Goal: Information Seeking & Learning: Compare options

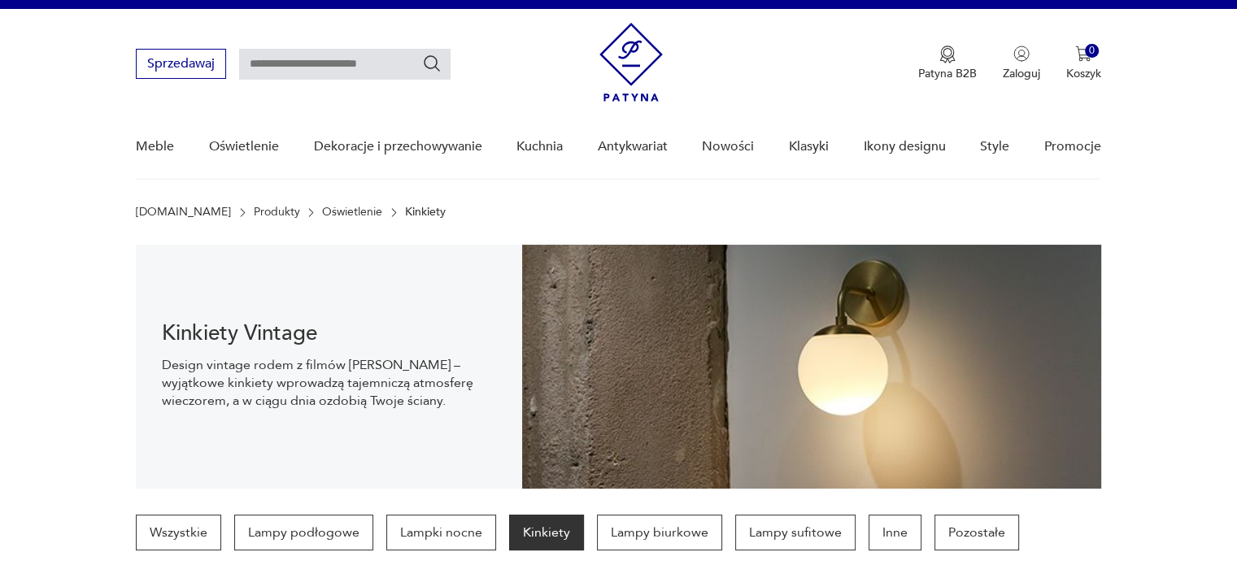
click at [265, 81] on div "Sprzedawaj Patyna B2B Zaloguj 0 Koszyk Twój koszyk ( 0 ) Brak produktów w koszy…" at bounding box center [618, 56] width 965 height 94
click at [260, 68] on input "text" at bounding box center [345, 64] width 212 height 31
type input "*******"
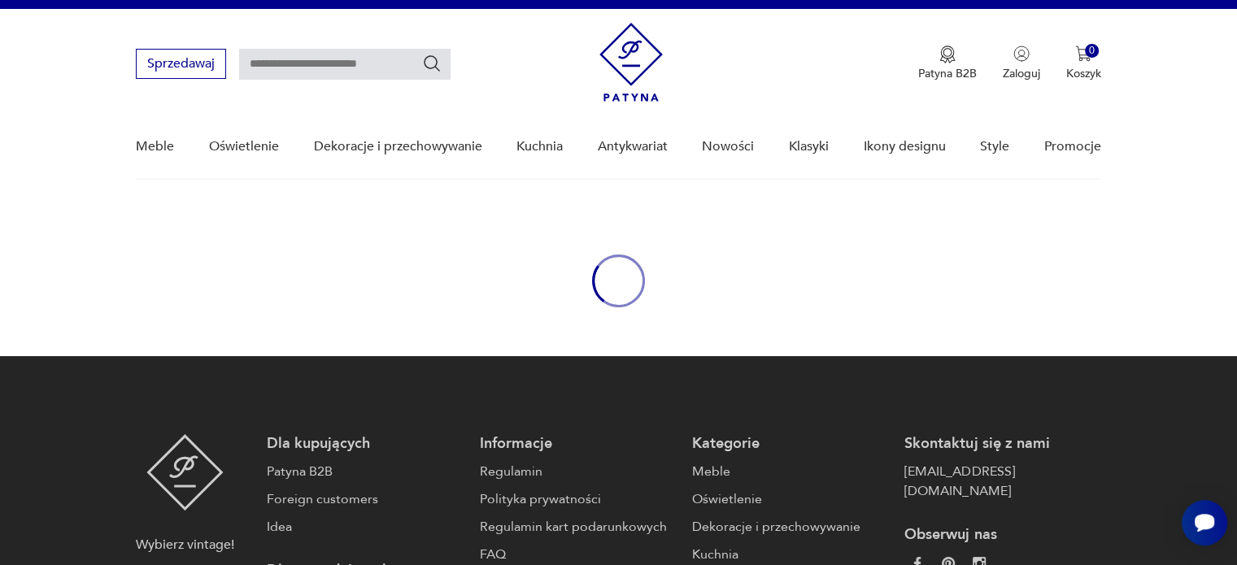
type input "*******"
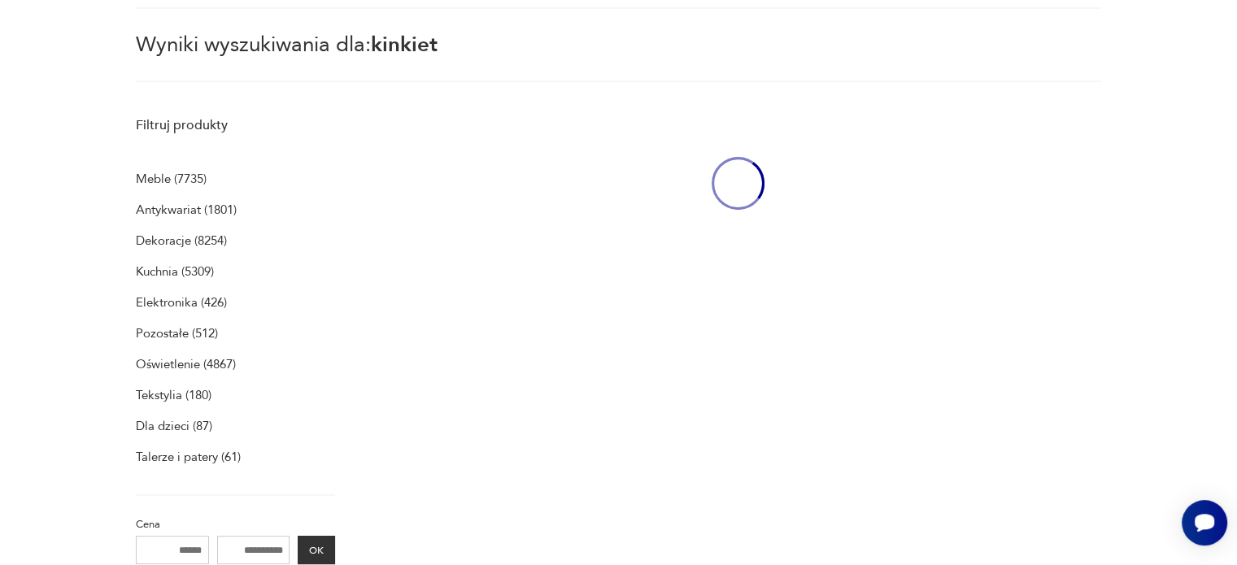
scroll to position [210, 0]
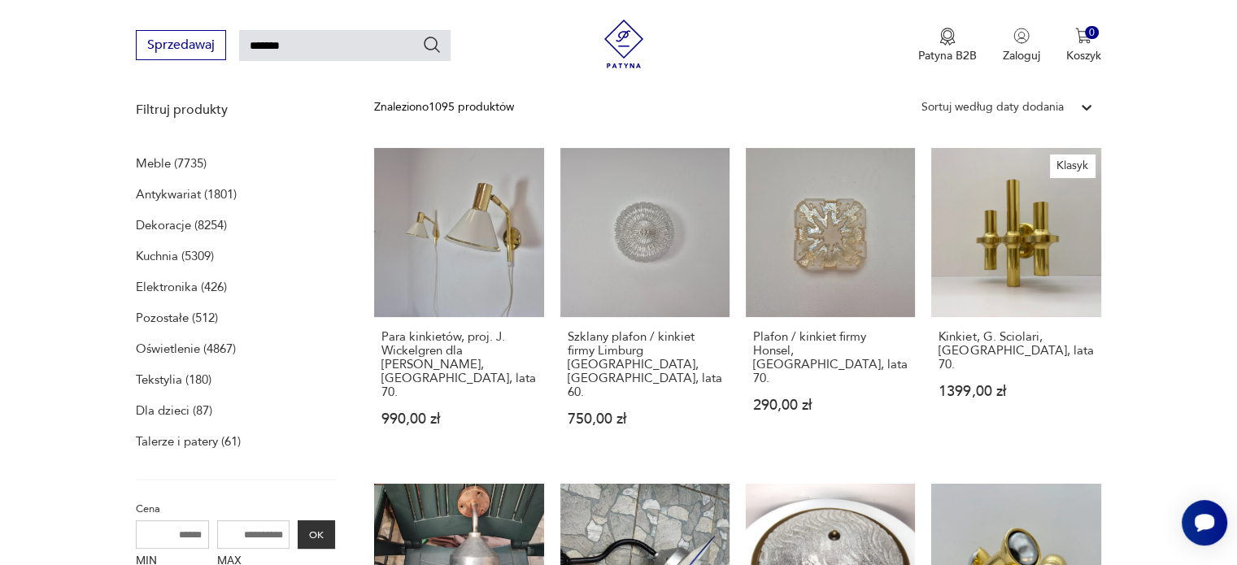
click at [238, 541] on input "MAX" at bounding box center [253, 535] width 73 height 28
type input "***"
click at [334, 526] on button "OK" at bounding box center [316, 535] width 37 height 28
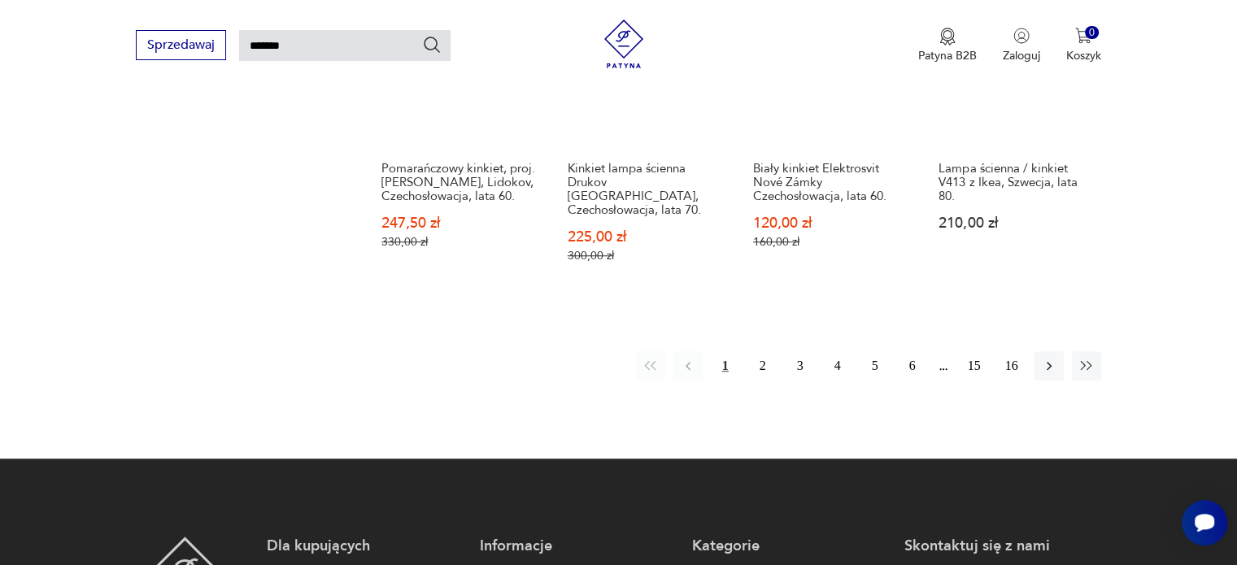
scroll to position [1333, 0]
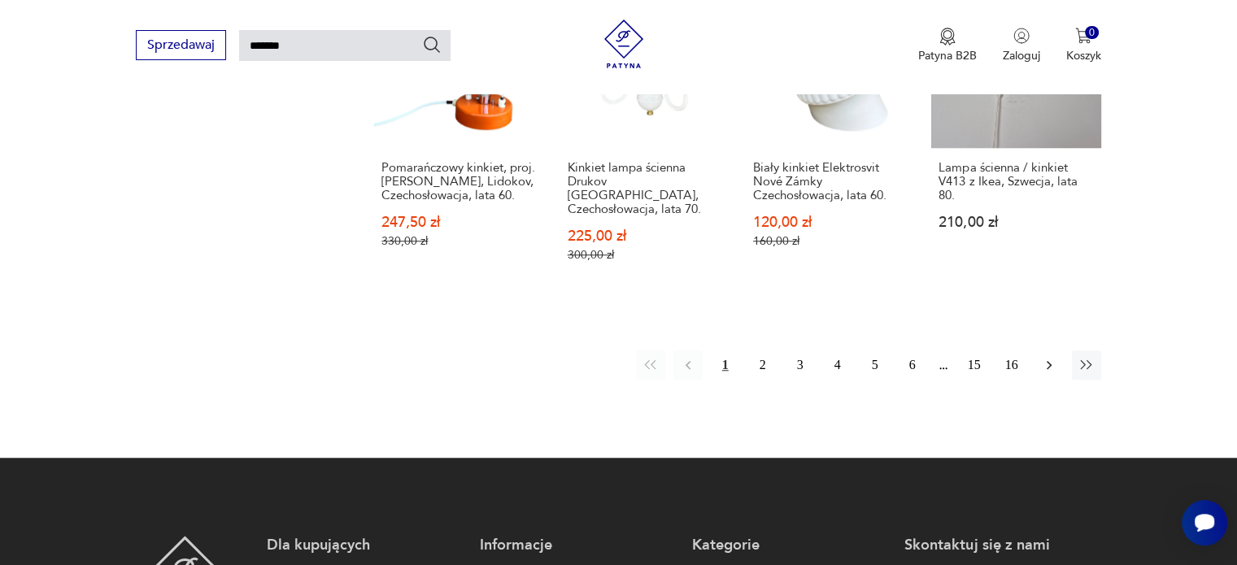
click at [1054, 357] on icon "button" at bounding box center [1049, 365] width 16 height 16
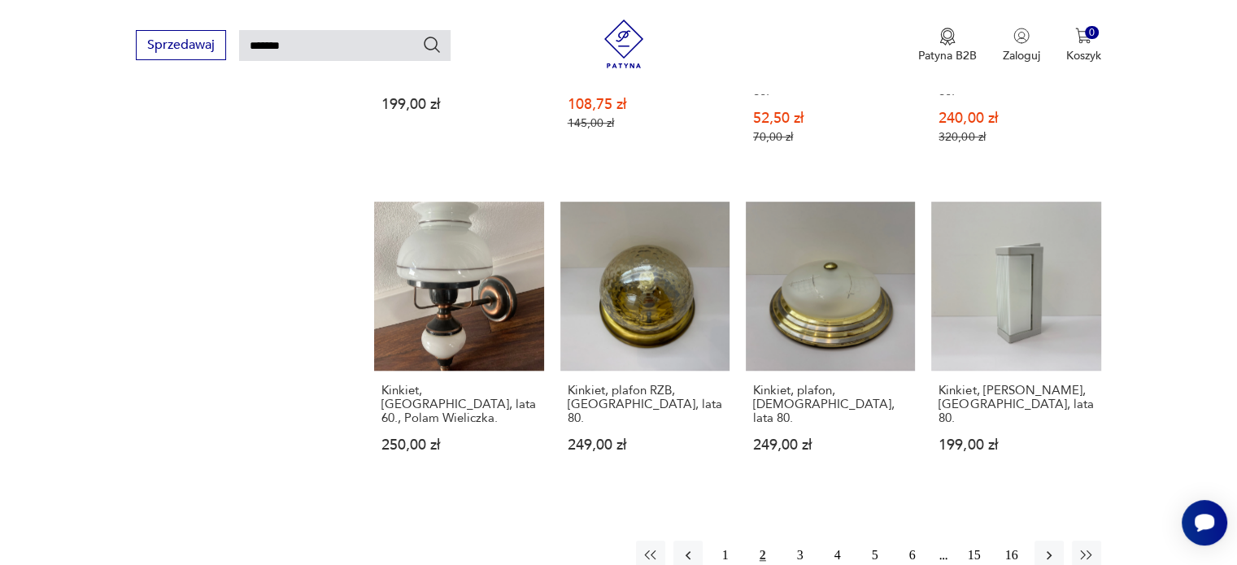
scroll to position [1181, 0]
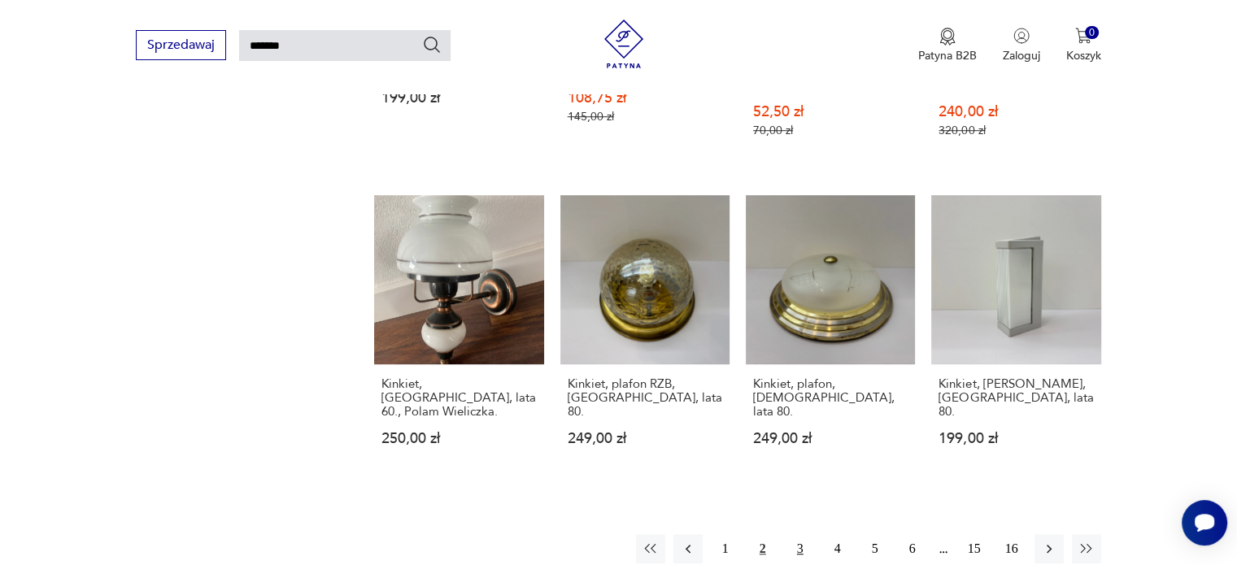
click at [808, 534] on button "3" at bounding box center [800, 548] width 29 height 29
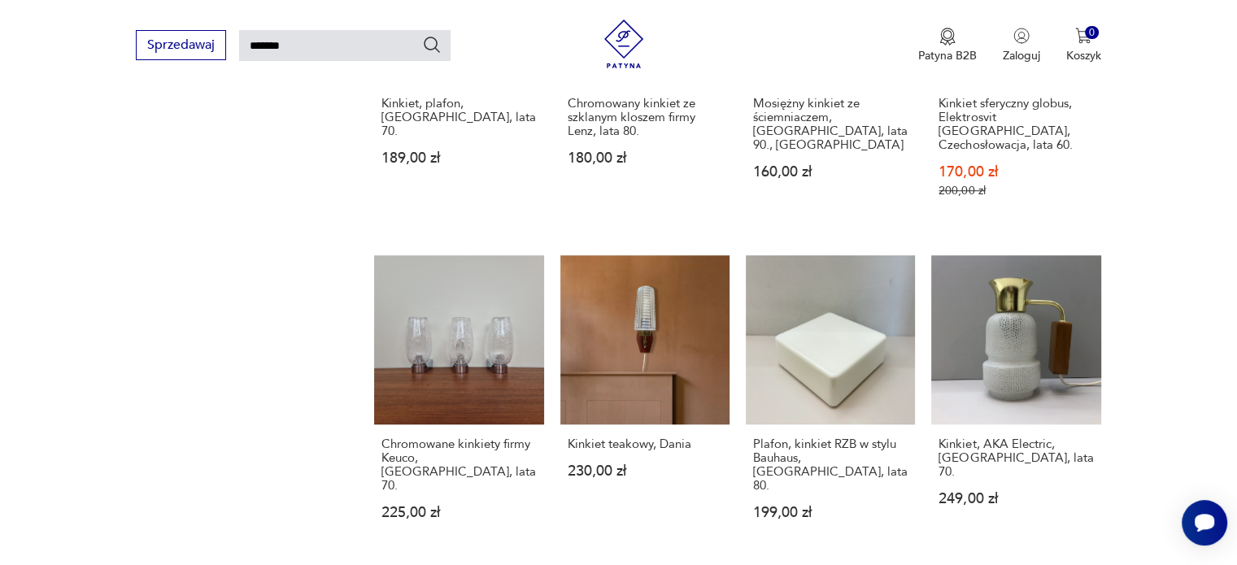
scroll to position [1223, 0]
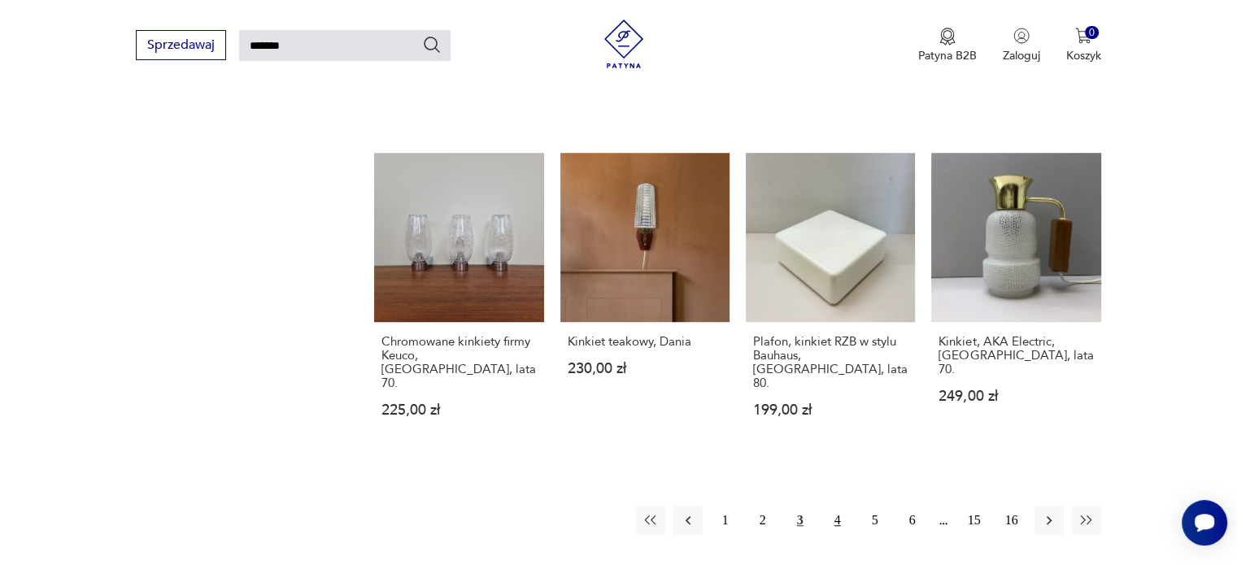
click at [827, 506] on button "4" at bounding box center [837, 520] width 29 height 29
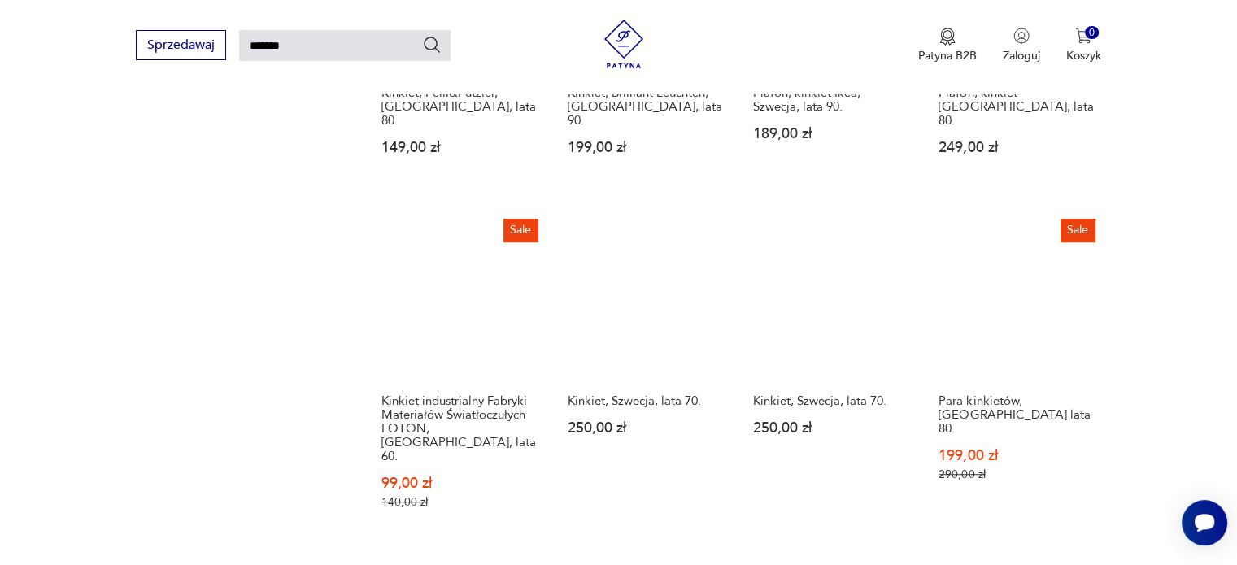
scroll to position [1299, 0]
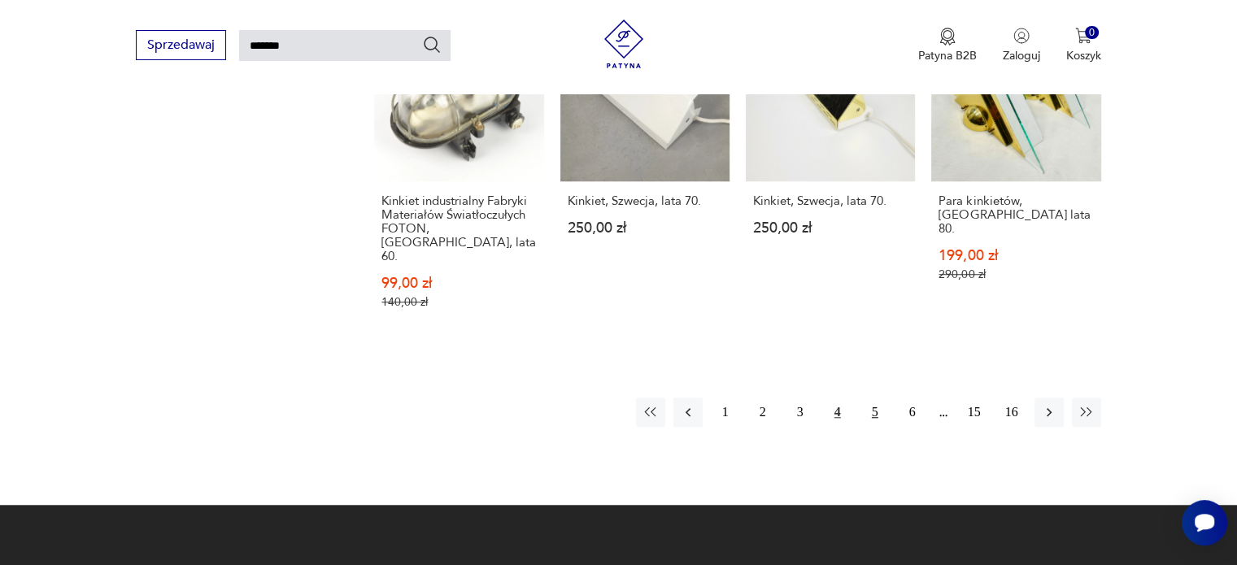
click at [876, 398] on button "5" at bounding box center [875, 412] width 29 height 29
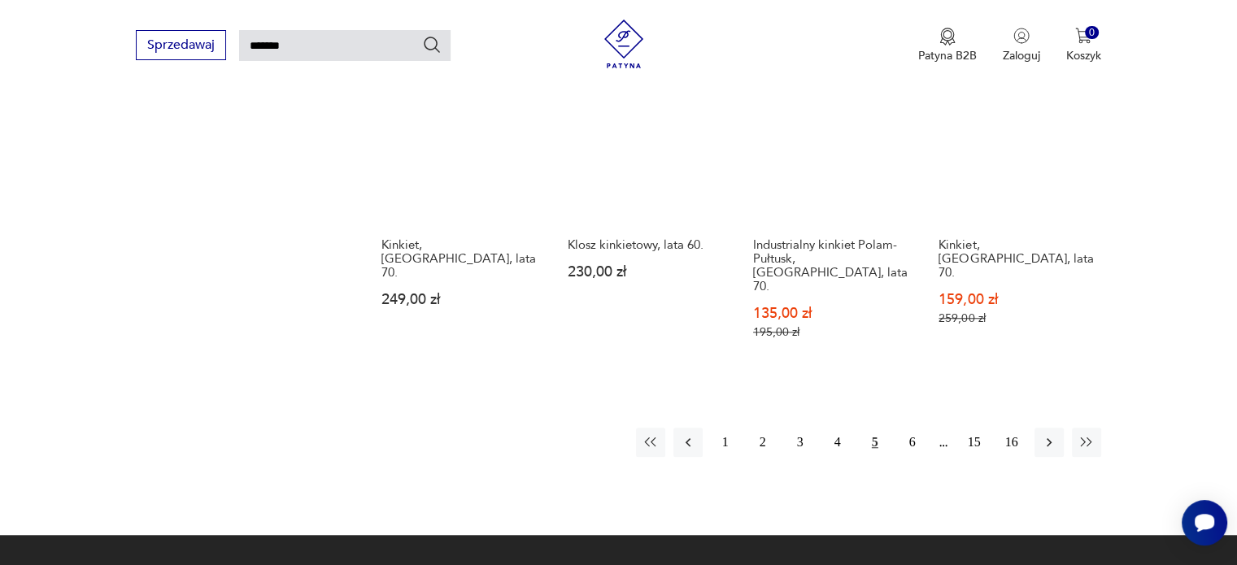
scroll to position [1273, 0]
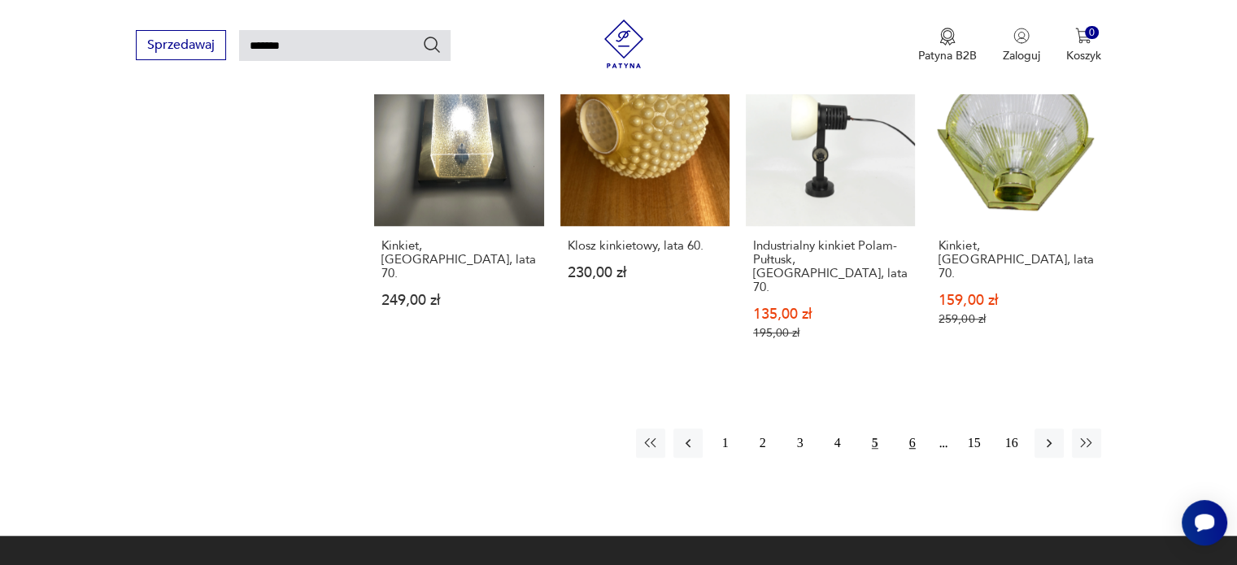
click at [913, 429] on button "6" at bounding box center [912, 443] width 29 height 29
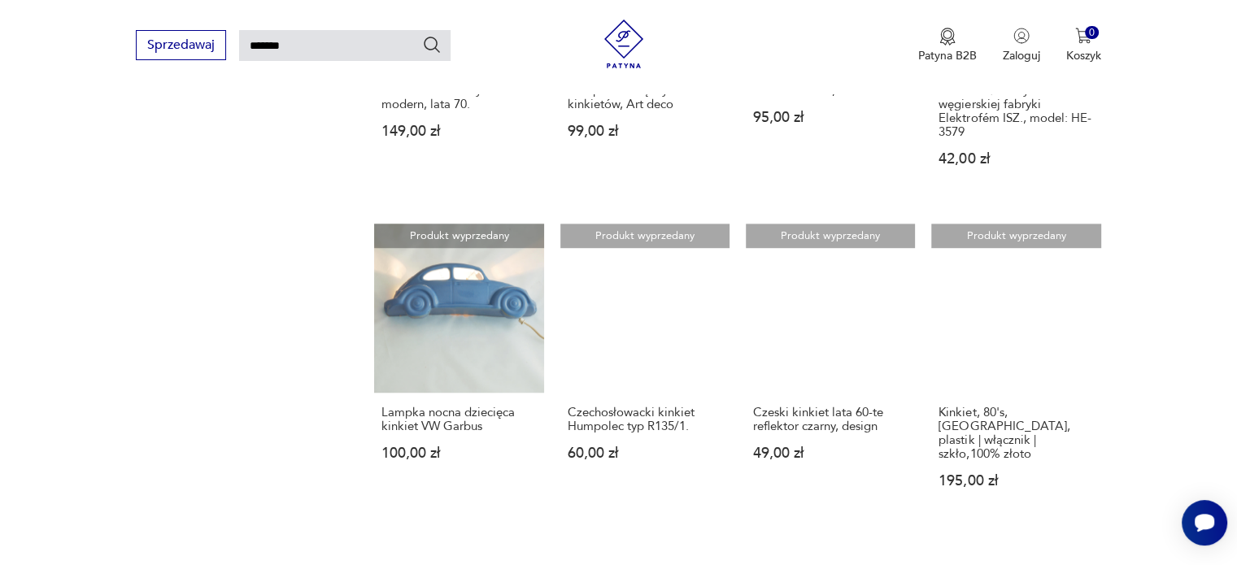
scroll to position [1119, 0]
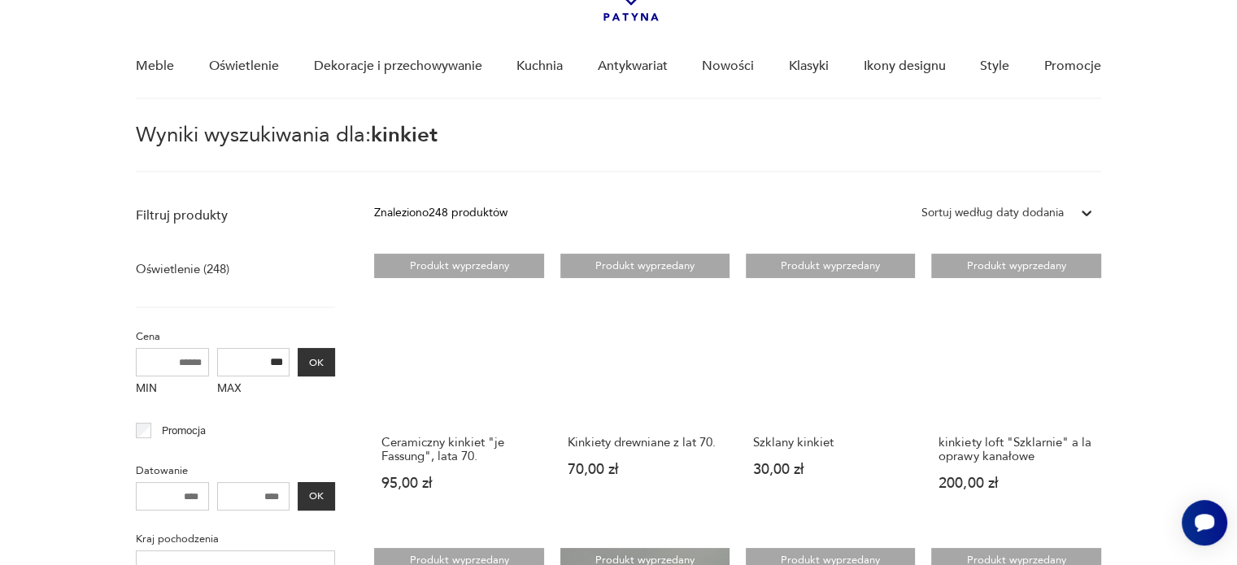
scroll to position [103, 0]
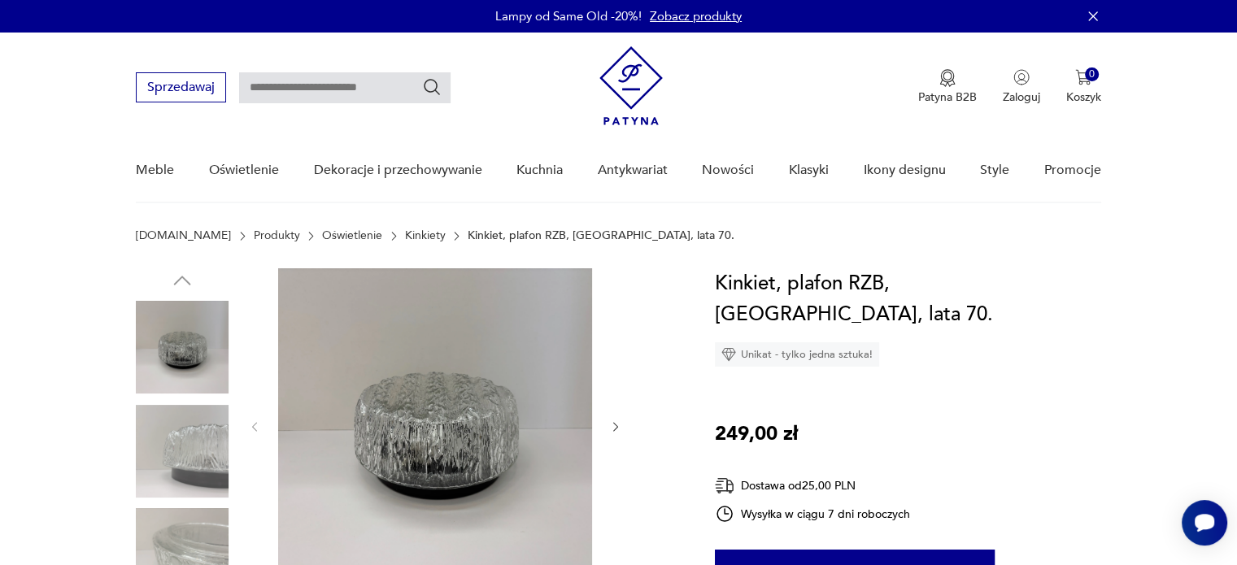
scroll to position [80, 0]
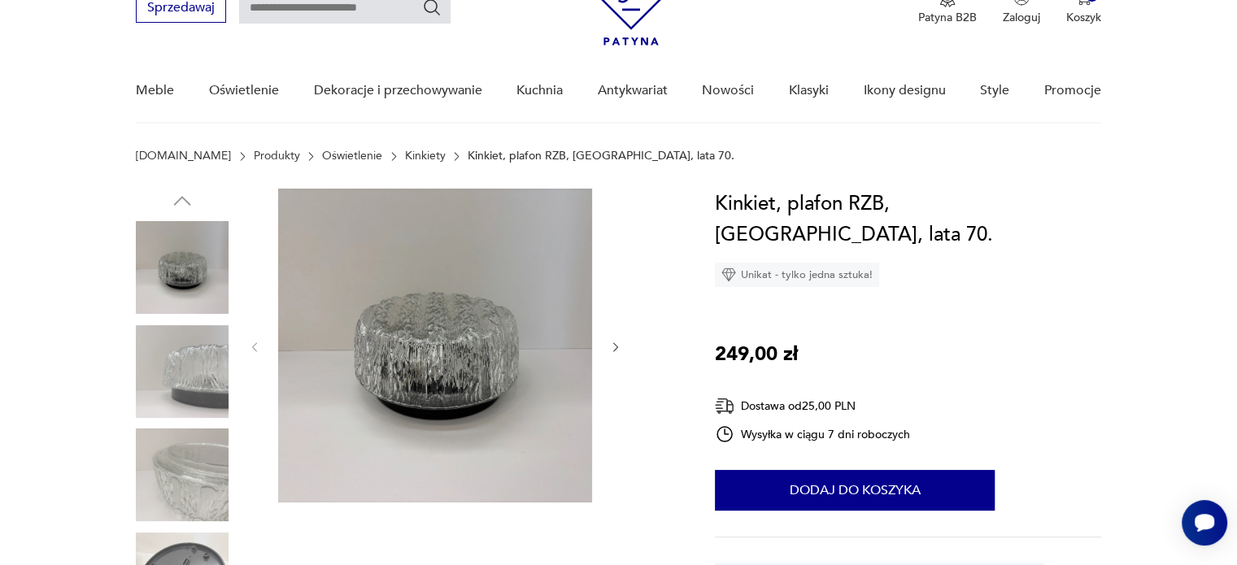
click at [199, 367] on img at bounding box center [182, 371] width 93 height 93
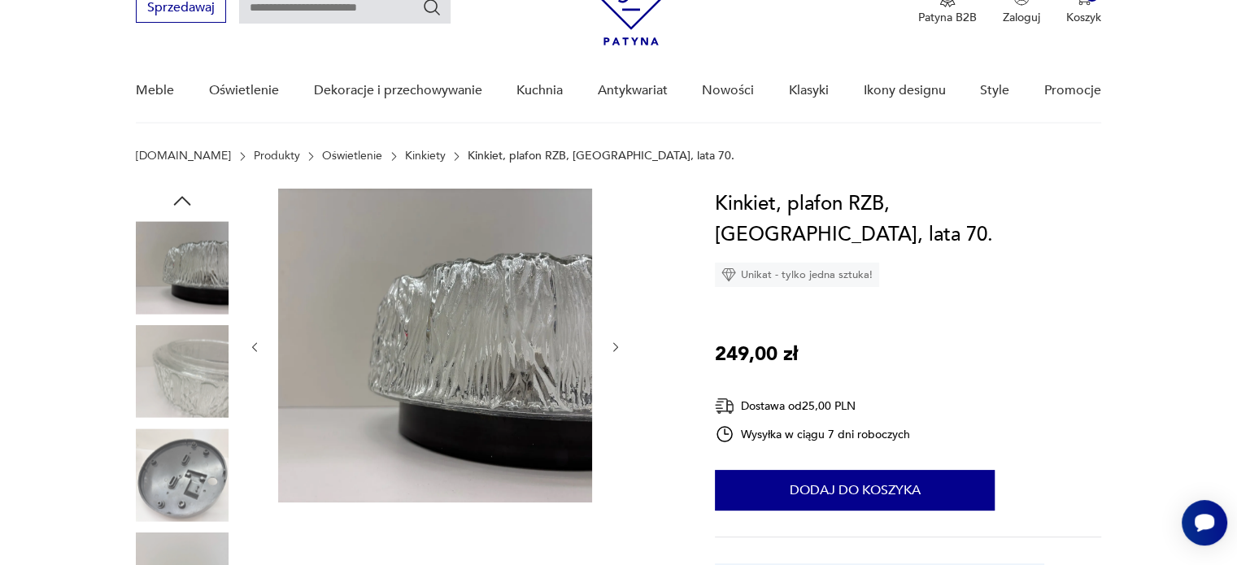
click at [615, 347] on icon "button" at bounding box center [616, 348] width 14 height 14
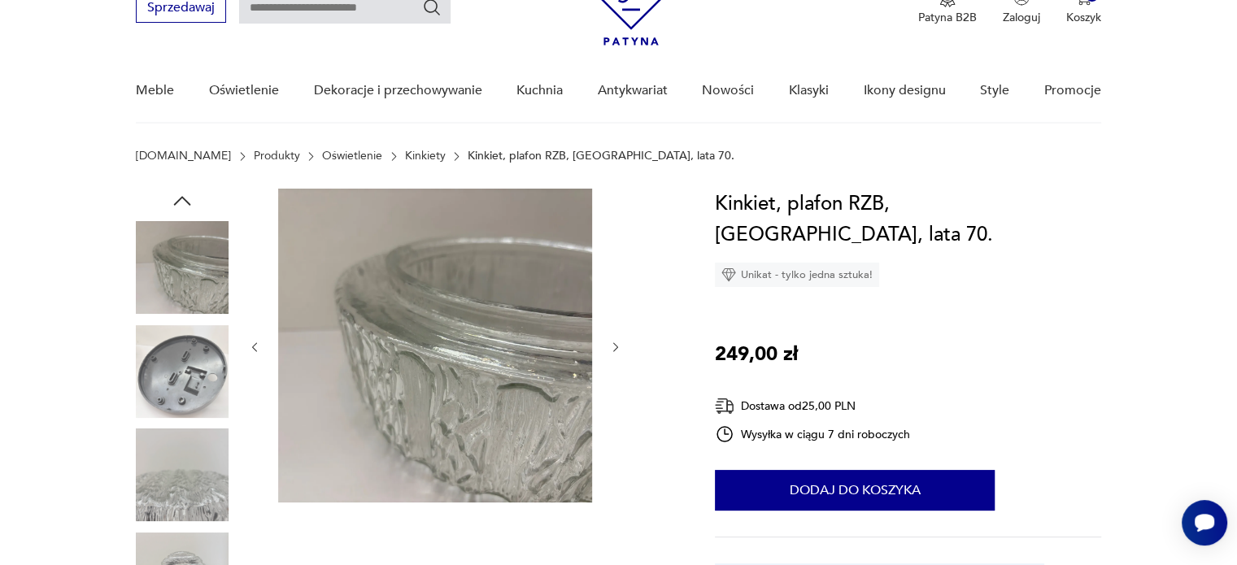
click at [615, 347] on icon "button" at bounding box center [616, 348] width 14 height 14
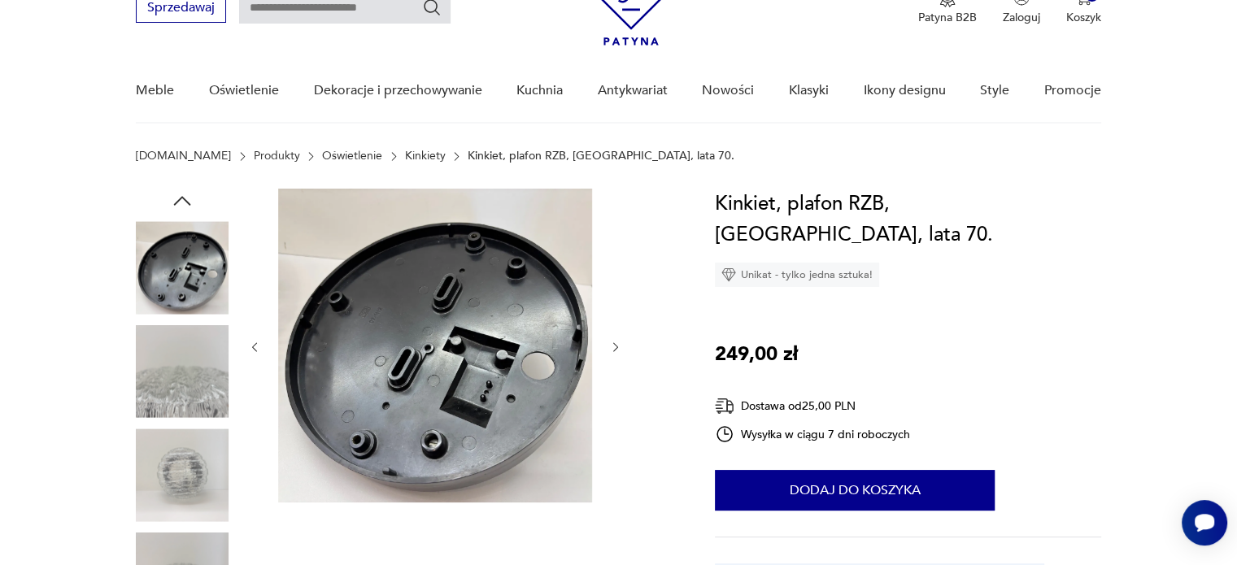
click at [615, 347] on icon "button" at bounding box center [616, 348] width 14 height 14
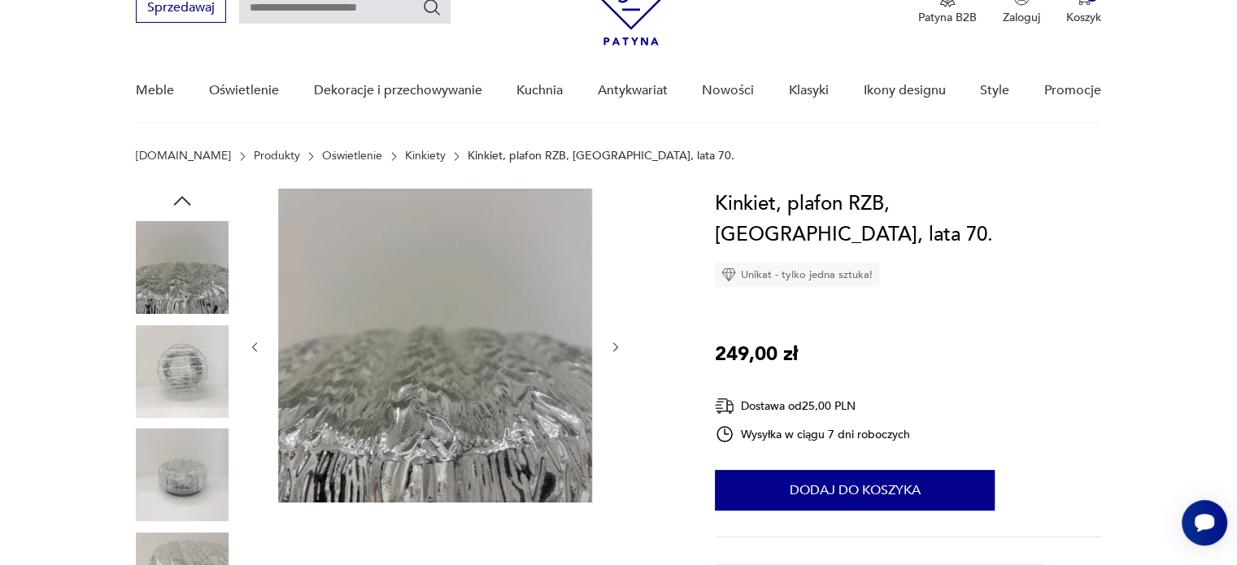
click at [615, 347] on icon "button" at bounding box center [616, 348] width 14 height 14
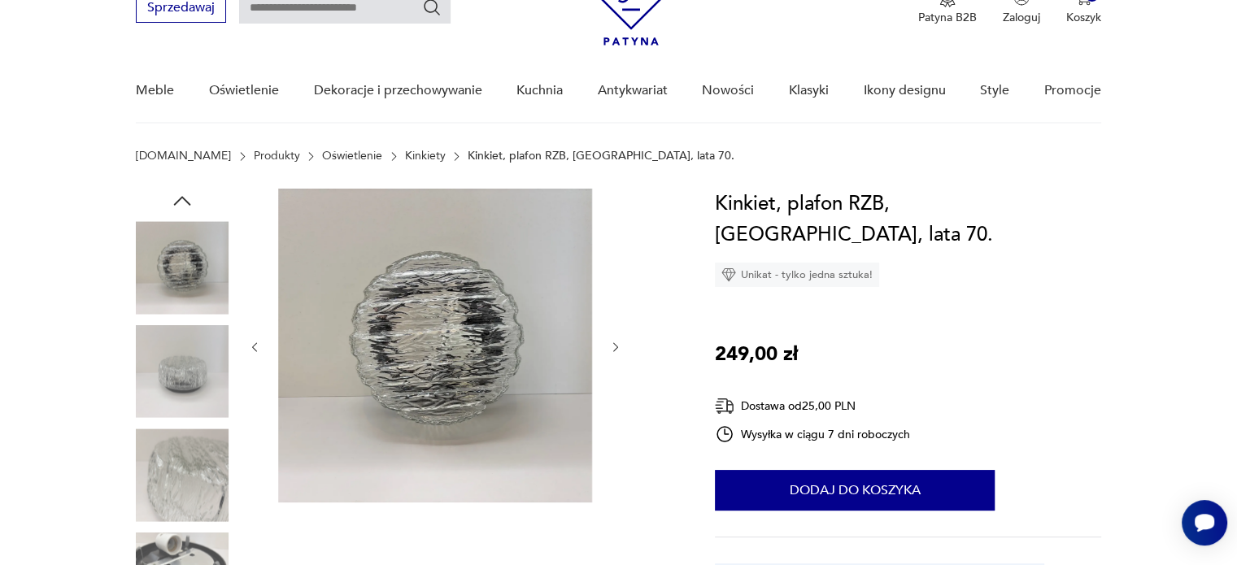
click at [615, 347] on icon "button" at bounding box center [616, 348] width 14 height 14
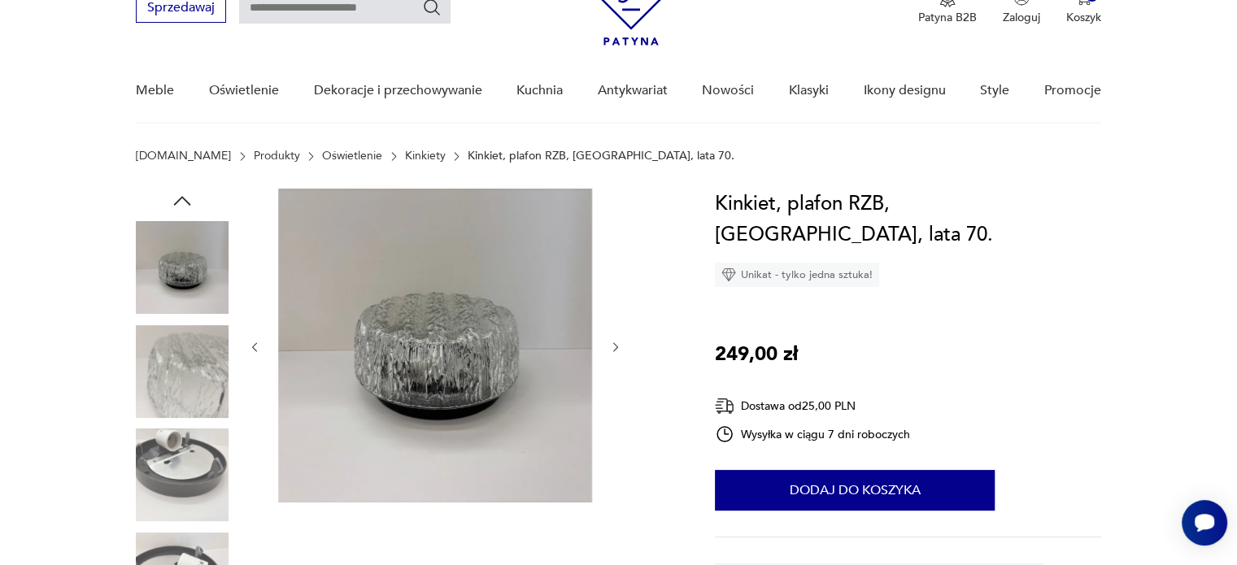
click at [615, 347] on icon "button" at bounding box center [616, 348] width 14 height 14
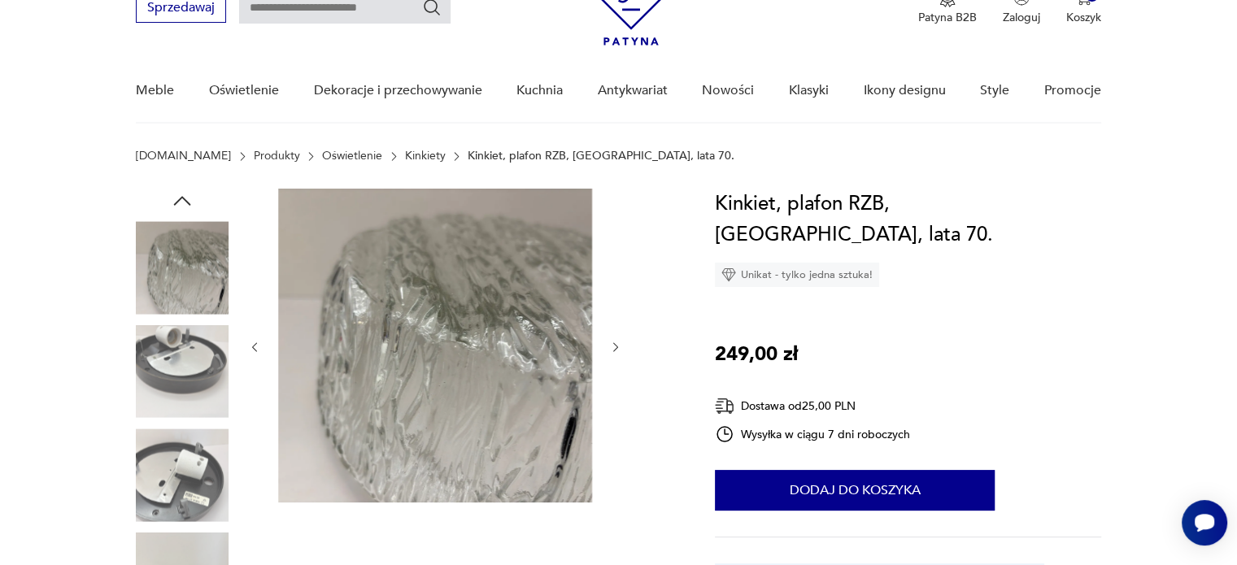
click at [615, 347] on icon "button" at bounding box center [616, 348] width 14 height 14
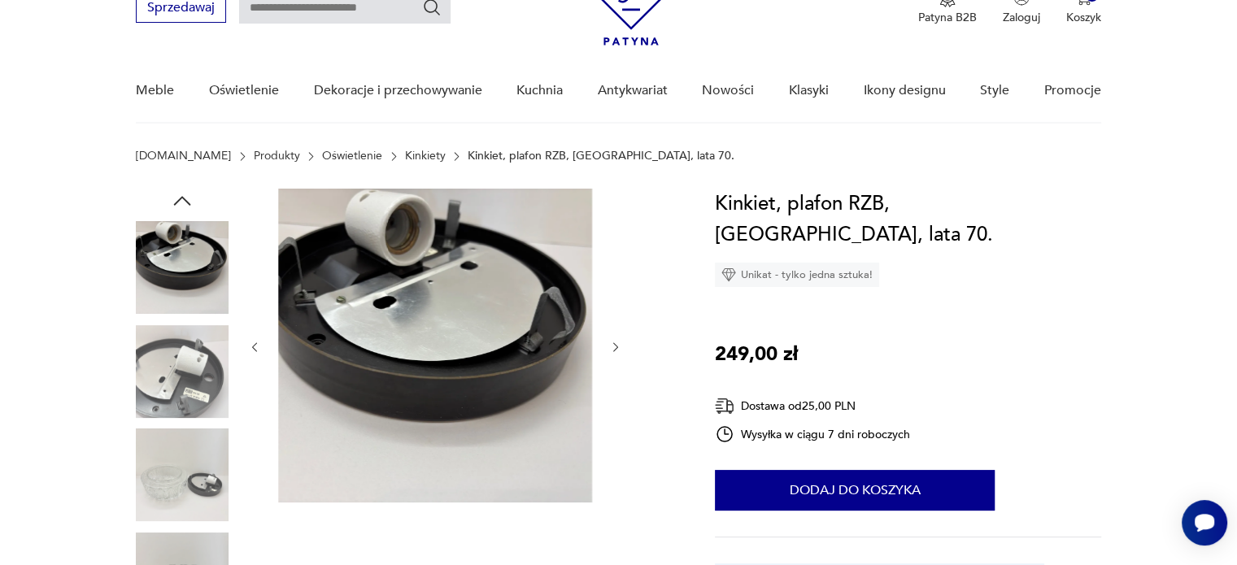
click at [615, 347] on icon "button" at bounding box center [616, 348] width 14 height 14
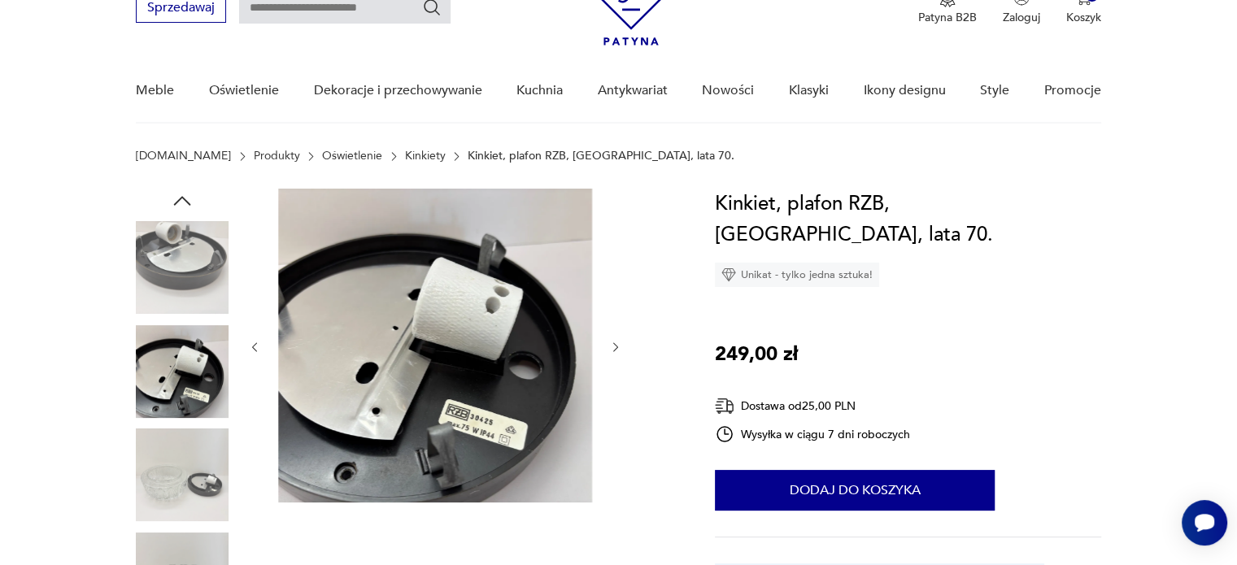
click at [615, 347] on icon "button" at bounding box center [616, 348] width 14 height 14
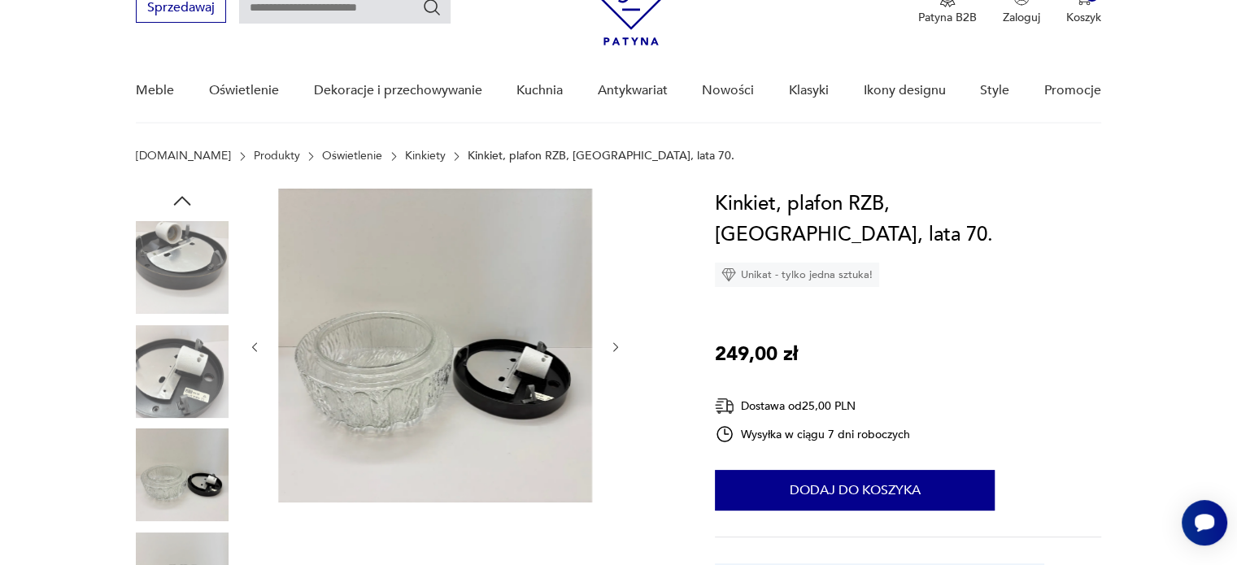
click at [615, 347] on icon "button" at bounding box center [616, 348] width 14 height 14
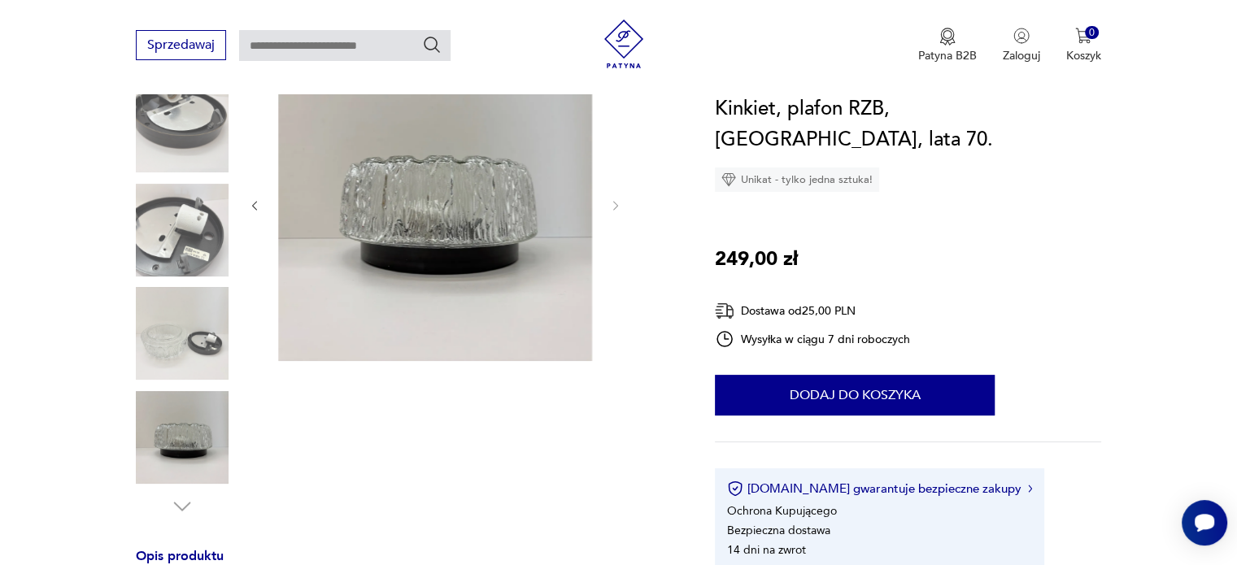
scroll to position [223, 0]
click at [246, 201] on div at bounding box center [406, 282] width 540 height 472
click at [257, 204] on icon "button" at bounding box center [255, 205] width 14 height 14
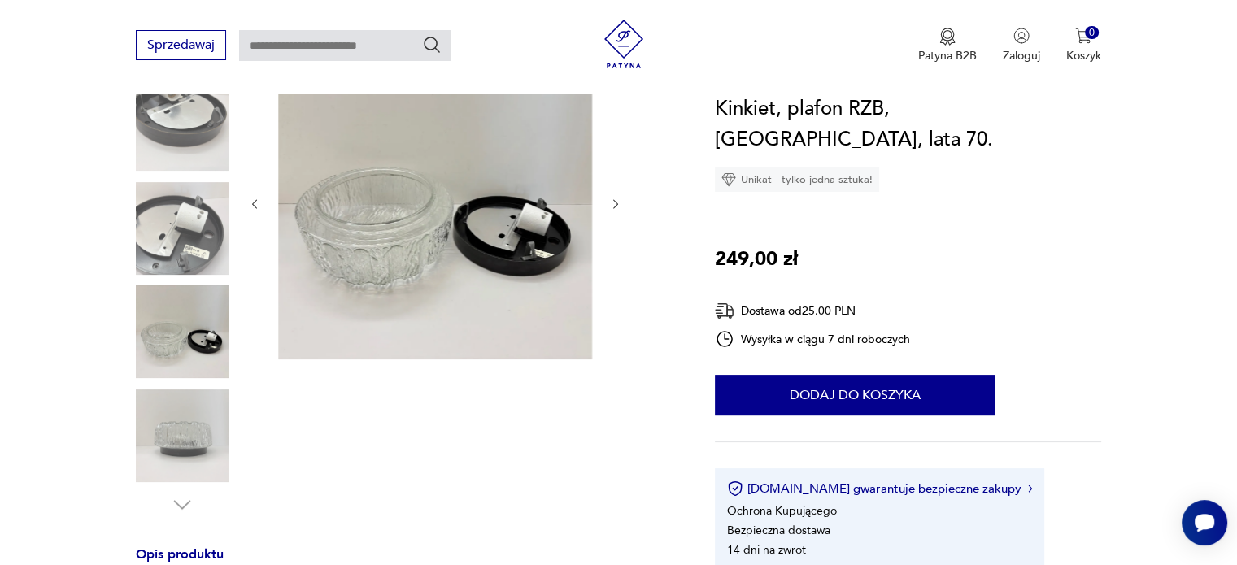
click at [257, 204] on icon "button" at bounding box center [255, 205] width 14 height 14
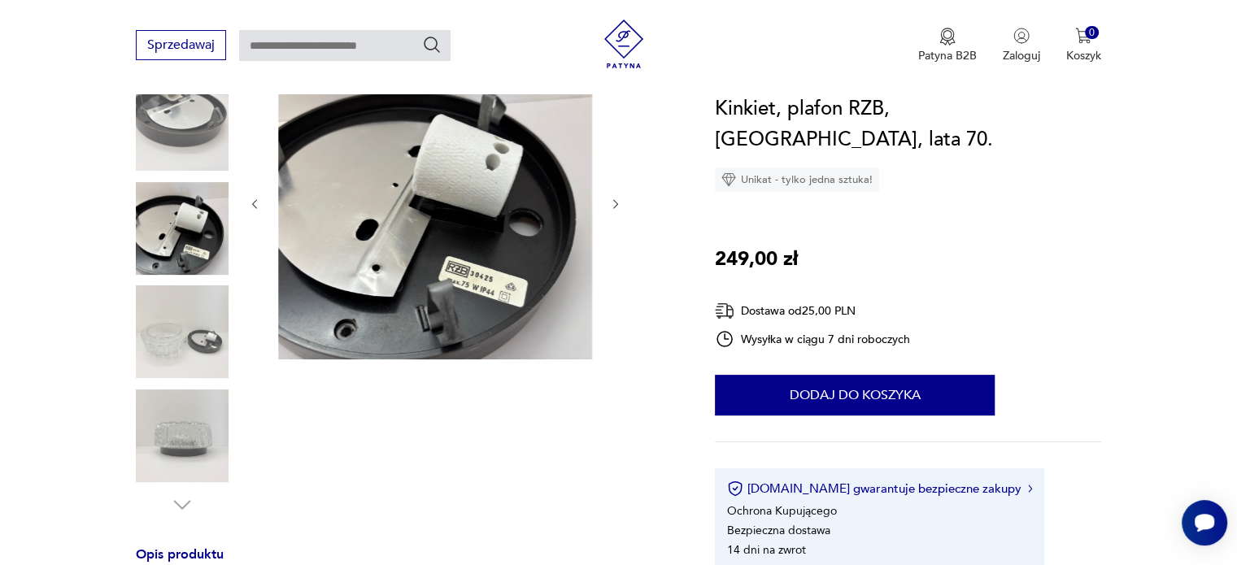
click at [257, 204] on icon "button" at bounding box center [255, 205] width 14 height 14
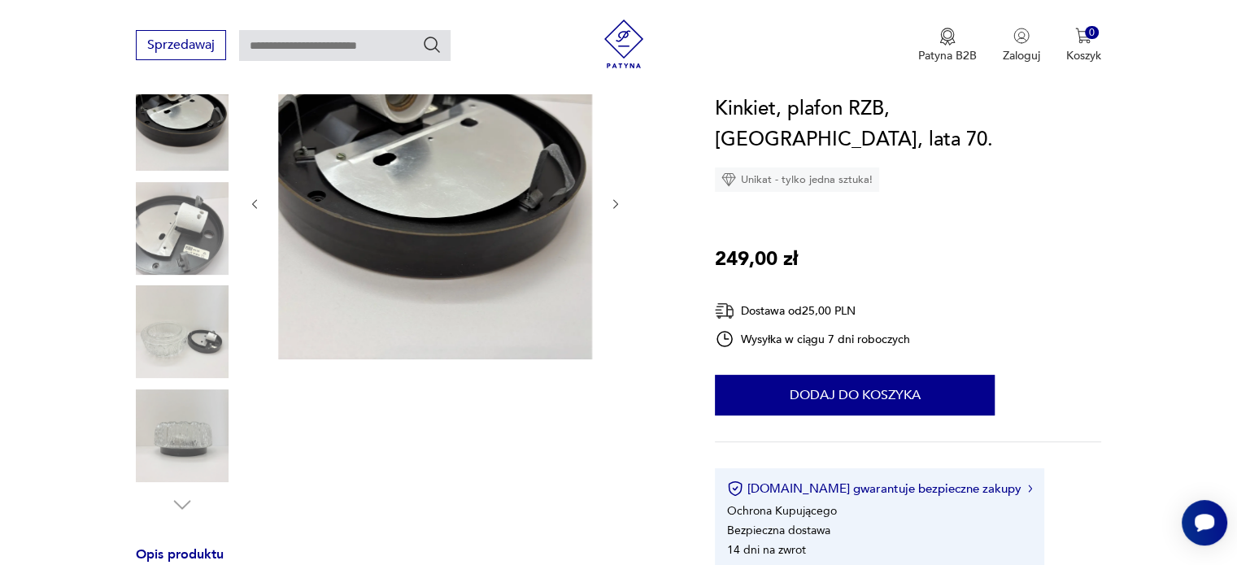
click at [257, 204] on icon "button" at bounding box center [255, 205] width 14 height 14
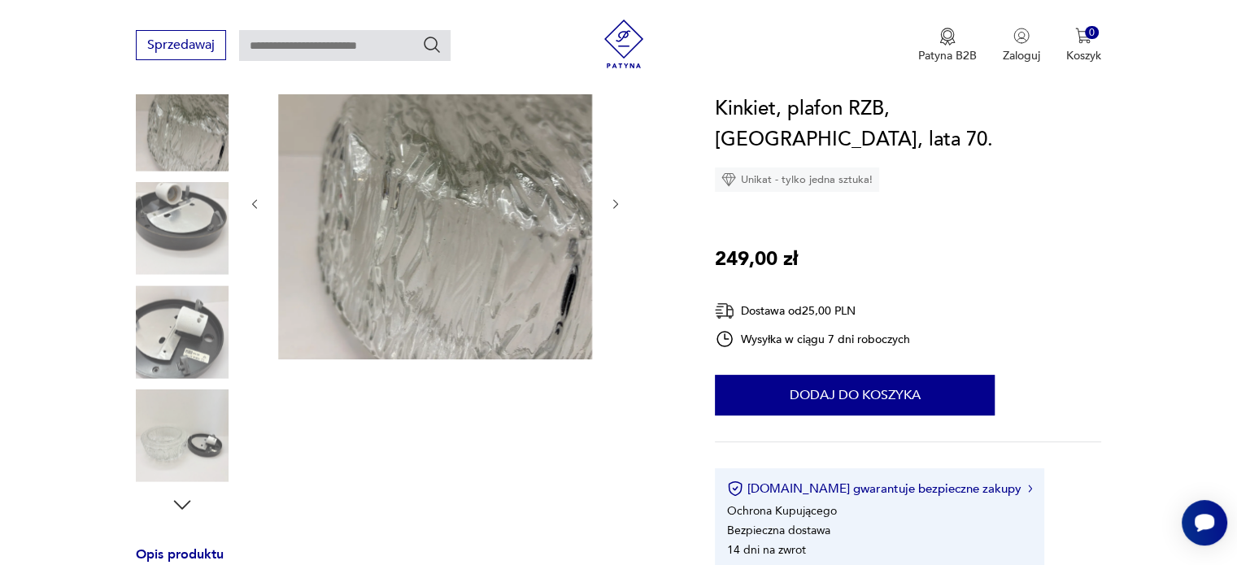
click at [257, 204] on icon "button" at bounding box center [255, 205] width 14 height 14
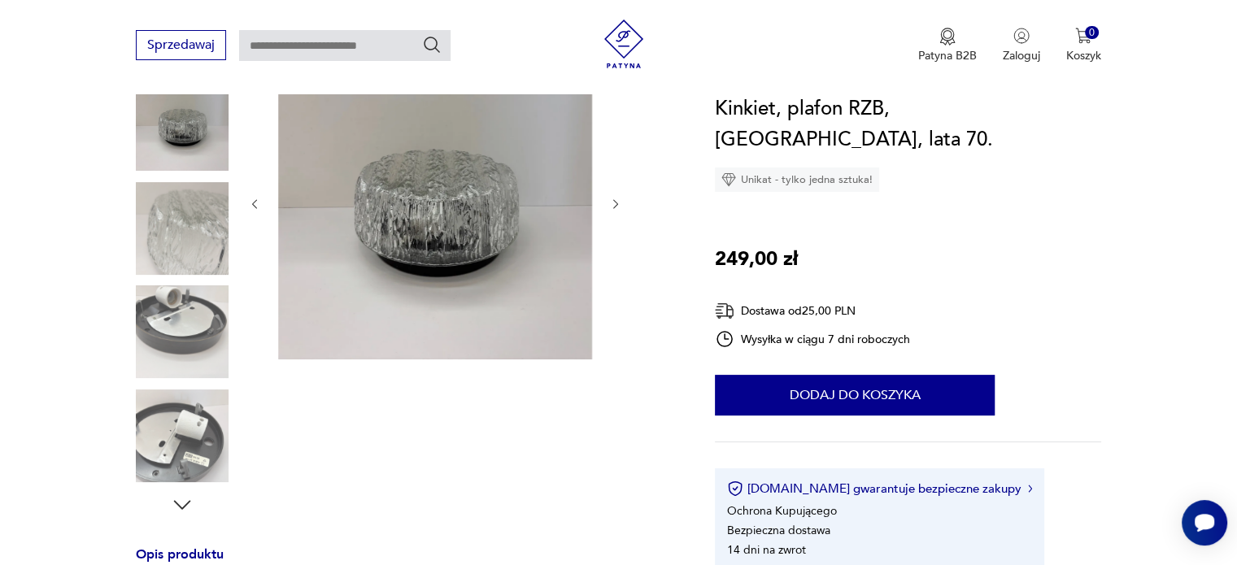
click at [257, 204] on icon "button" at bounding box center [255, 205] width 14 height 14
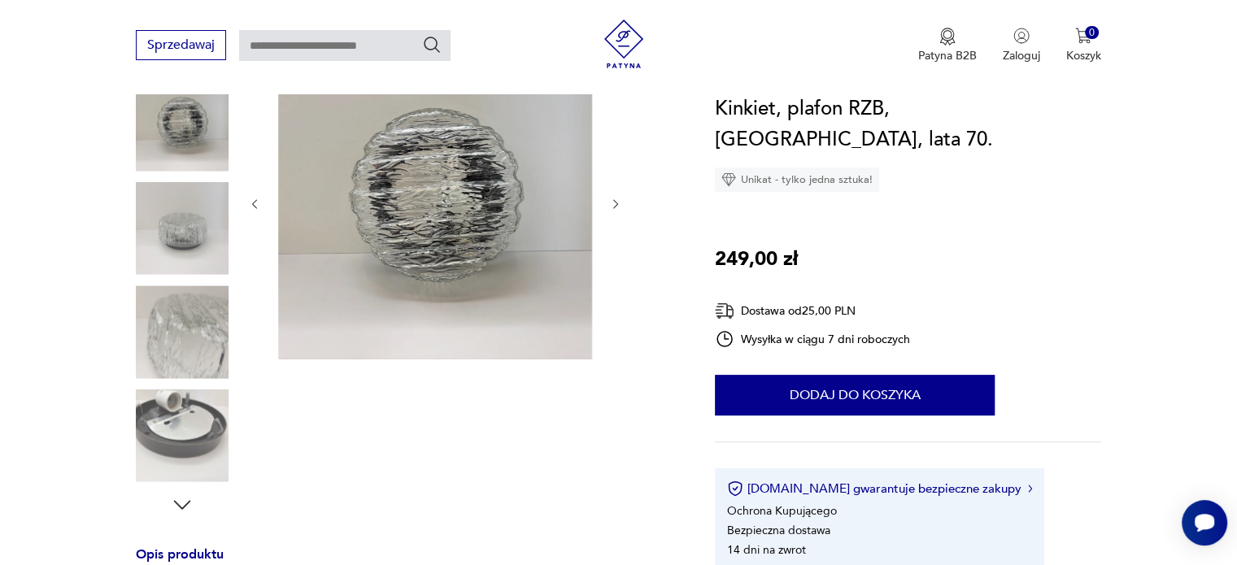
click at [257, 204] on icon "button" at bounding box center [255, 205] width 14 height 14
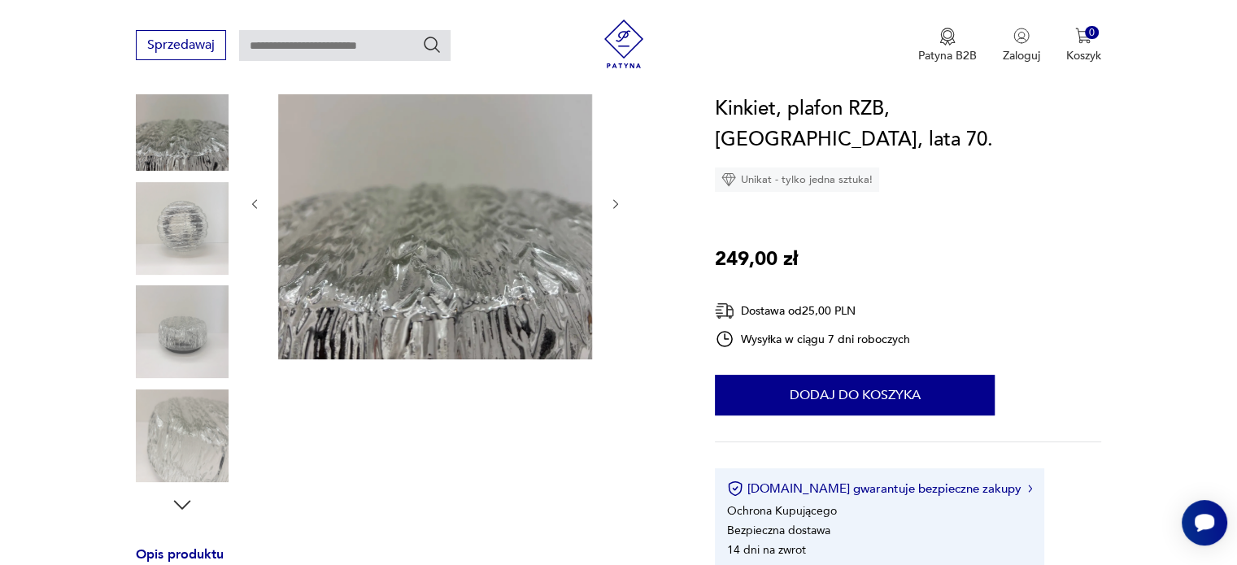
click at [617, 201] on icon "button" at bounding box center [616, 205] width 14 height 14
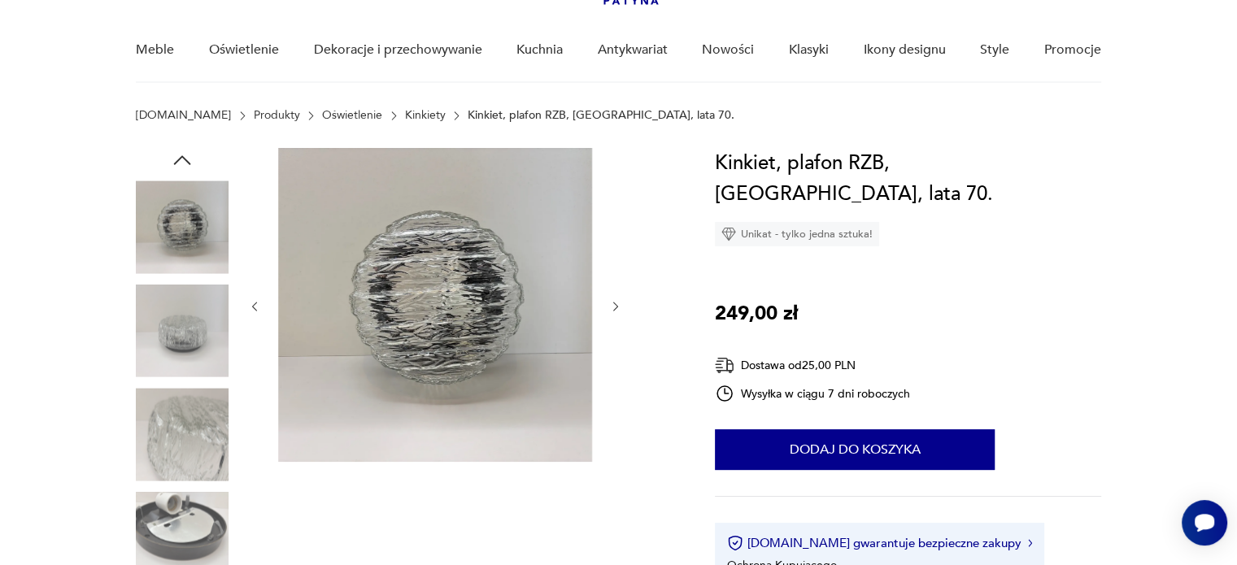
scroll to position [200, 0]
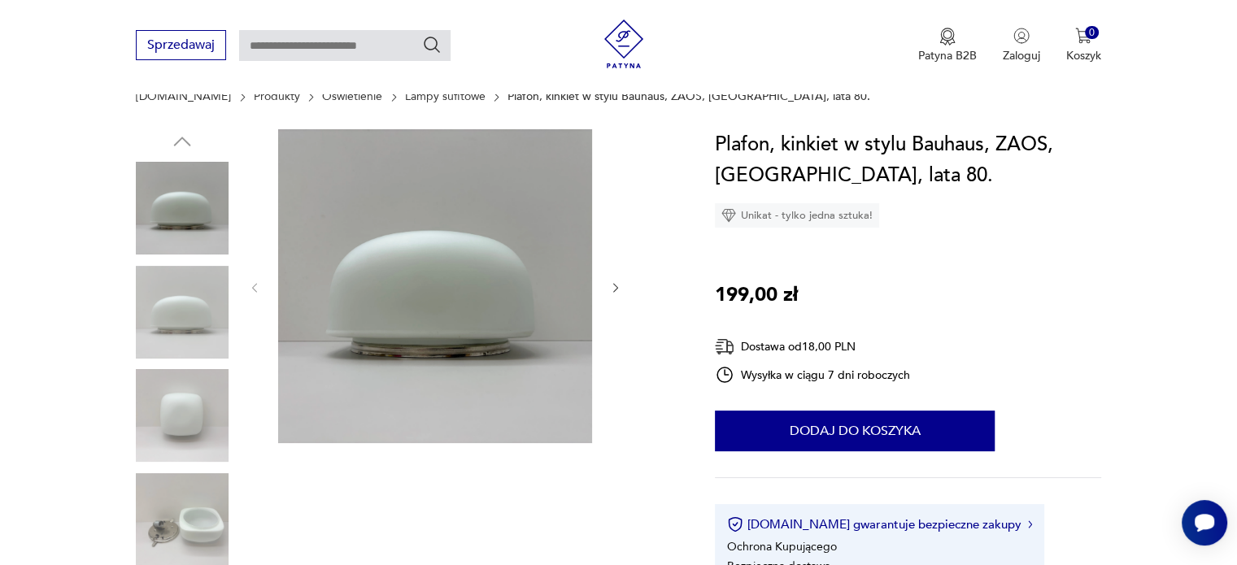
scroll to position [142, 0]
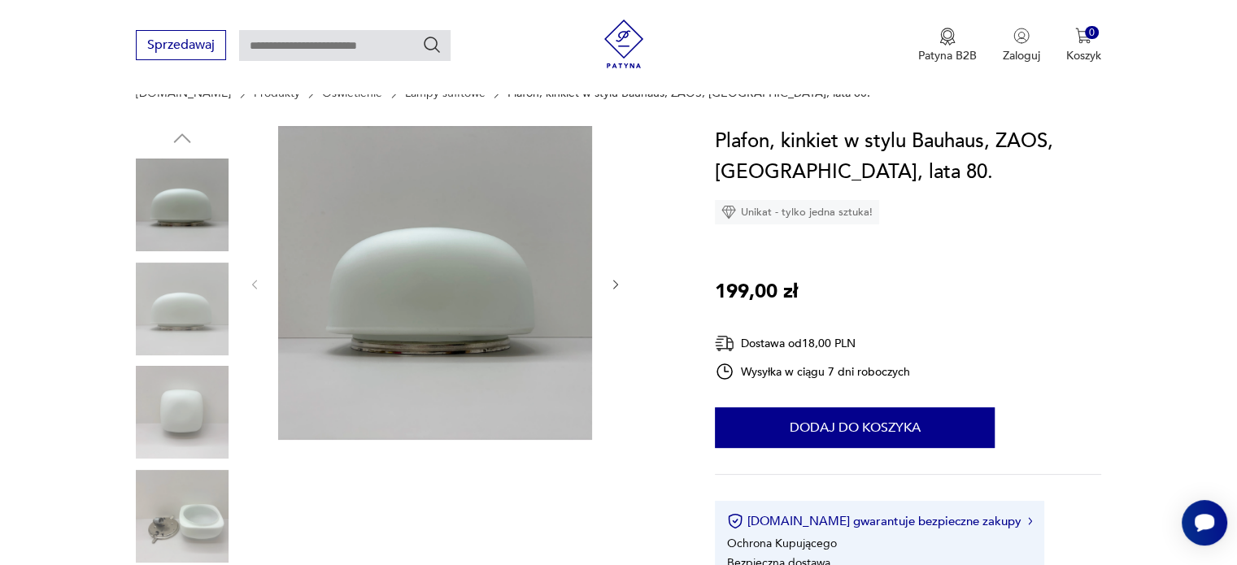
click at [616, 286] on icon "button" at bounding box center [615, 285] width 5 height 10
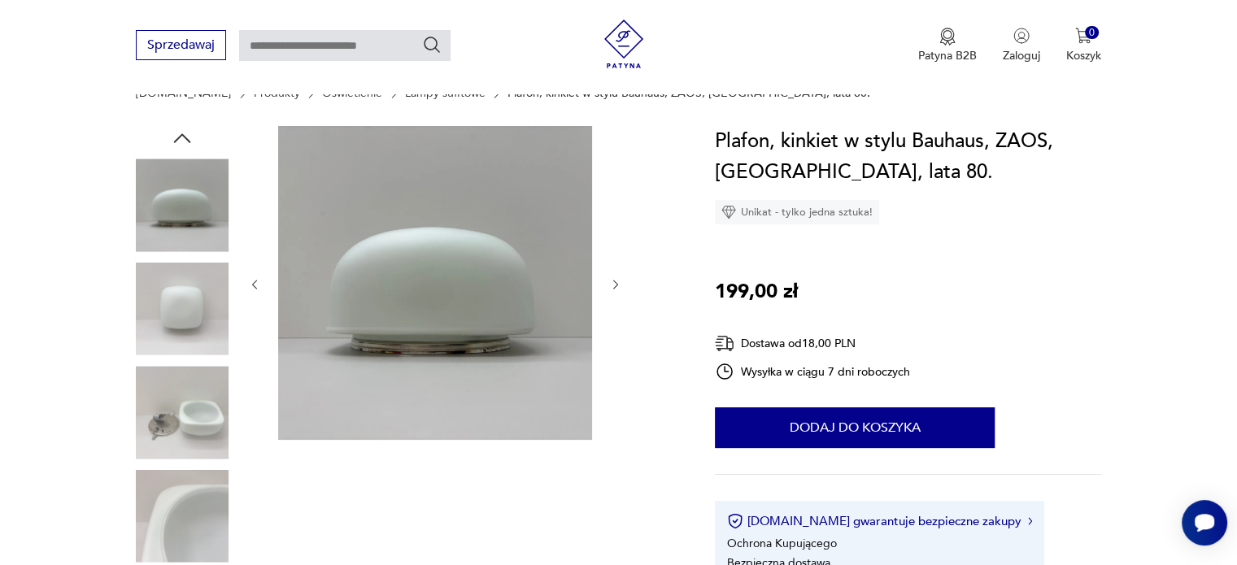
click at [617, 286] on icon "button" at bounding box center [615, 285] width 5 height 10
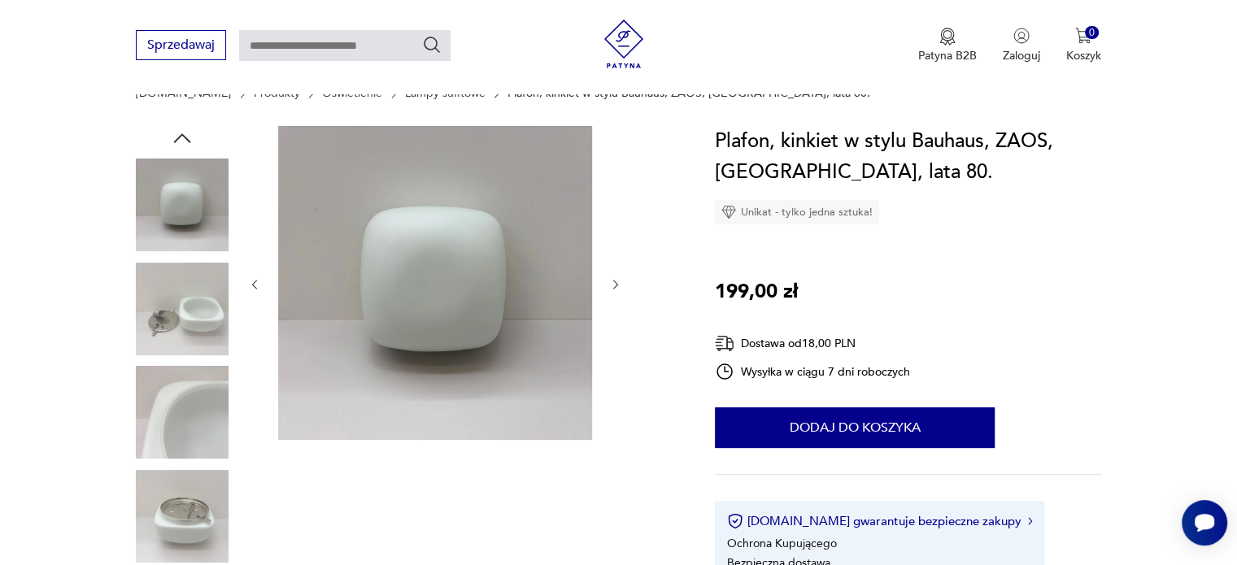
click at [617, 286] on icon "button" at bounding box center [615, 285] width 5 height 10
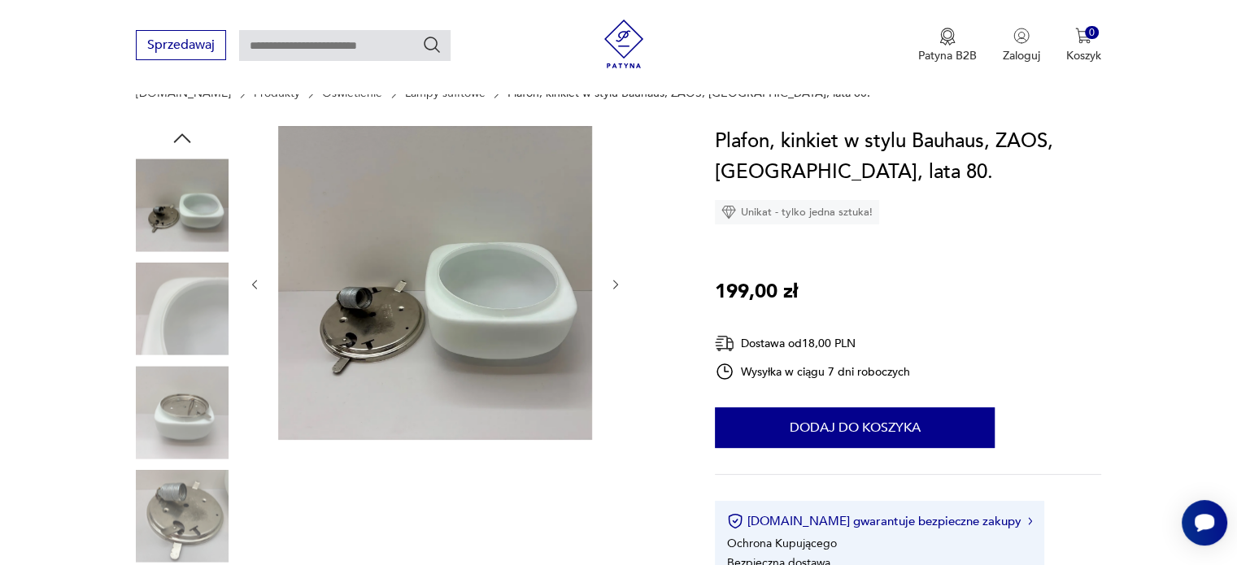
click at [617, 286] on icon "button" at bounding box center [615, 285] width 5 height 10
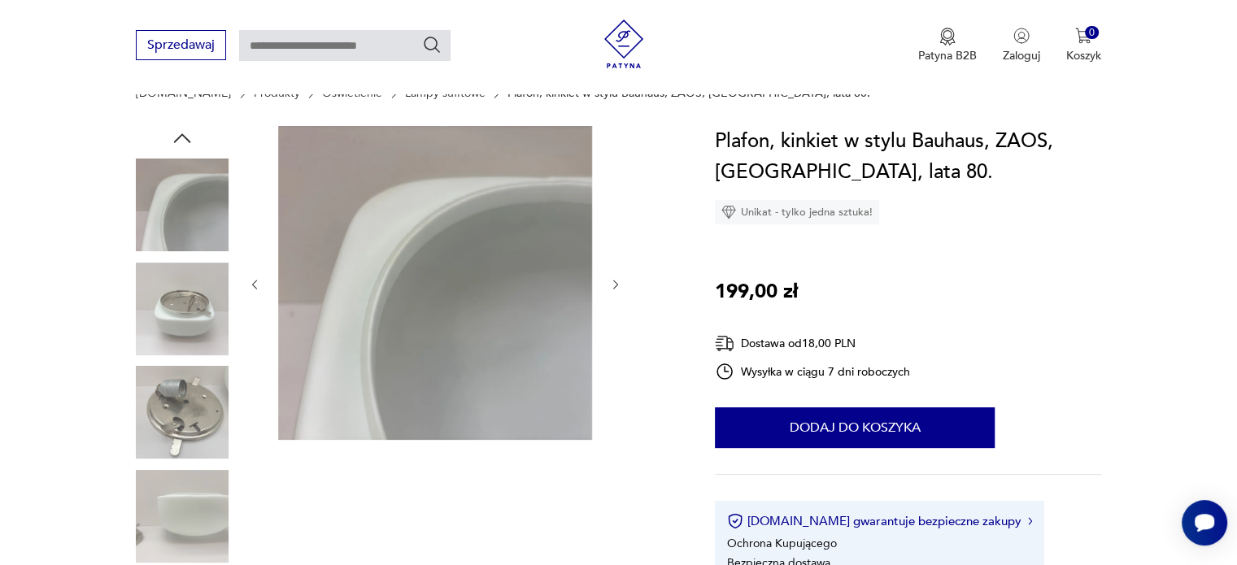
click at [617, 286] on icon "button" at bounding box center [615, 285] width 5 height 10
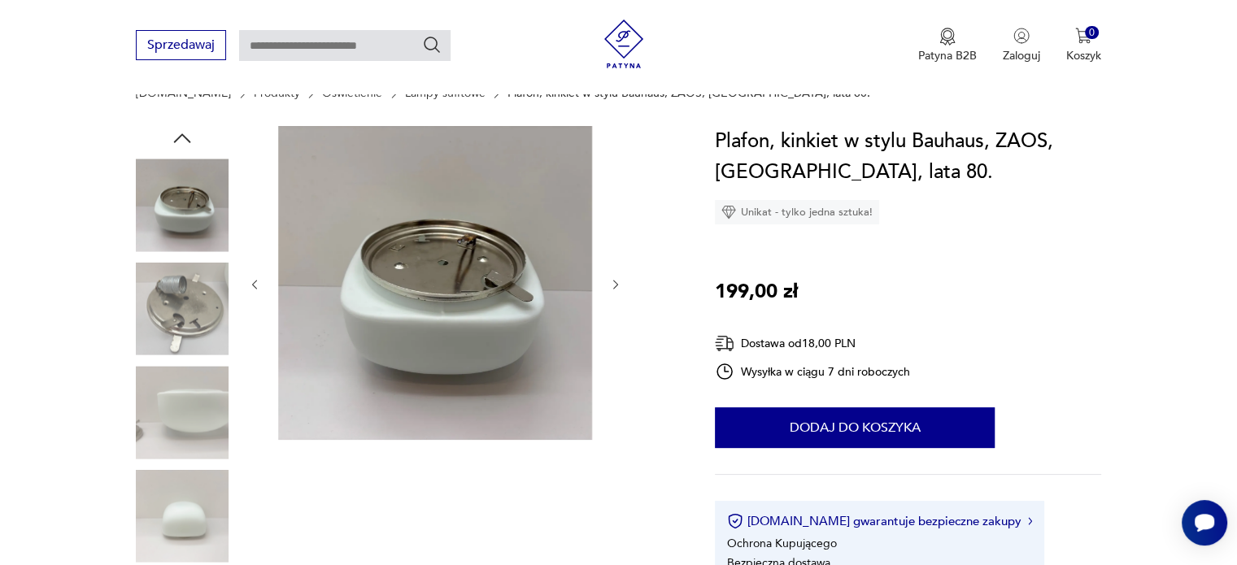
click at [617, 286] on icon "button" at bounding box center [615, 285] width 5 height 10
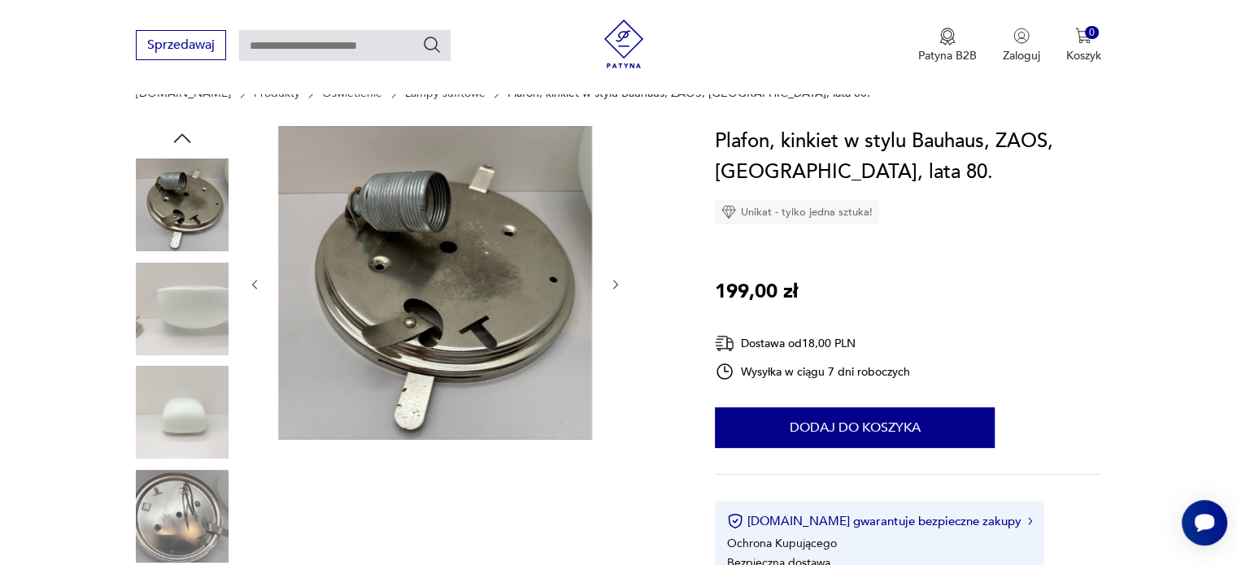
click at [617, 286] on icon "button" at bounding box center [615, 285] width 5 height 10
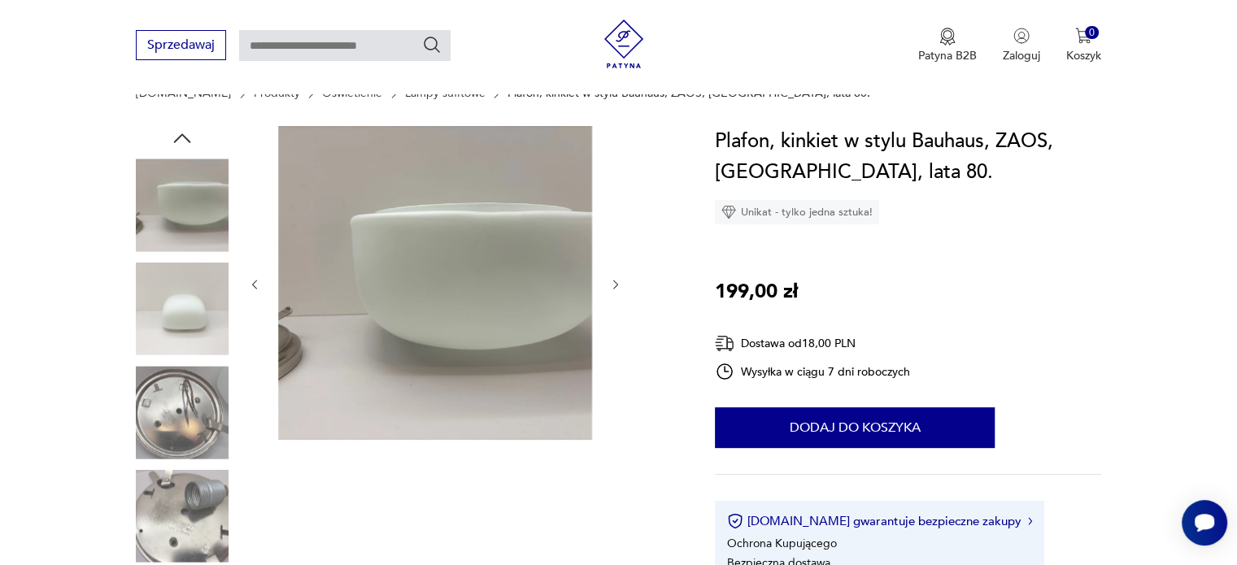
click at [617, 286] on icon "button" at bounding box center [615, 285] width 5 height 10
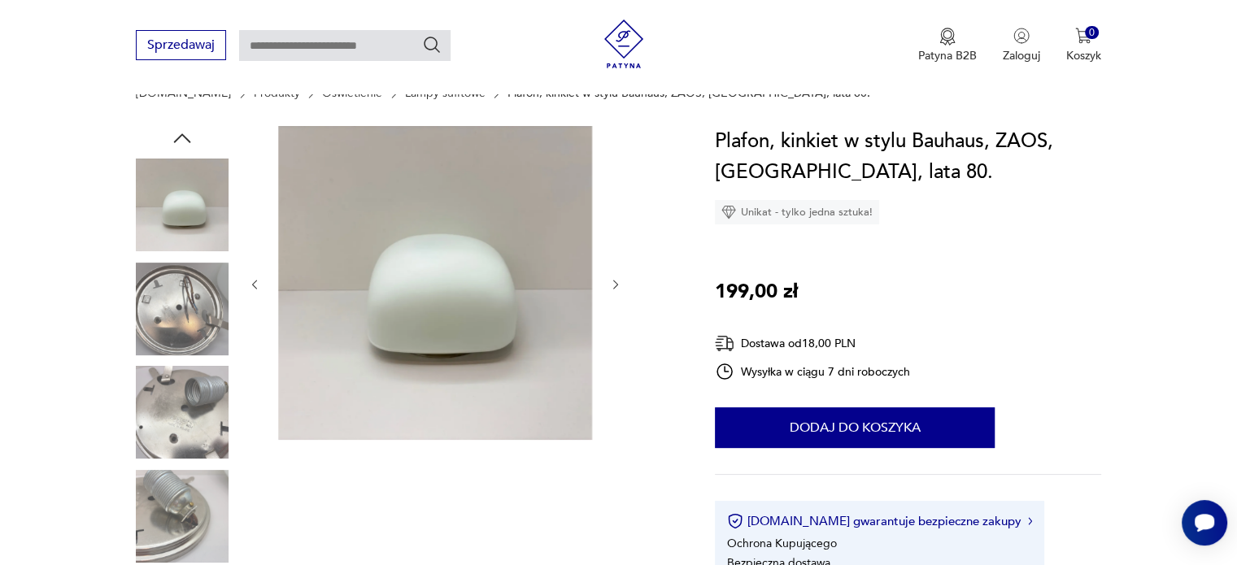
click at [617, 286] on icon "button" at bounding box center [615, 285] width 5 height 10
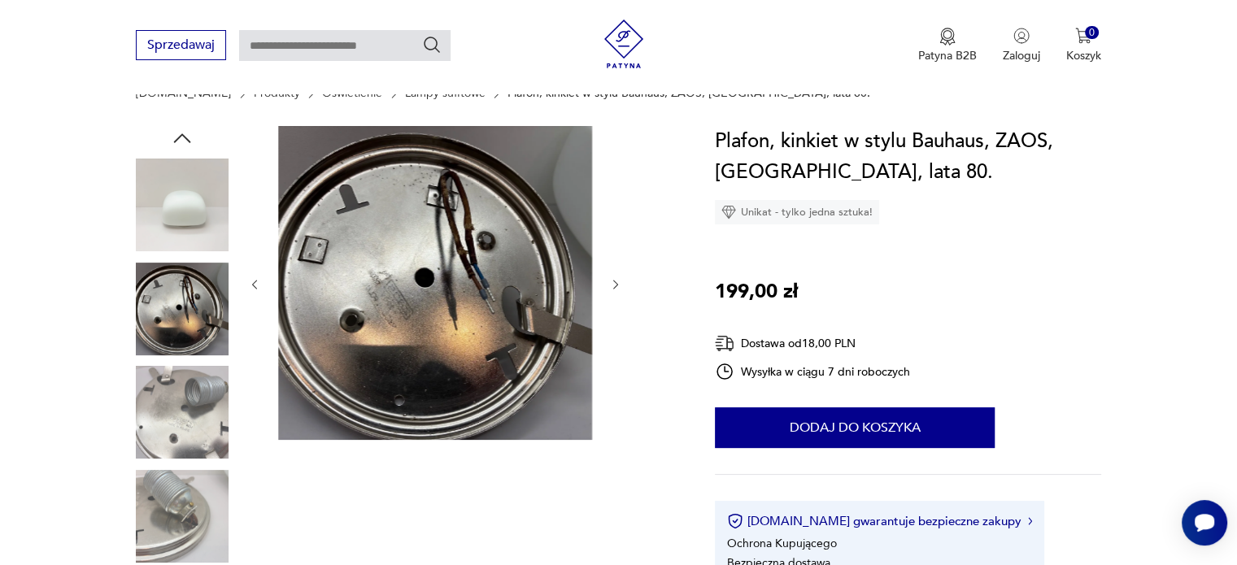
click at [617, 286] on icon "button" at bounding box center [615, 285] width 5 height 10
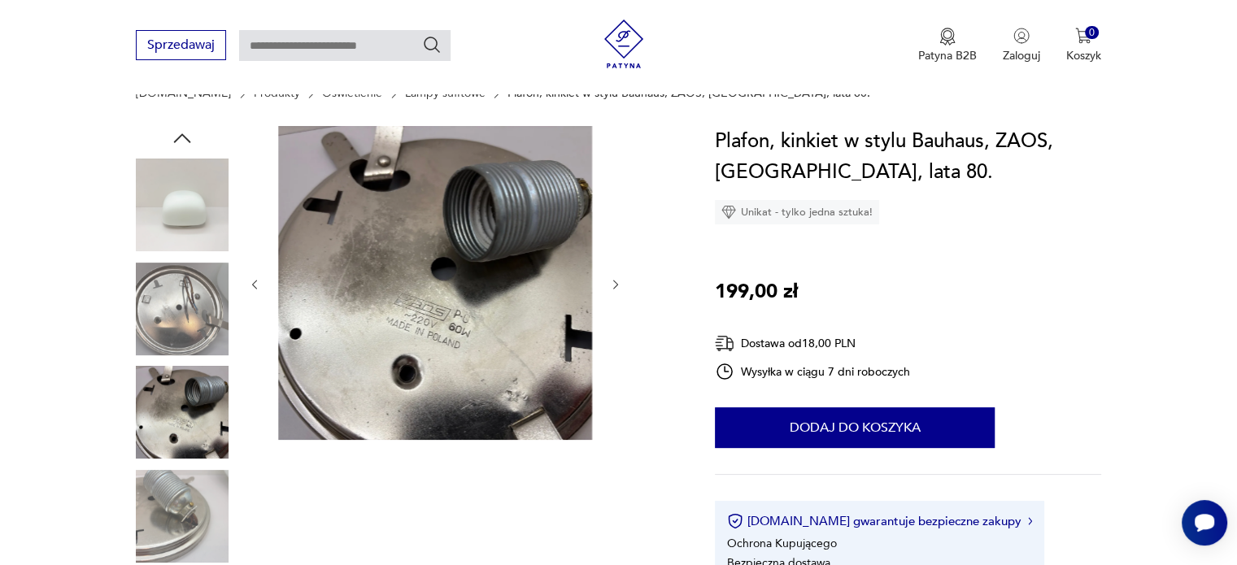
click at [620, 286] on icon "button" at bounding box center [616, 285] width 14 height 14
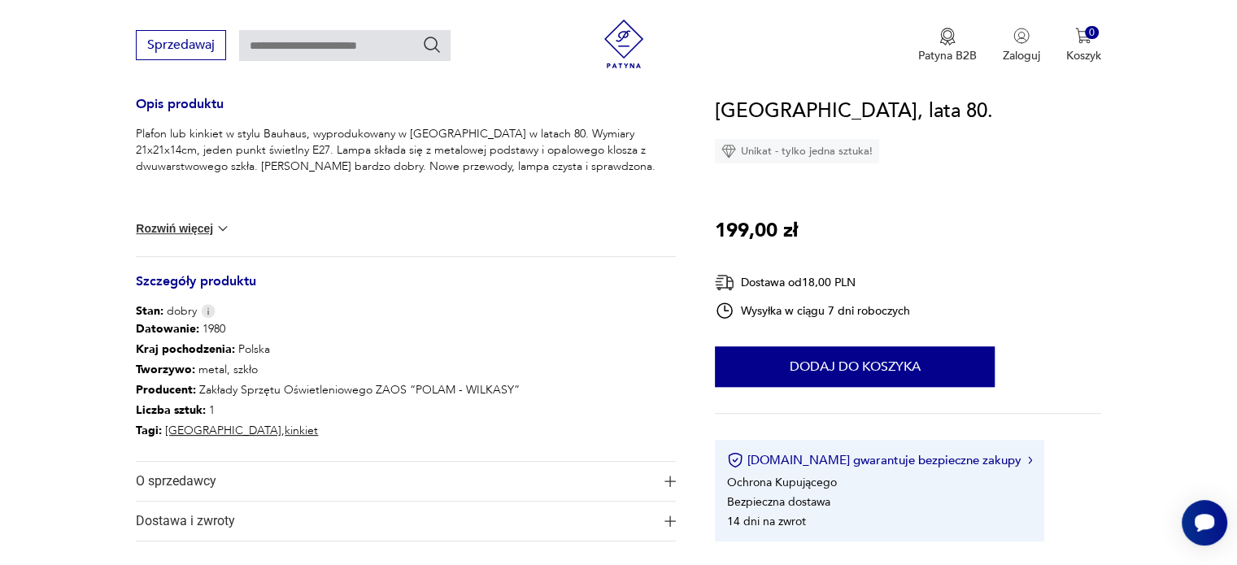
scroll to position [675, 0]
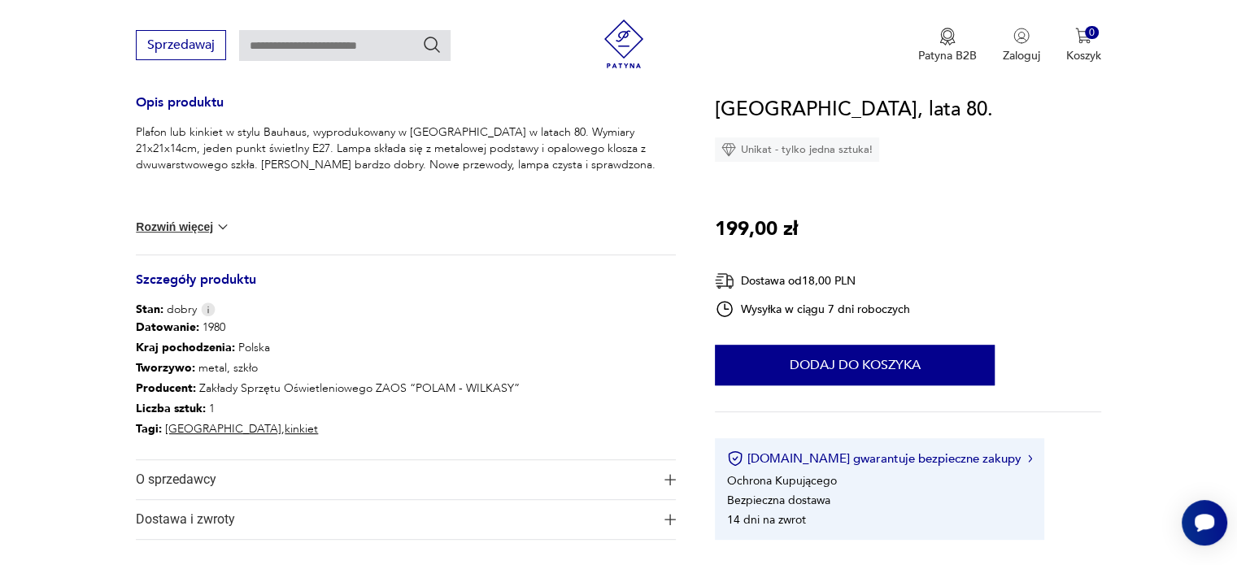
click at [147, 229] on button "Rozwiń więcej" at bounding box center [183, 227] width 94 height 16
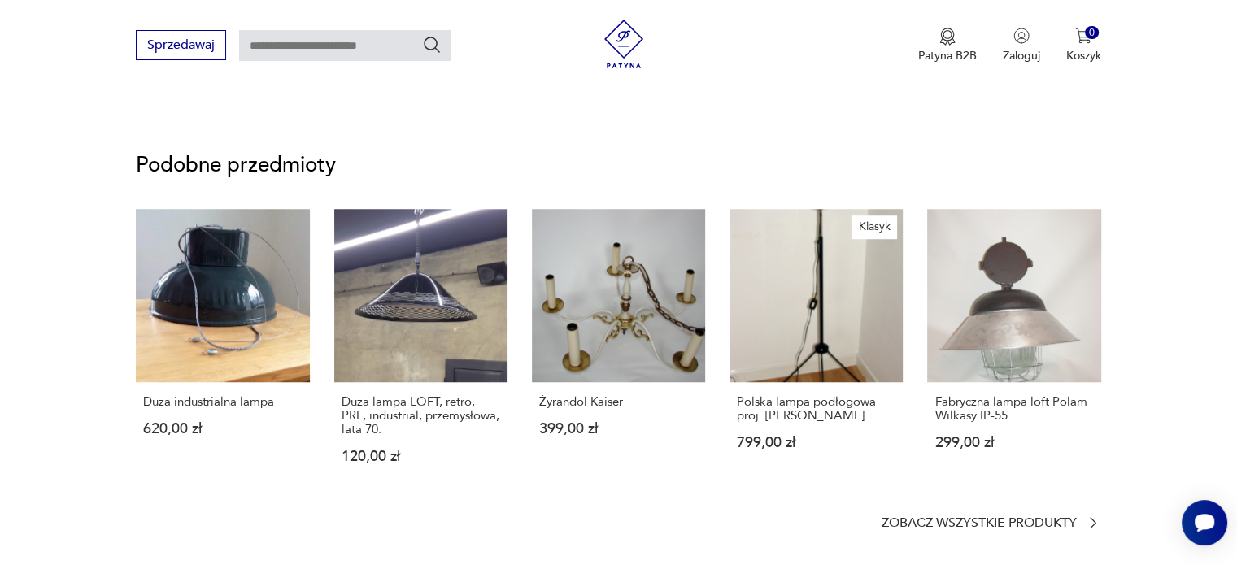
scroll to position [931, 0]
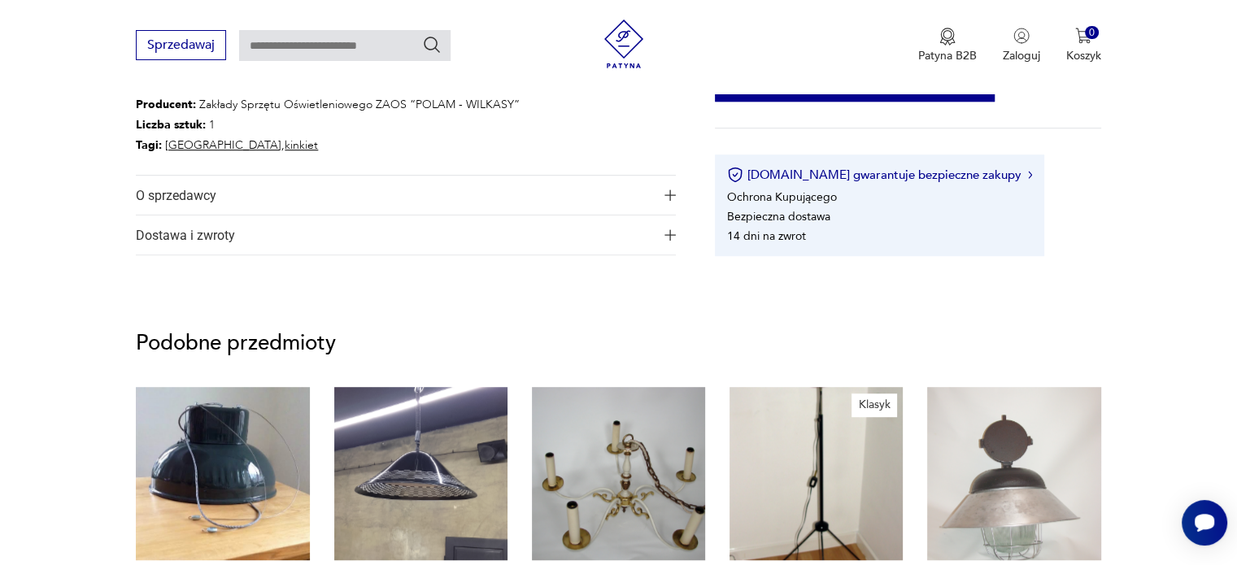
click at [148, 244] on span "Dostawa i zwroty" at bounding box center [394, 235] width 517 height 39
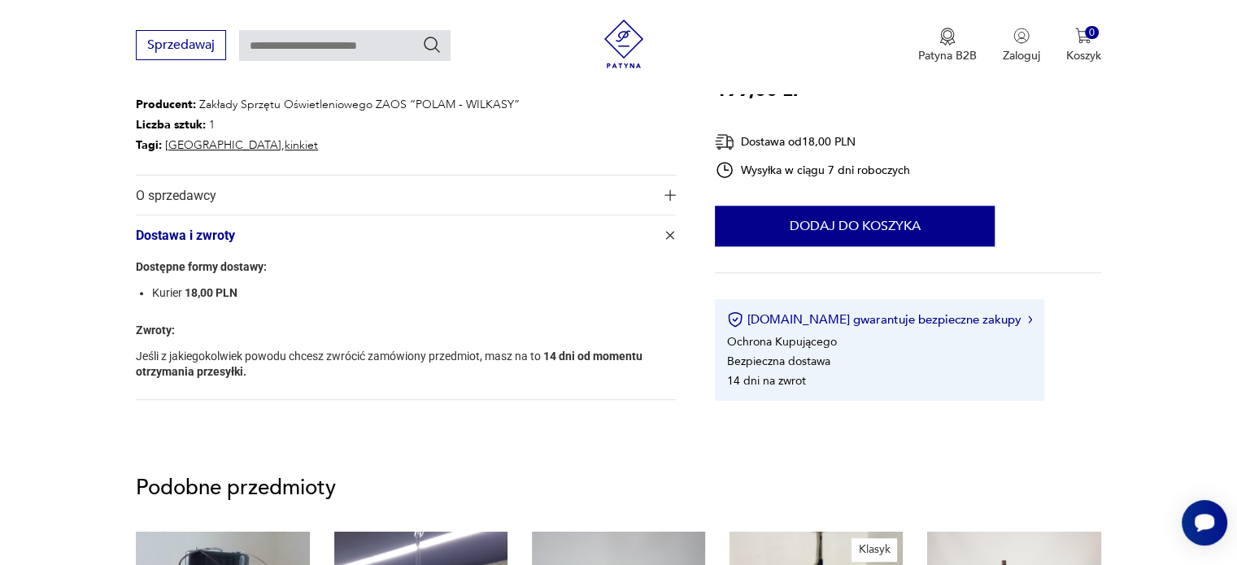
click at [148, 244] on span "Dostawa i zwroty" at bounding box center [394, 235] width 517 height 39
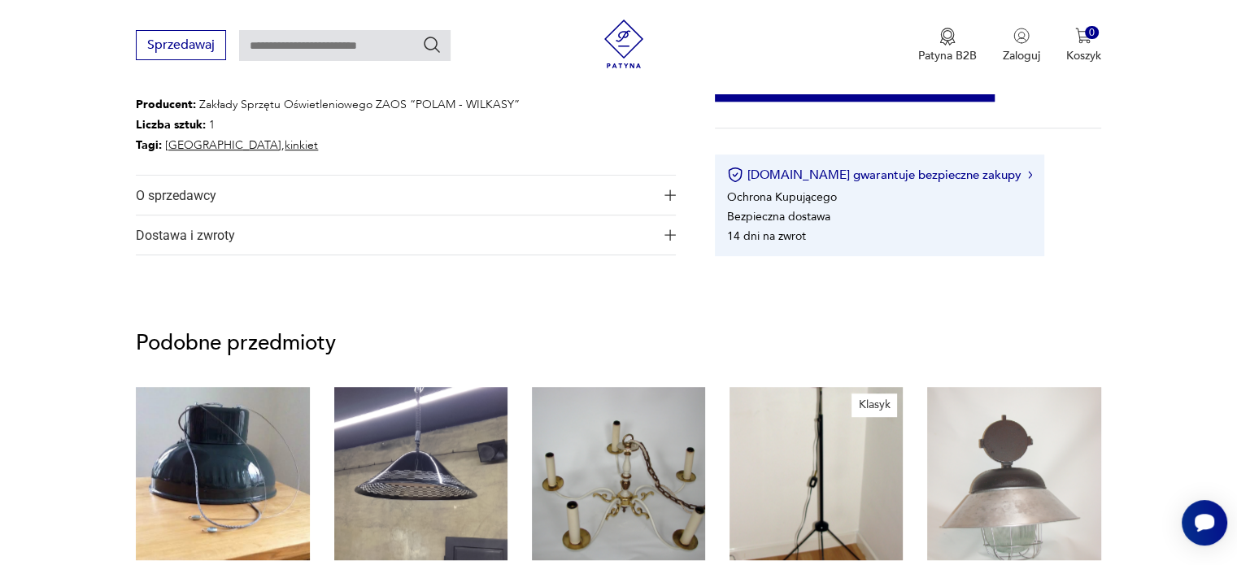
click at [156, 201] on span "O sprzedawcy" at bounding box center [394, 195] width 517 height 39
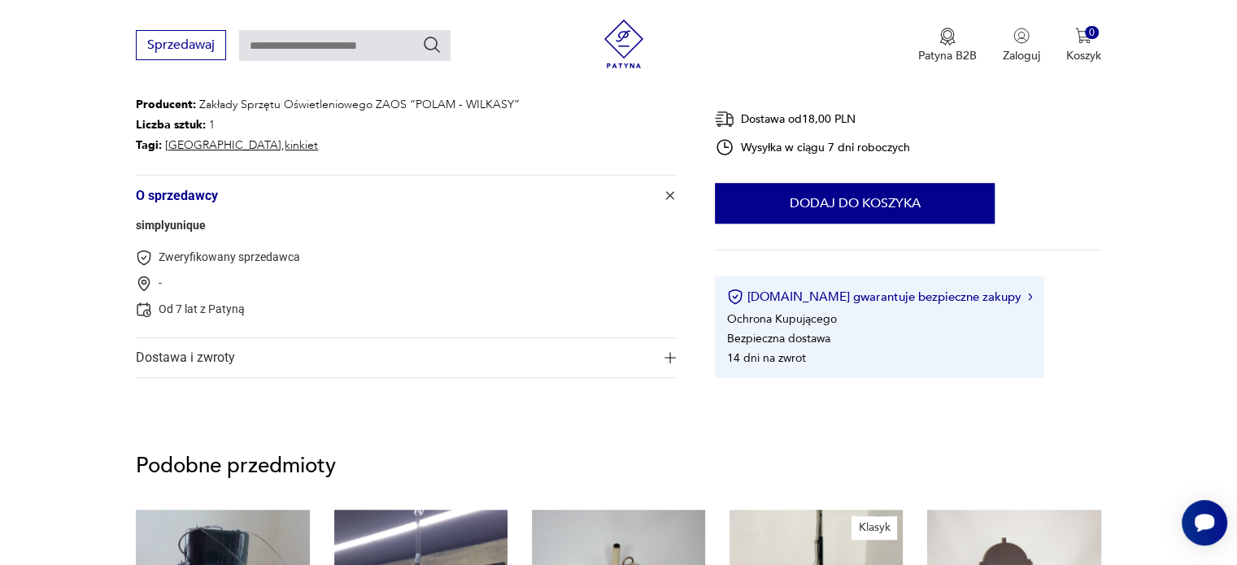
click at [156, 201] on span "O sprzedawcy" at bounding box center [394, 195] width 517 height 39
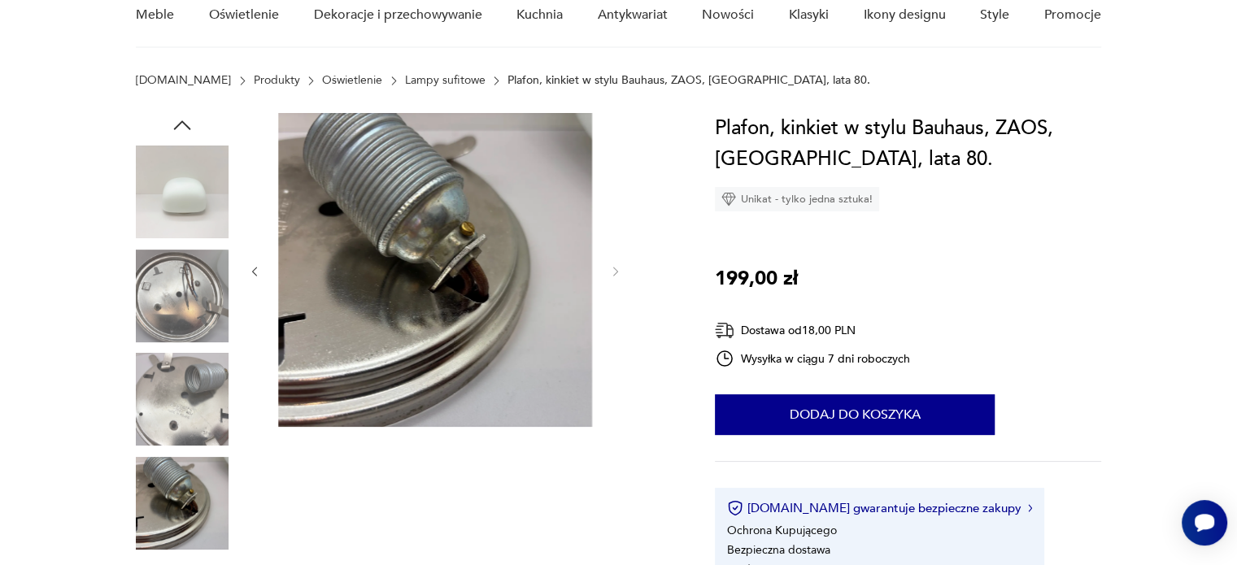
scroll to position [0, 0]
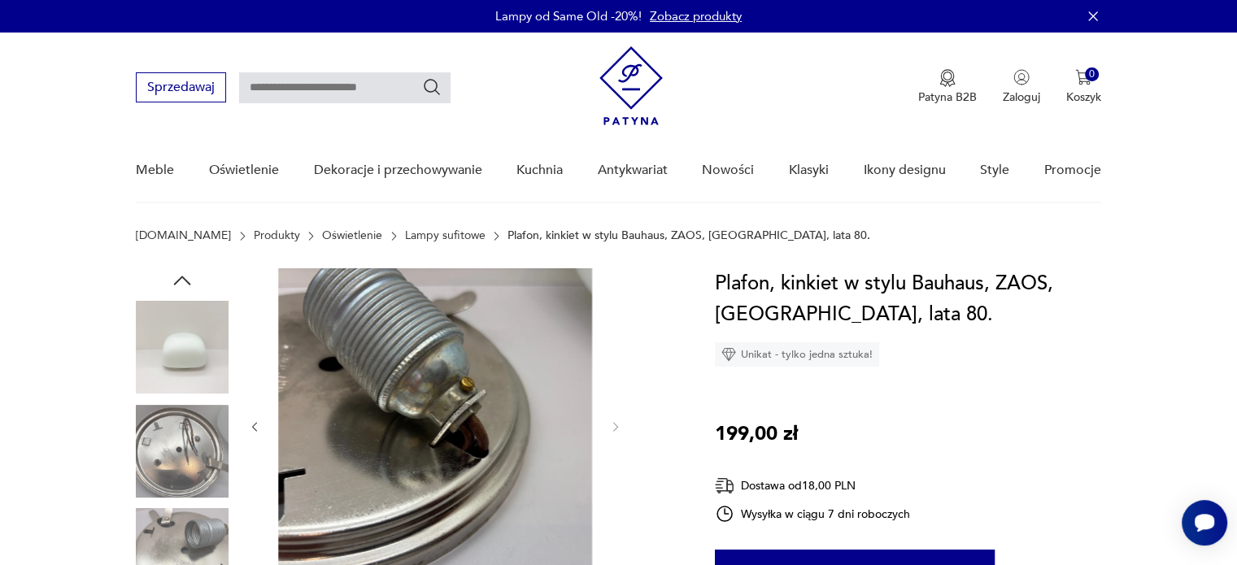
click at [182, 367] on img at bounding box center [182, 347] width 93 height 93
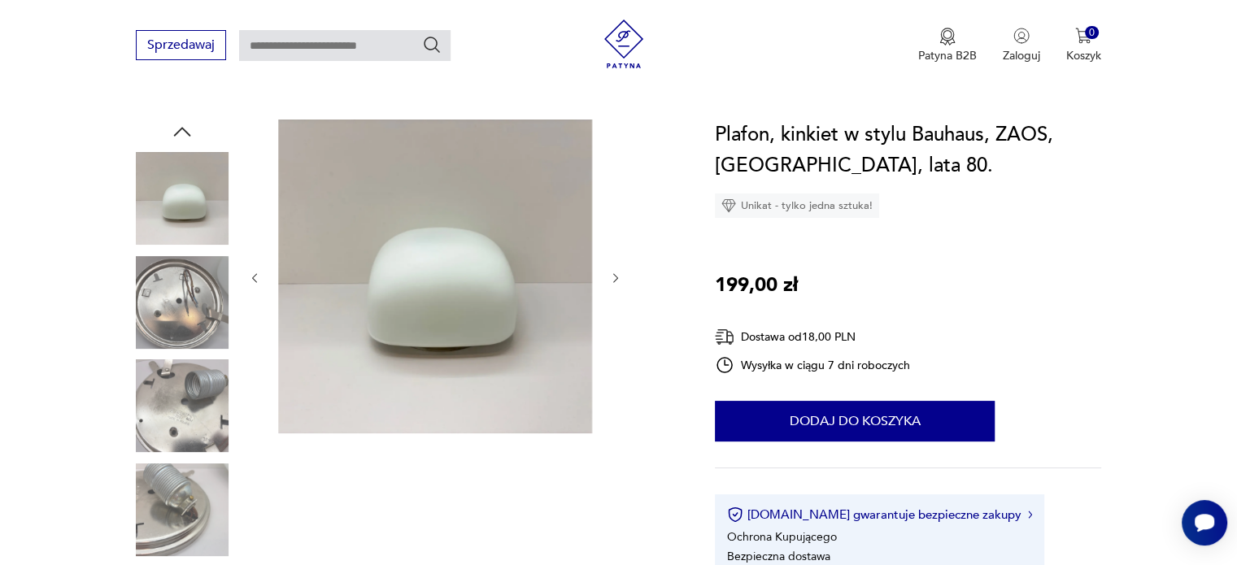
scroll to position [155, 0]
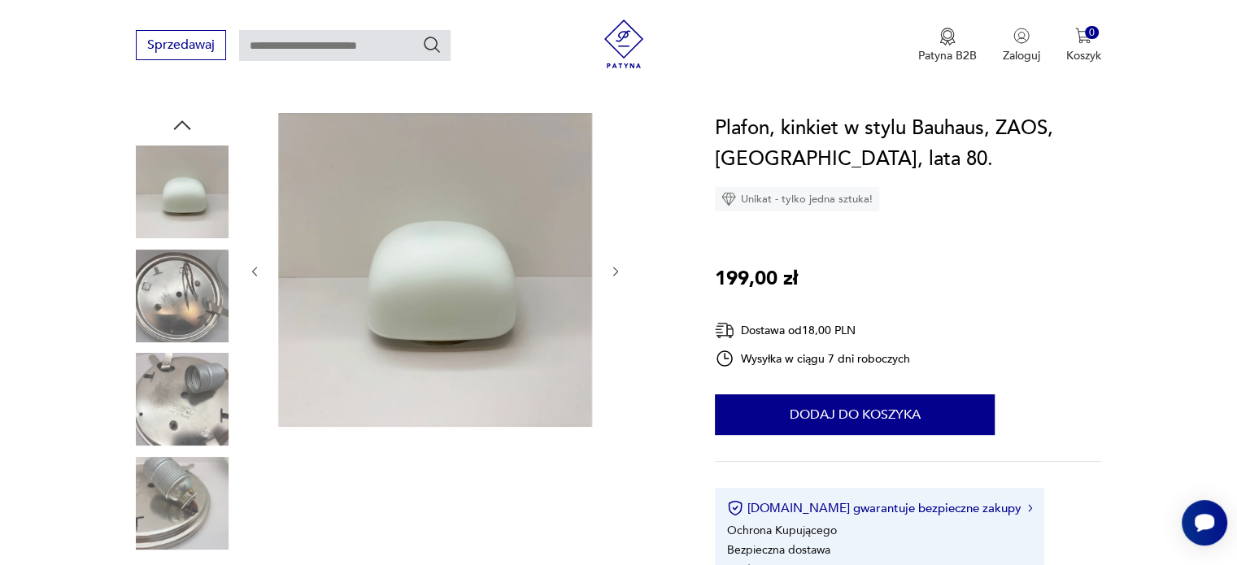
click at [264, 268] on div at bounding box center [435, 271] width 374 height 317
click at [259, 270] on icon "button" at bounding box center [255, 272] width 14 height 14
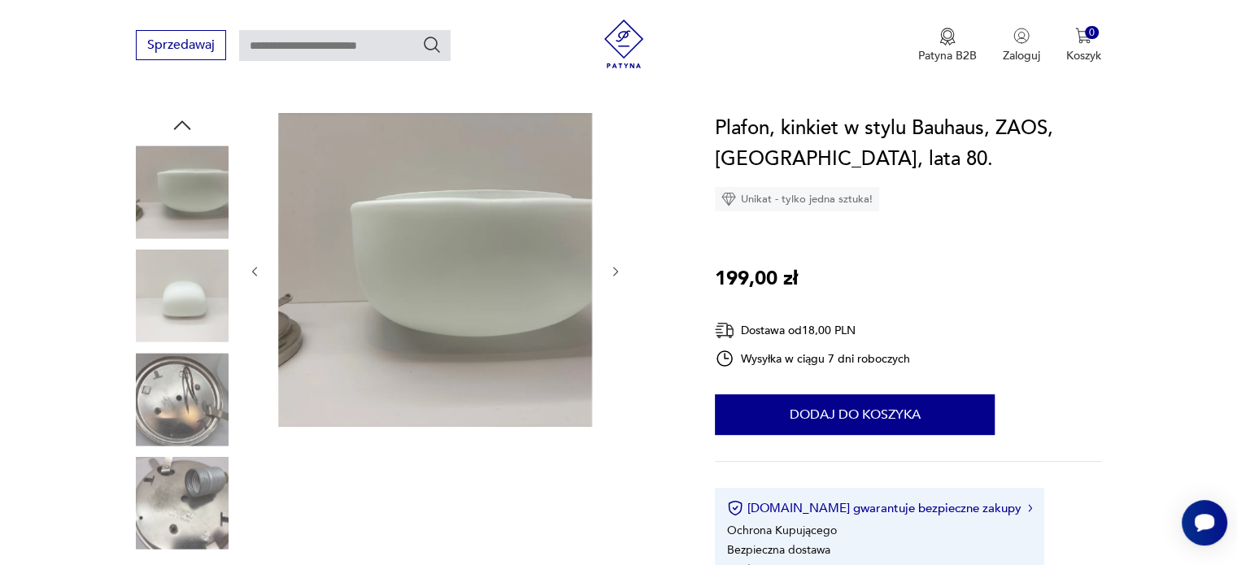
click at [259, 270] on icon "button" at bounding box center [255, 272] width 14 height 14
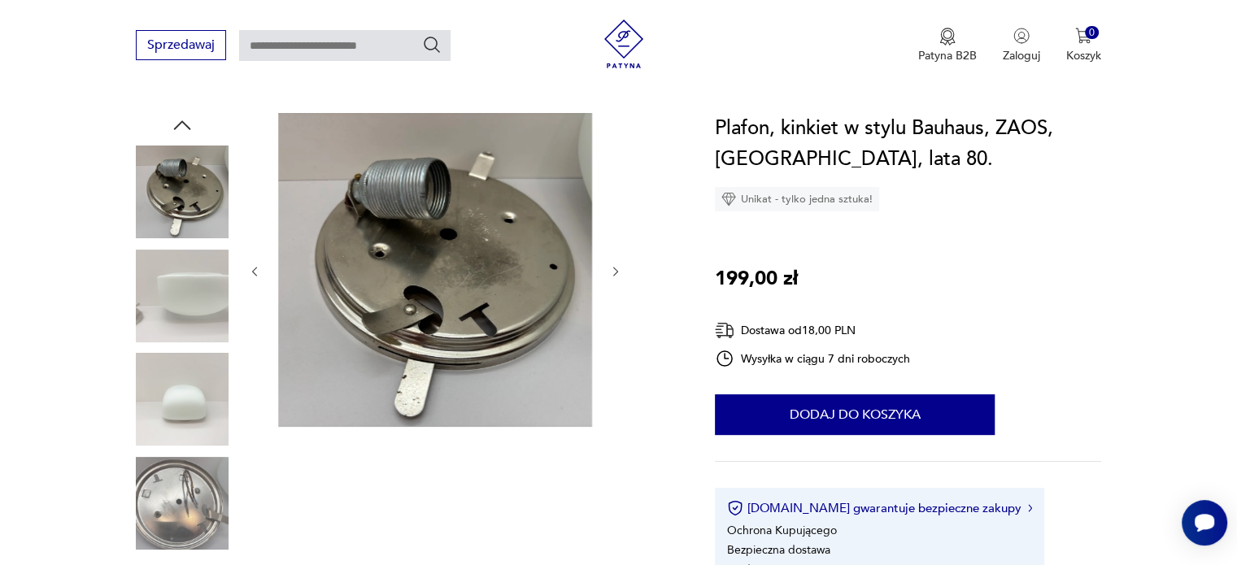
click at [259, 270] on icon "button" at bounding box center [255, 272] width 14 height 14
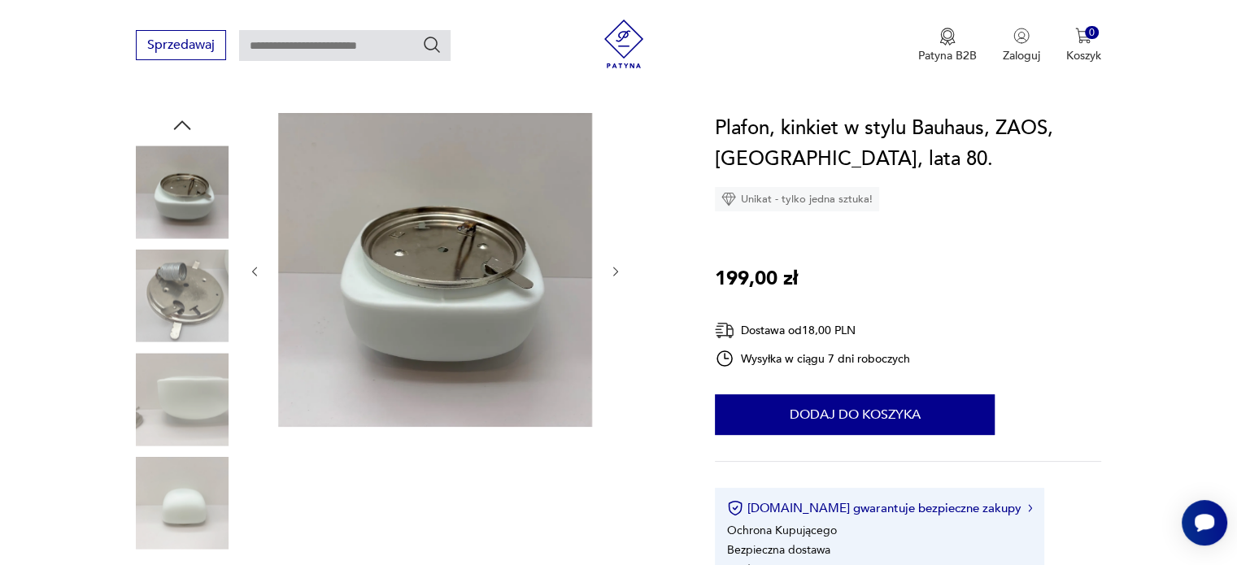
click at [620, 268] on icon "button" at bounding box center [616, 272] width 14 height 14
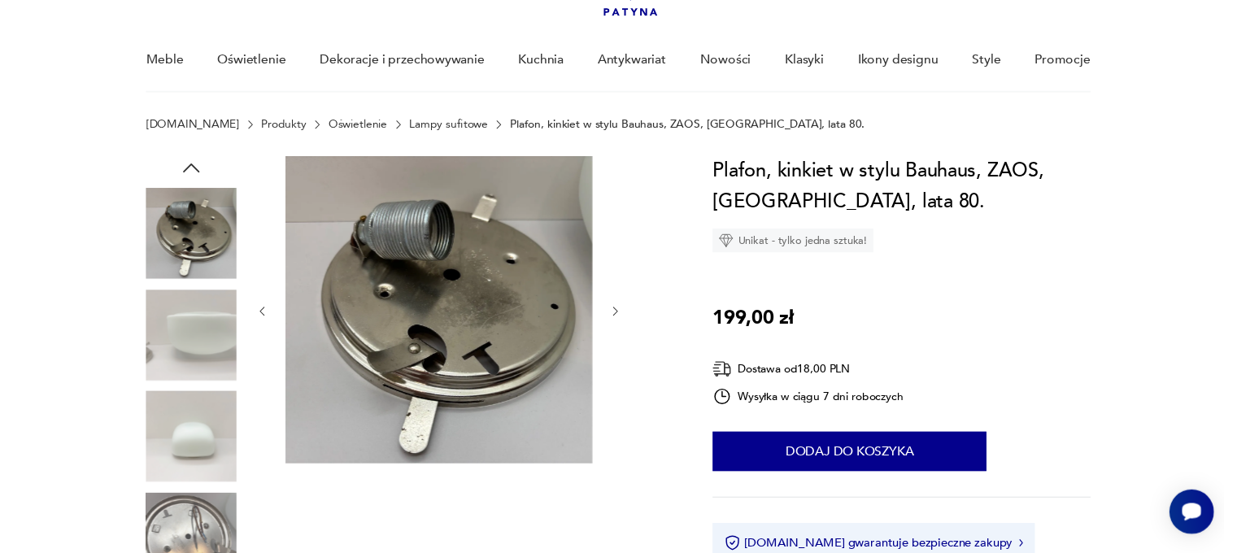
scroll to position [111, 0]
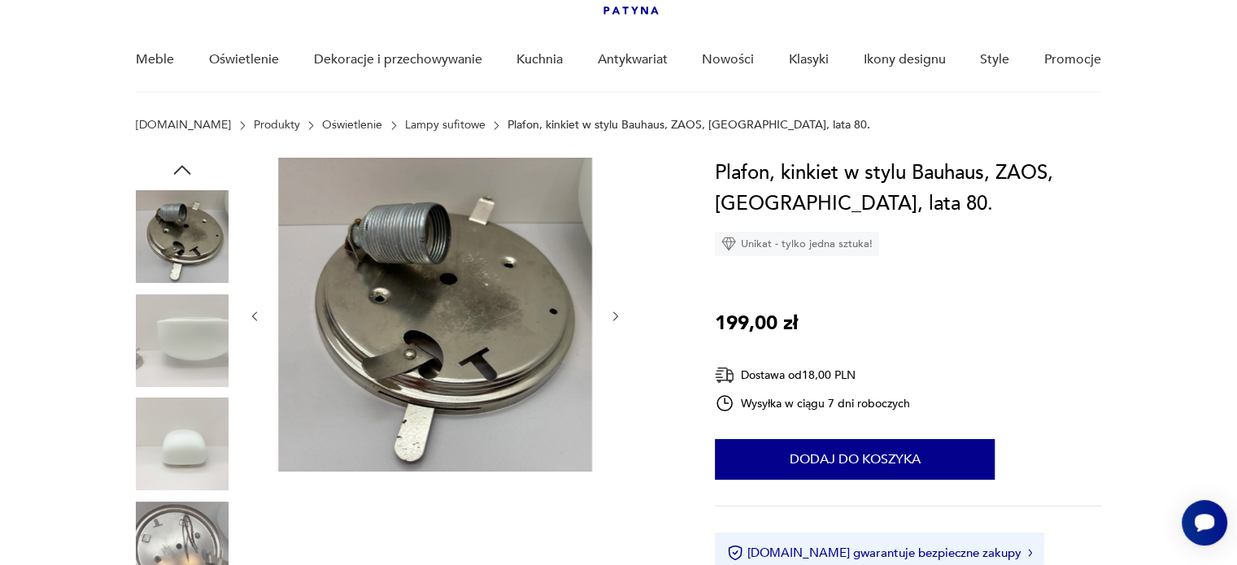
click at [260, 312] on icon "button" at bounding box center [255, 317] width 14 height 14
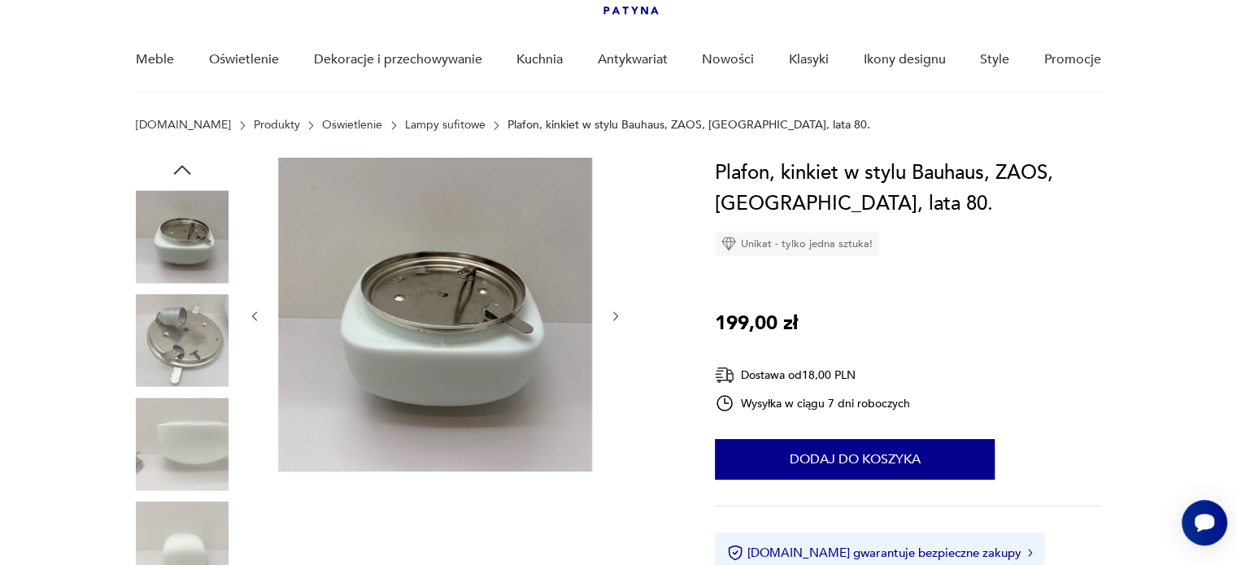
click at [260, 312] on icon "button" at bounding box center [255, 317] width 14 height 14
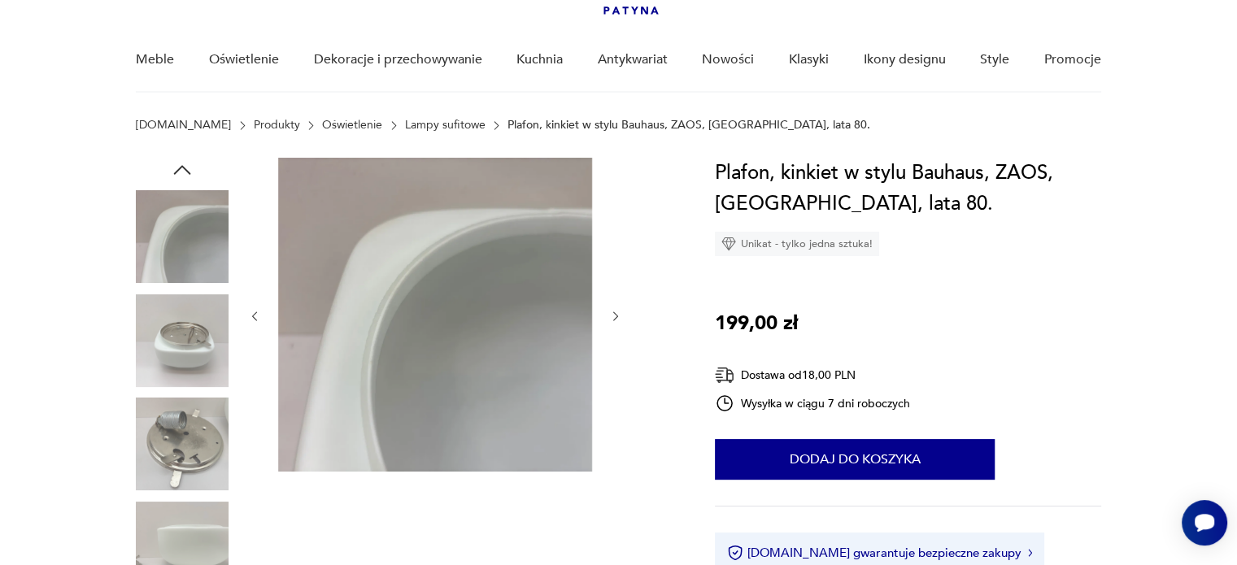
click at [257, 311] on icon "button" at bounding box center [255, 317] width 14 height 14
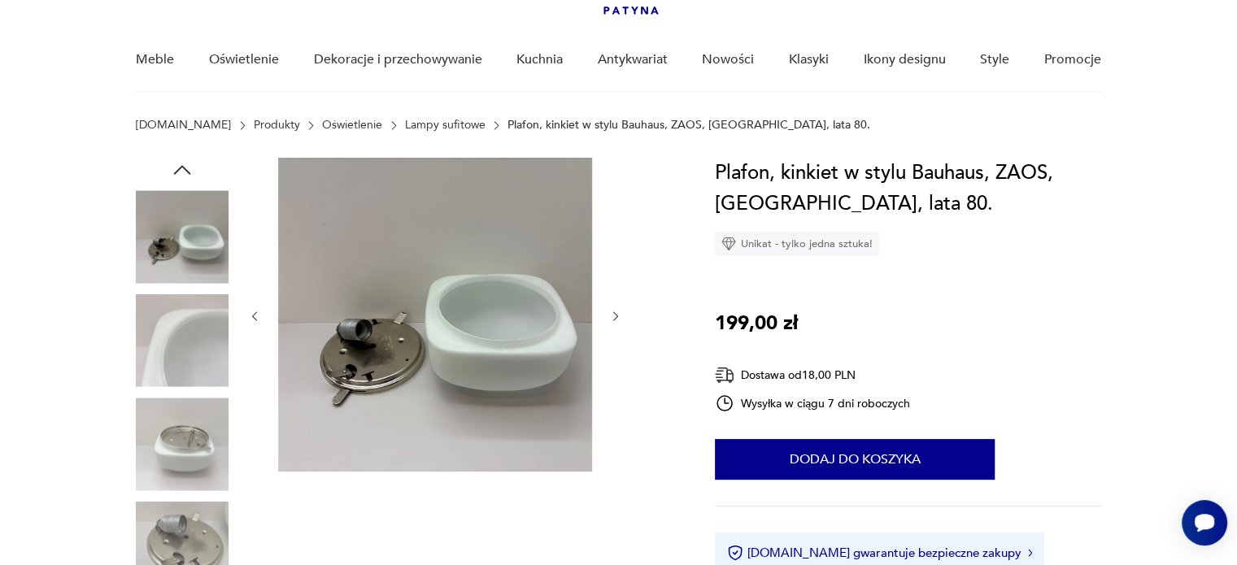
click at [550, 324] on img at bounding box center [435, 315] width 314 height 314
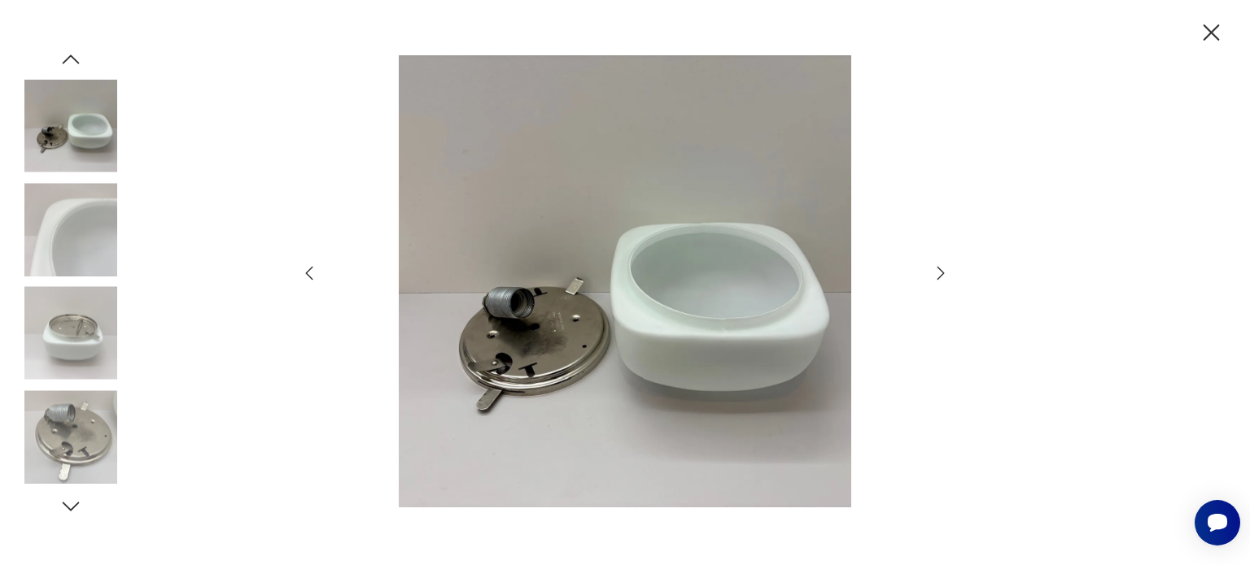
click at [936, 272] on icon "button" at bounding box center [941, 274] width 20 height 20
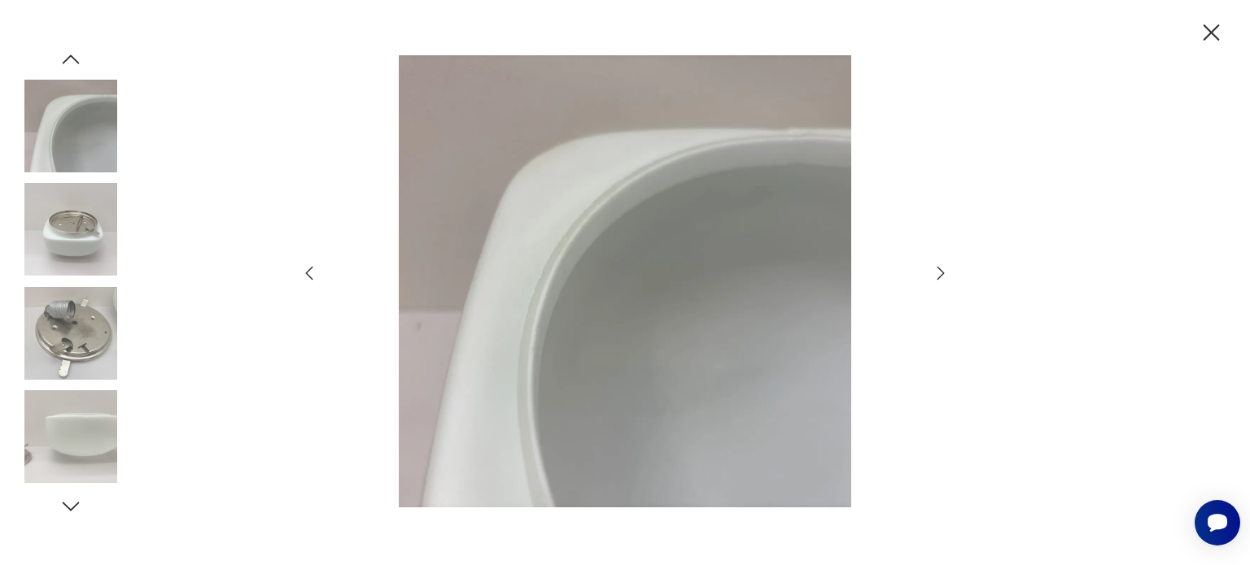
click at [936, 272] on icon "button" at bounding box center [941, 274] width 20 height 20
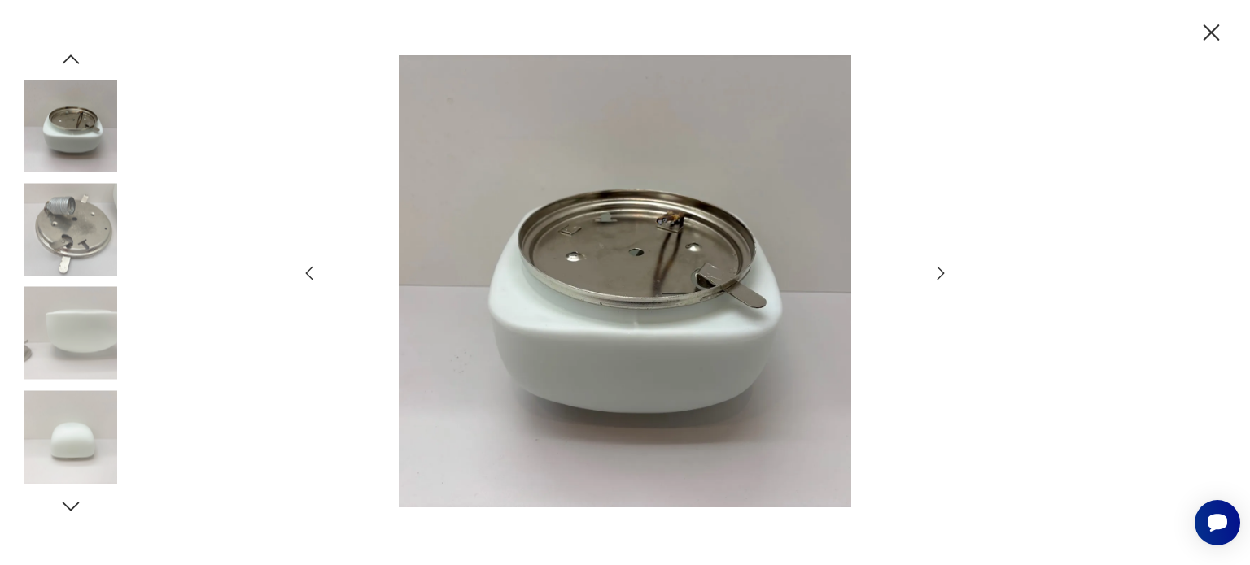
click at [936, 272] on icon "button" at bounding box center [941, 274] width 20 height 20
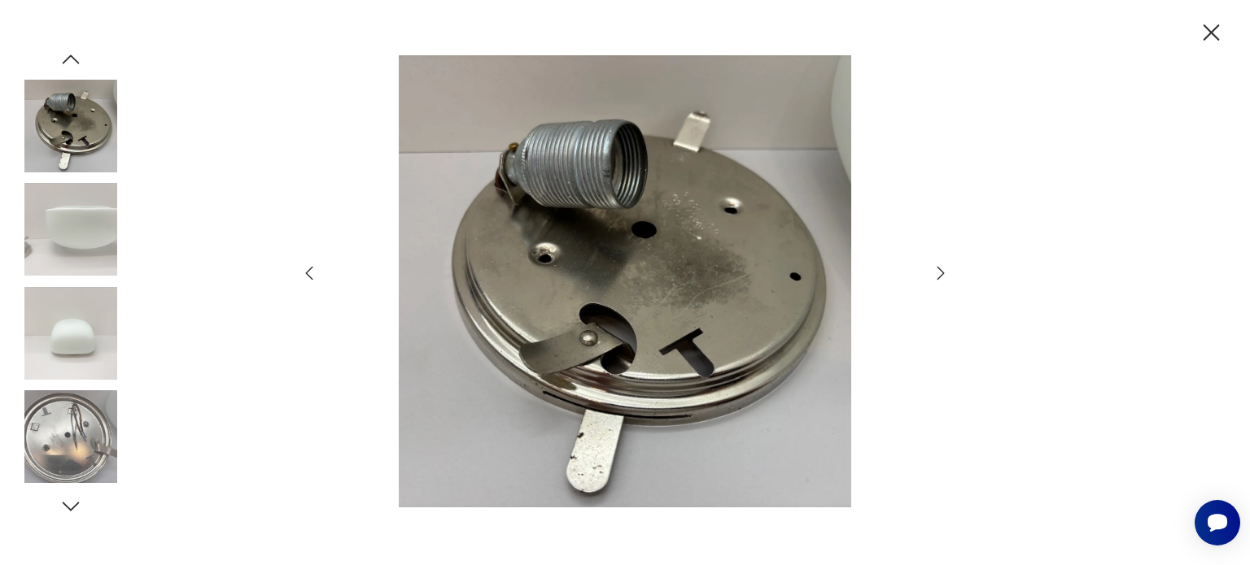
click at [936, 272] on icon "button" at bounding box center [941, 274] width 20 height 20
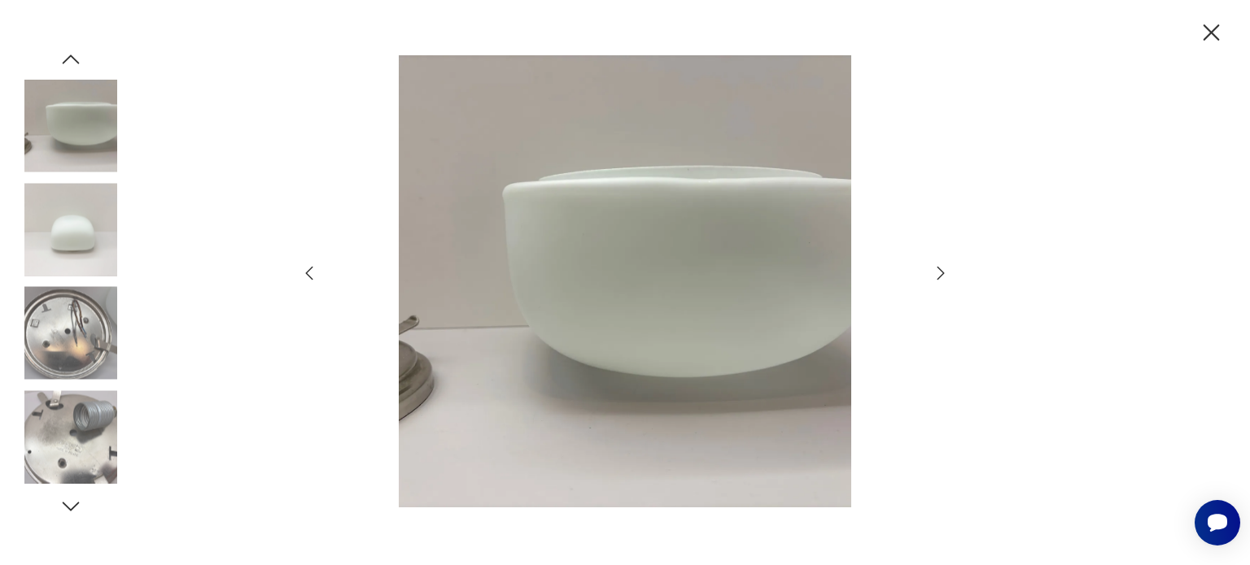
click at [936, 272] on icon "button" at bounding box center [941, 274] width 20 height 20
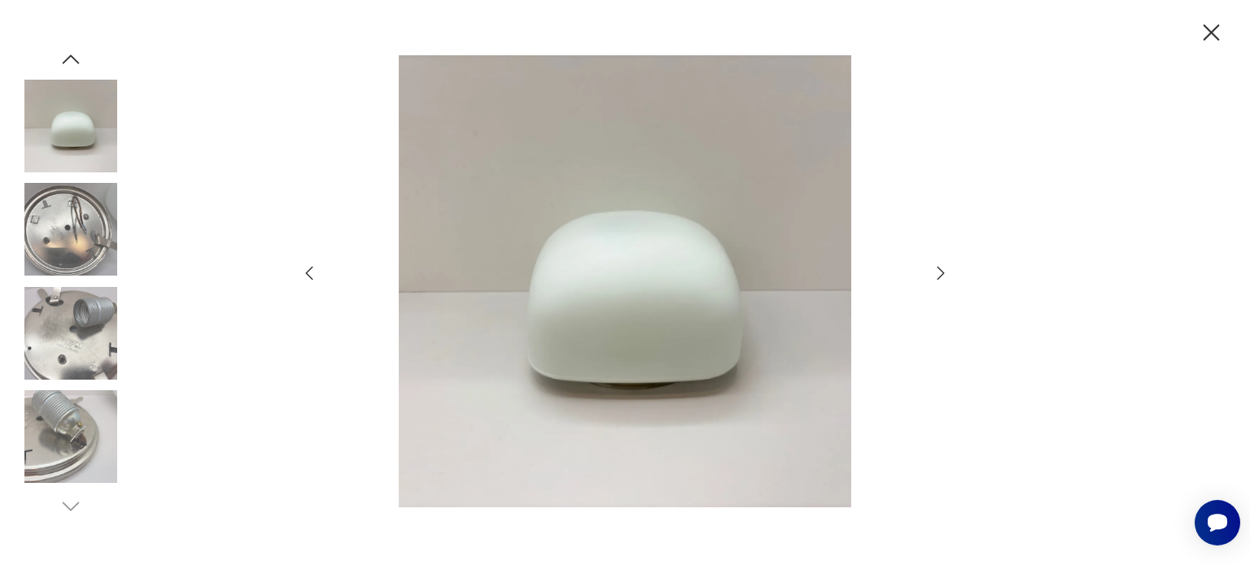
click at [936, 272] on icon "button" at bounding box center [941, 274] width 20 height 20
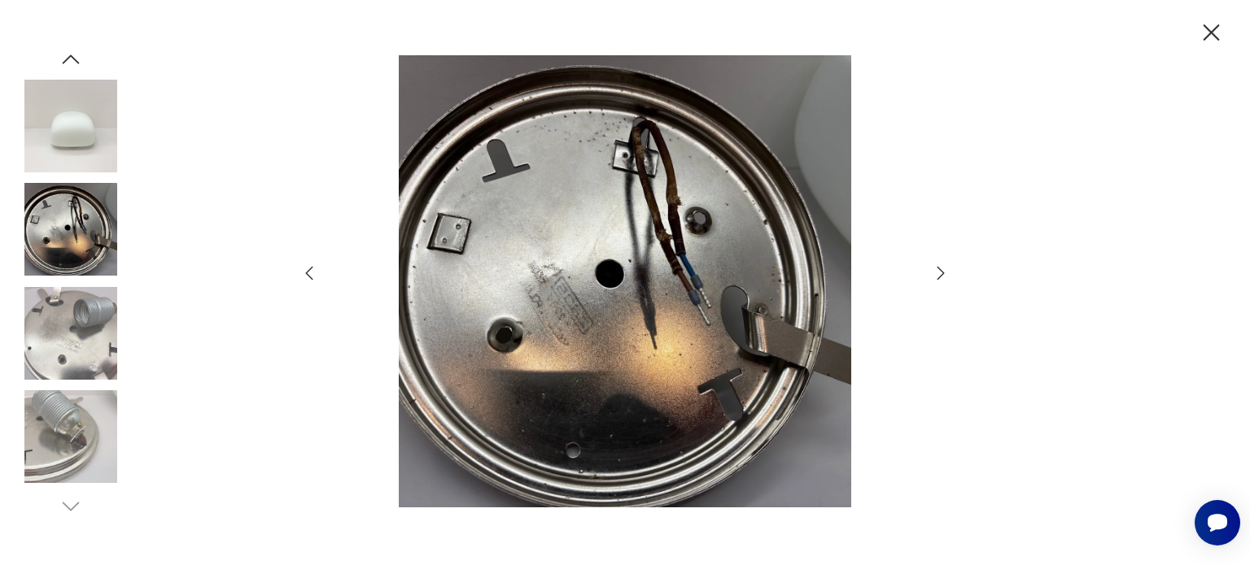
click at [936, 272] on icon "button" at bounding box center [941, 274] width 20 height 20
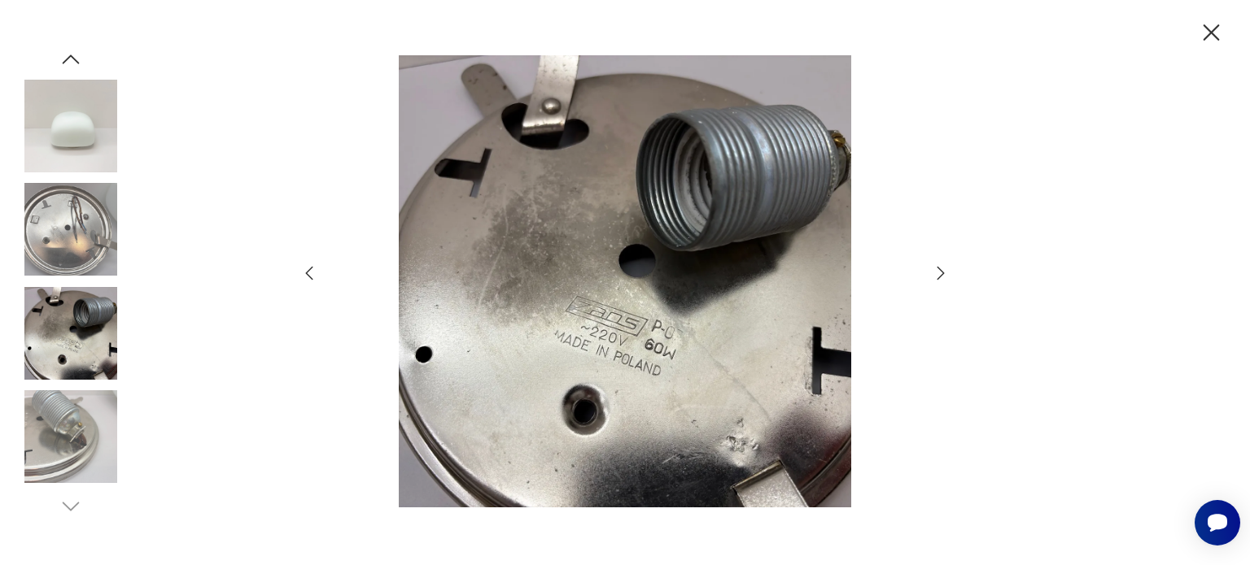
click at [936, 272] on icon "button" at bounding box center [941, 274] width 20 height 20
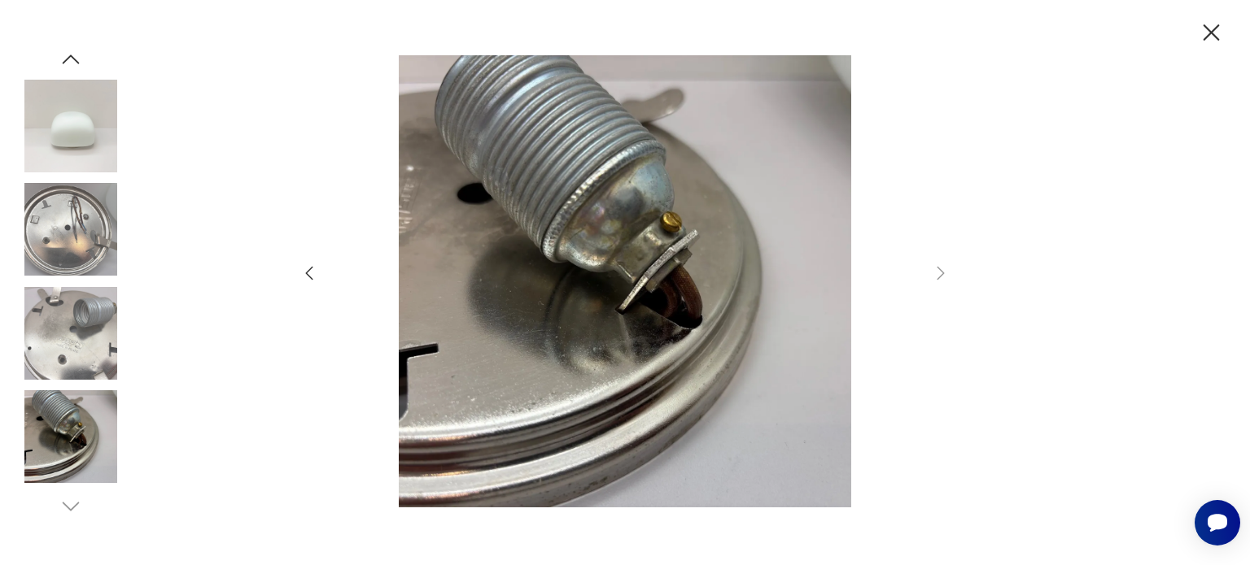
click at [312, 270] on icon "button" at bounding box center [309, 274] width 20 height 20
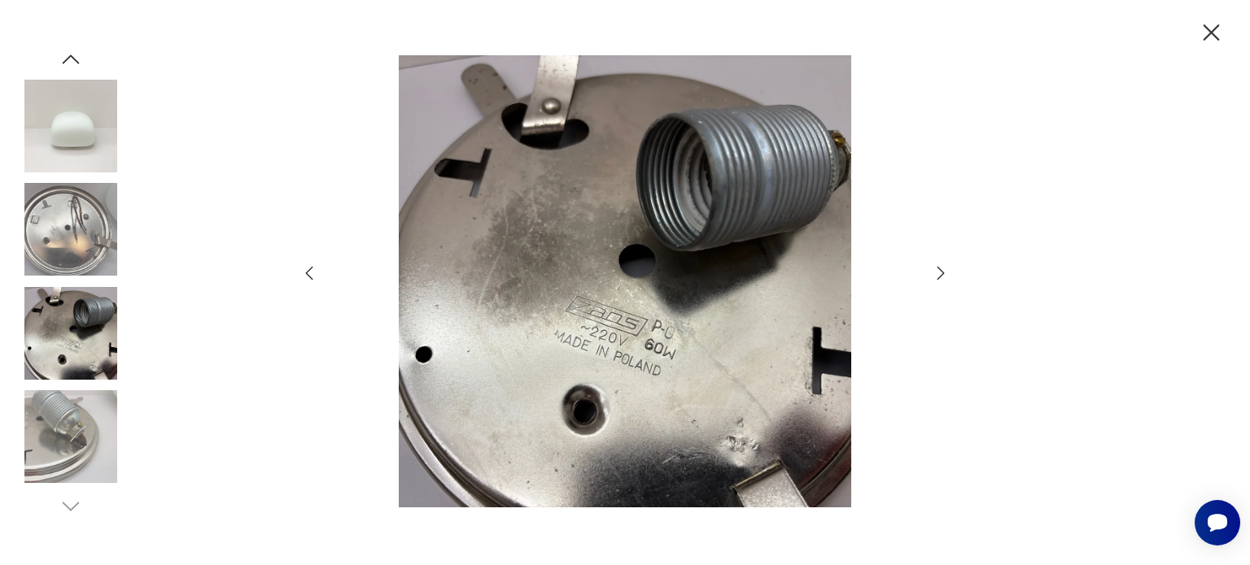
click at [312, 270] on icon "button" at bounding box center [309, 274] width 20 height 20
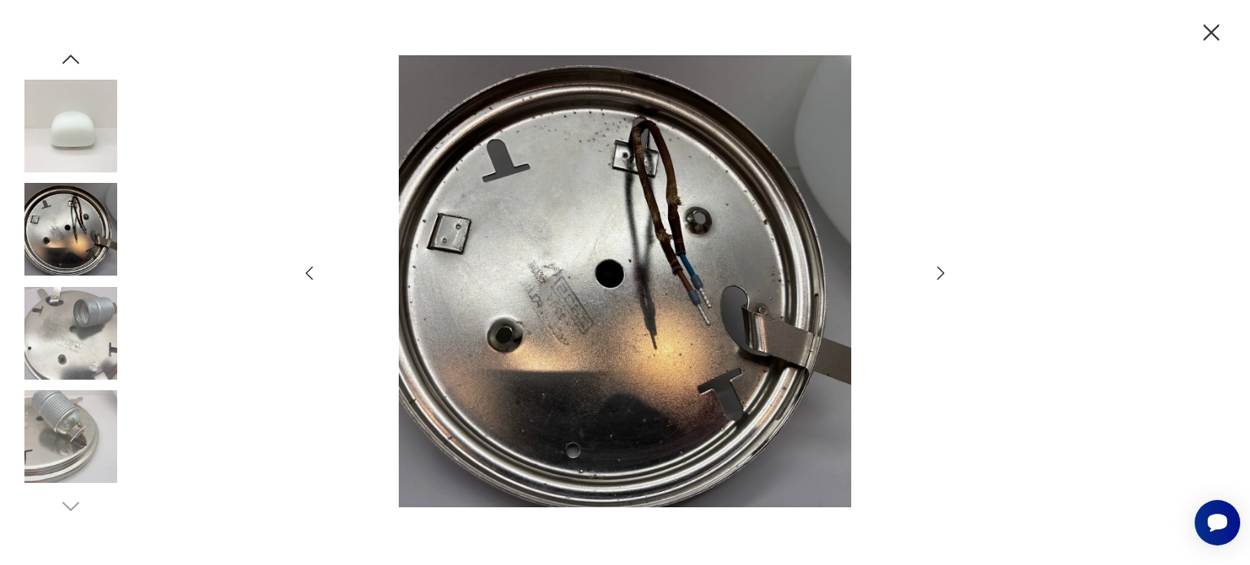
click at [942, 269] on icon "button" at bounding box center [941, 274] width 20 height 20
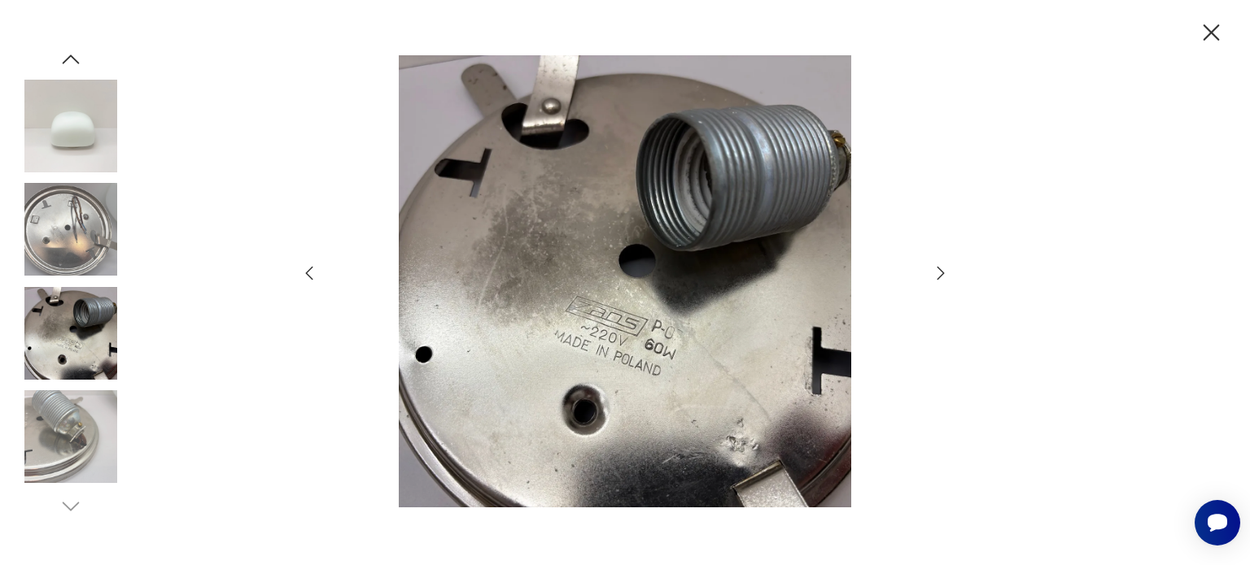
click at [308, 266] on icon "button" at bounding box center [309, 274] width 20 height 20
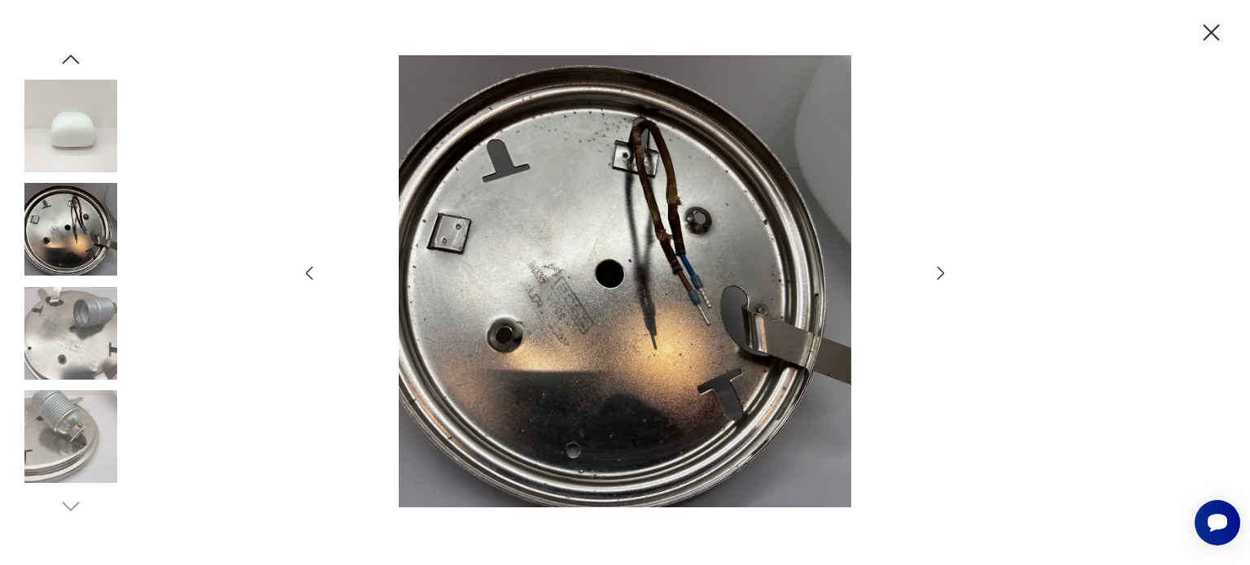
click at [308, 266] on icon "button" at bounding box center [309, 274] width 20 height 20
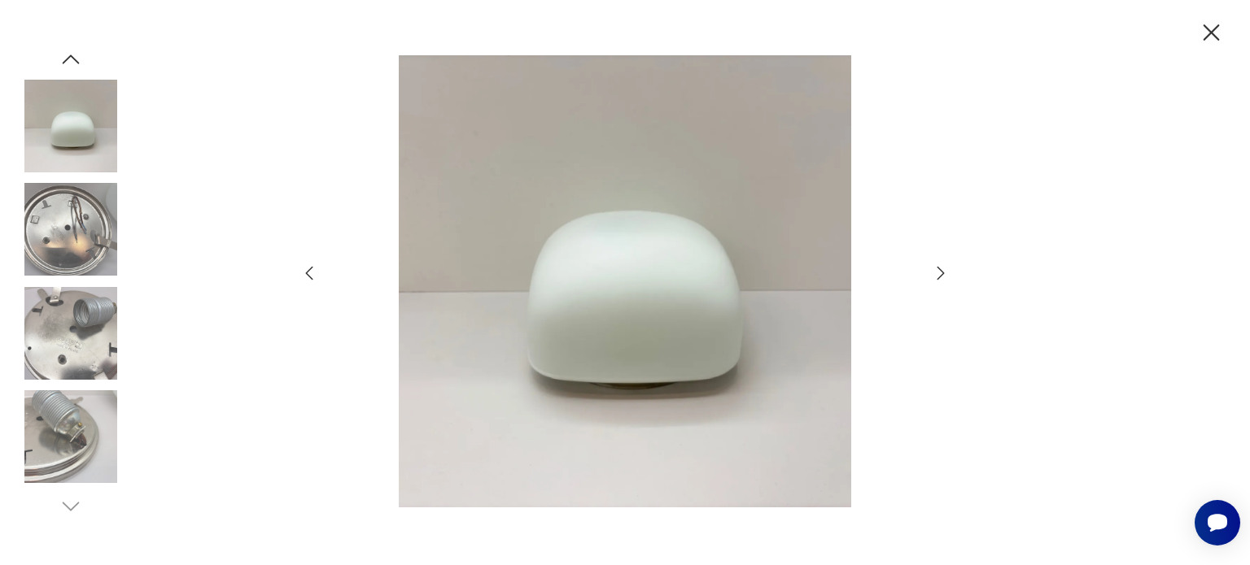
click at [308, 266] on icon "button" at bounding box center [309, 274] width 20 height 20
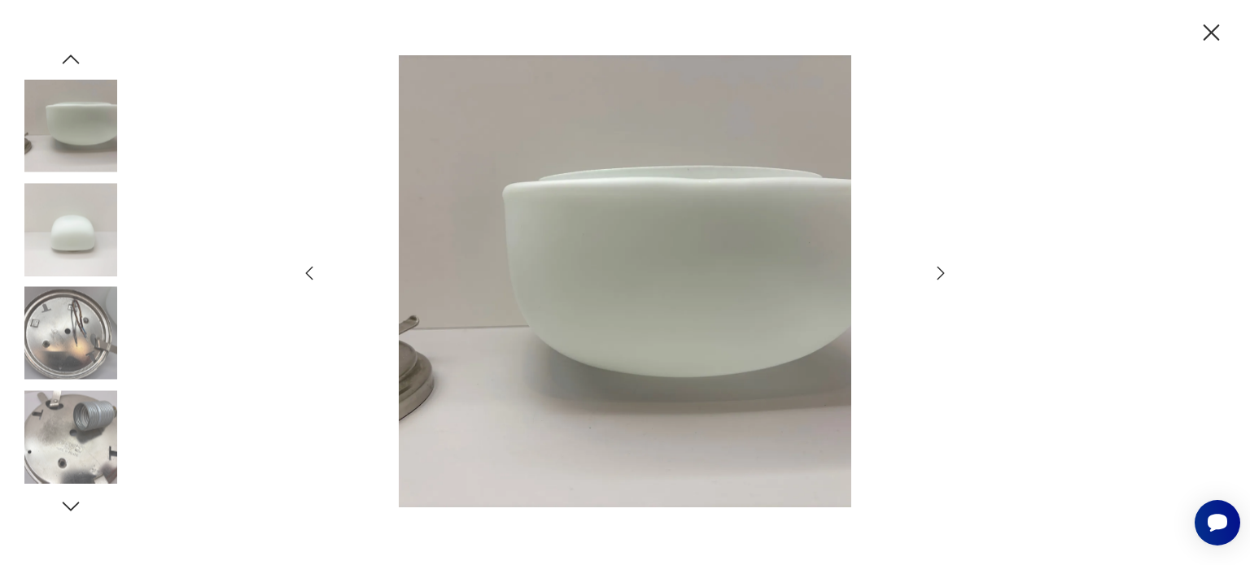
click at [308, 266] on icon "button" at bounding box center [309, 274] width 20 height 20
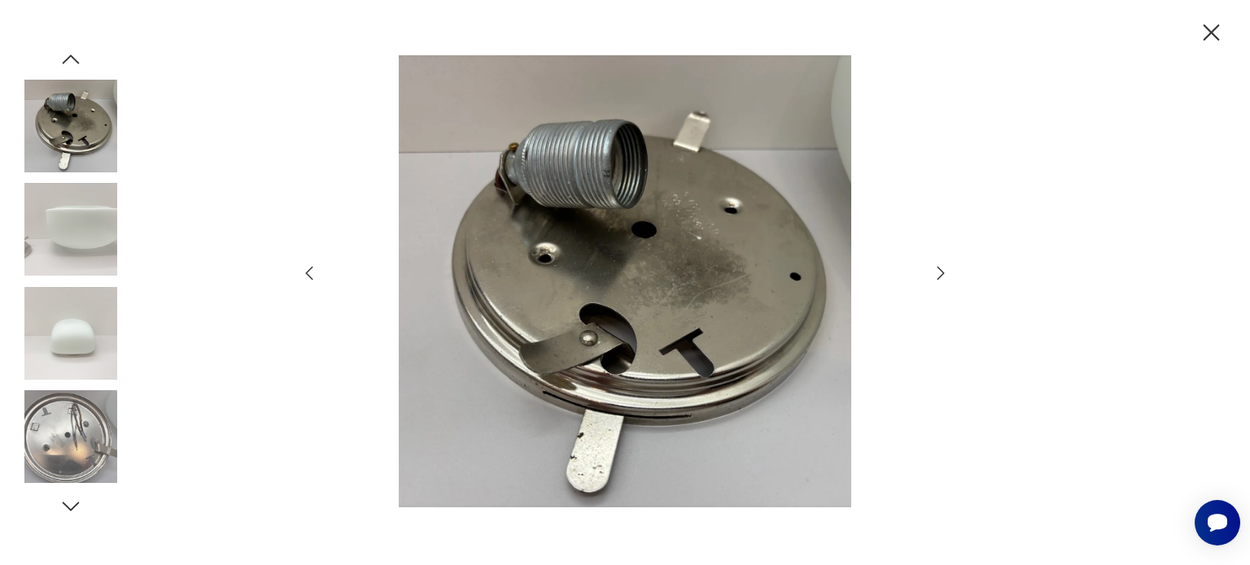
click at [308, 266] on icon "button" at bounding box center [309, 274] width 20 height 20
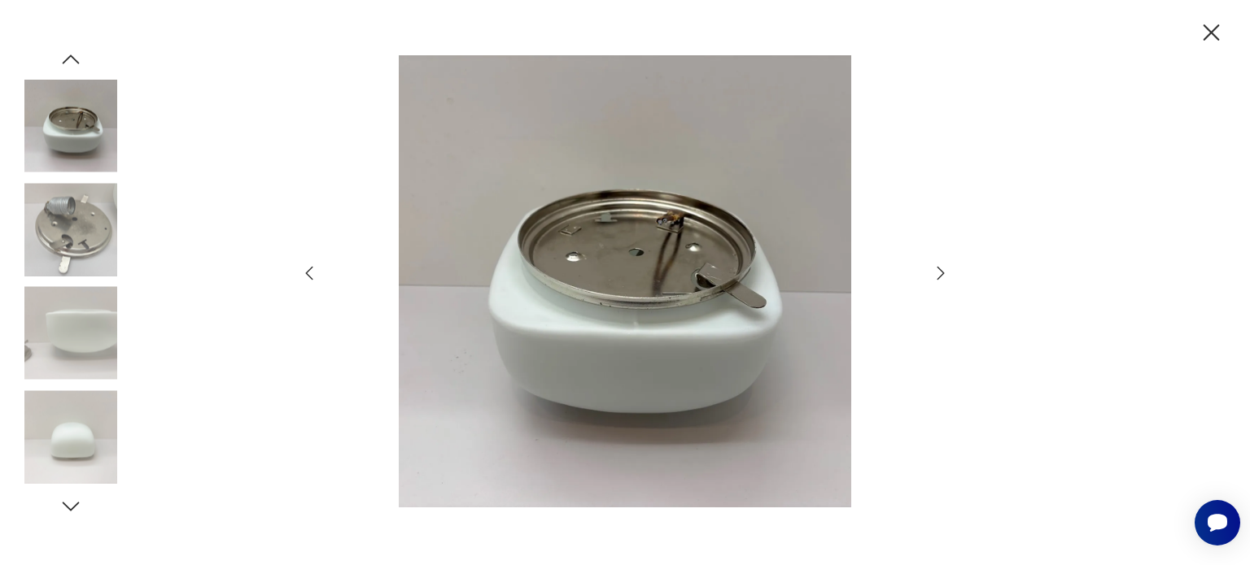
click at [308, 266] on icon "button" at bounding box center [309, 274] width 20 height 20
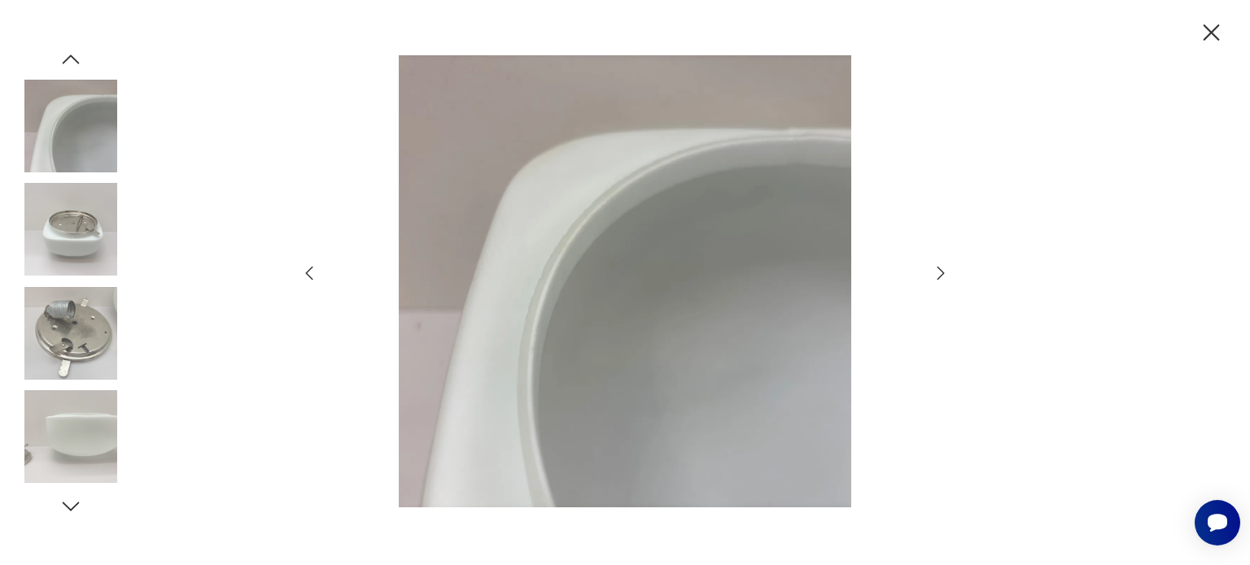
click at [308, 266] on icon "button" at bounding box center [309, 274] width 20 height 20
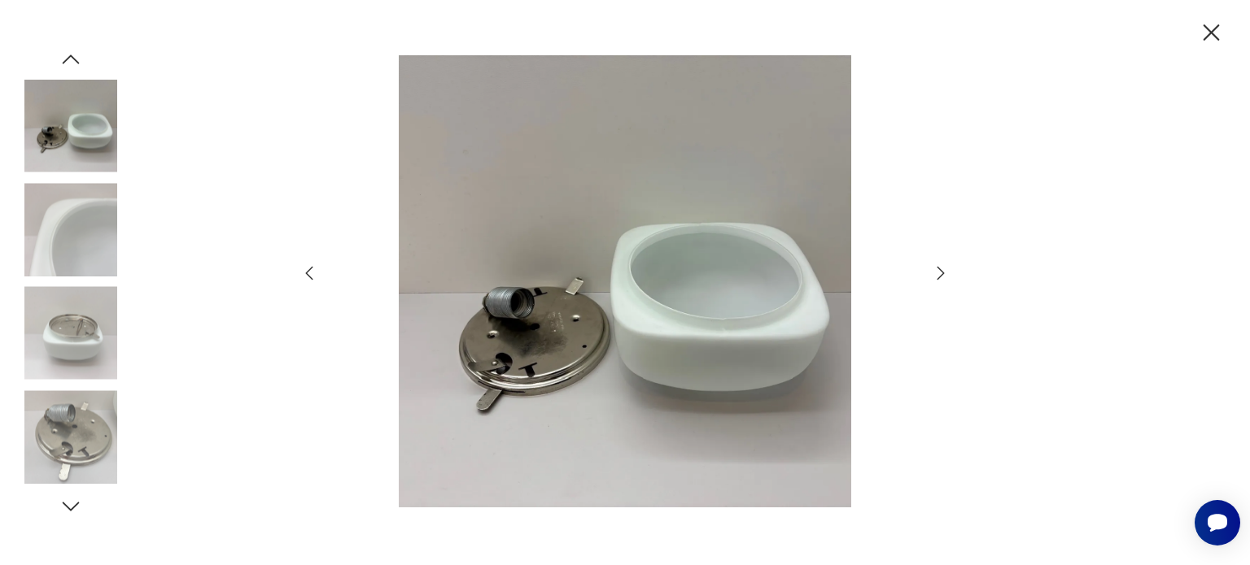
click at [308, 266] on icon "button" at bounding box center [309, 274] width 20 height 20
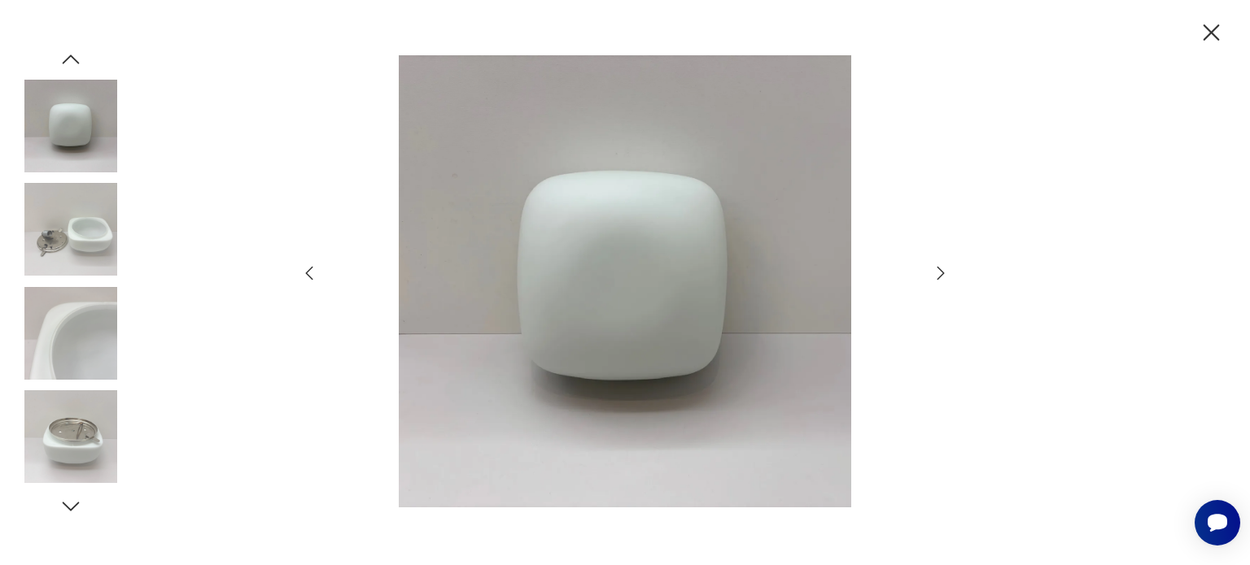
click at [310, 273] on icon "button" at bounding box center [309, 274] width 20 height 20
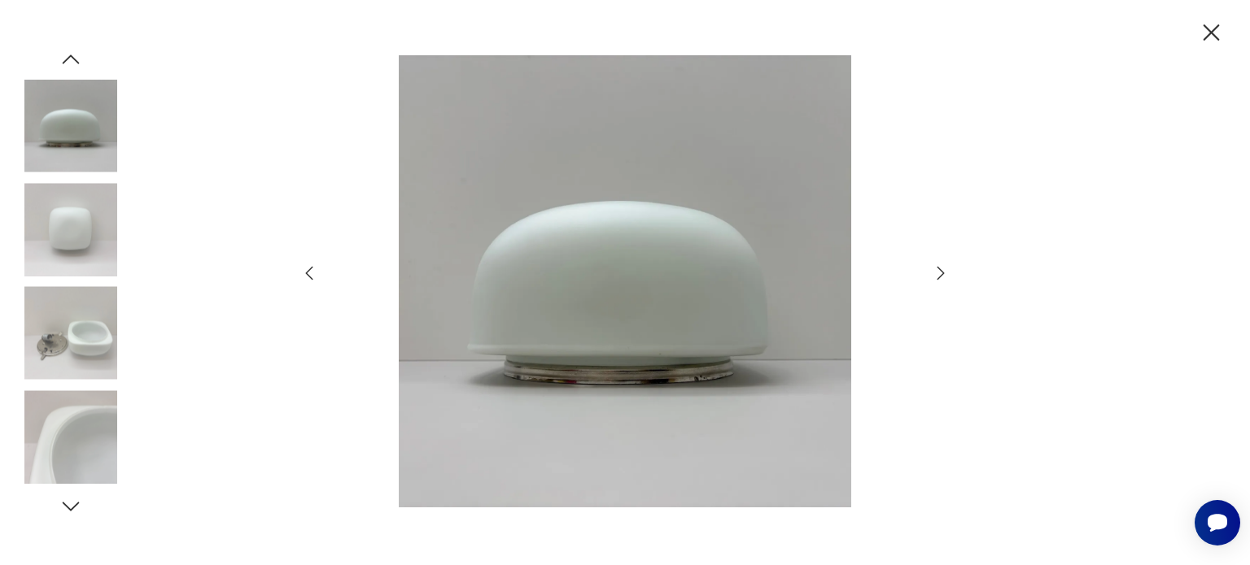
click at [1214, 32] on icon "button" at bounding box center [1211, 33] width 28 height 28
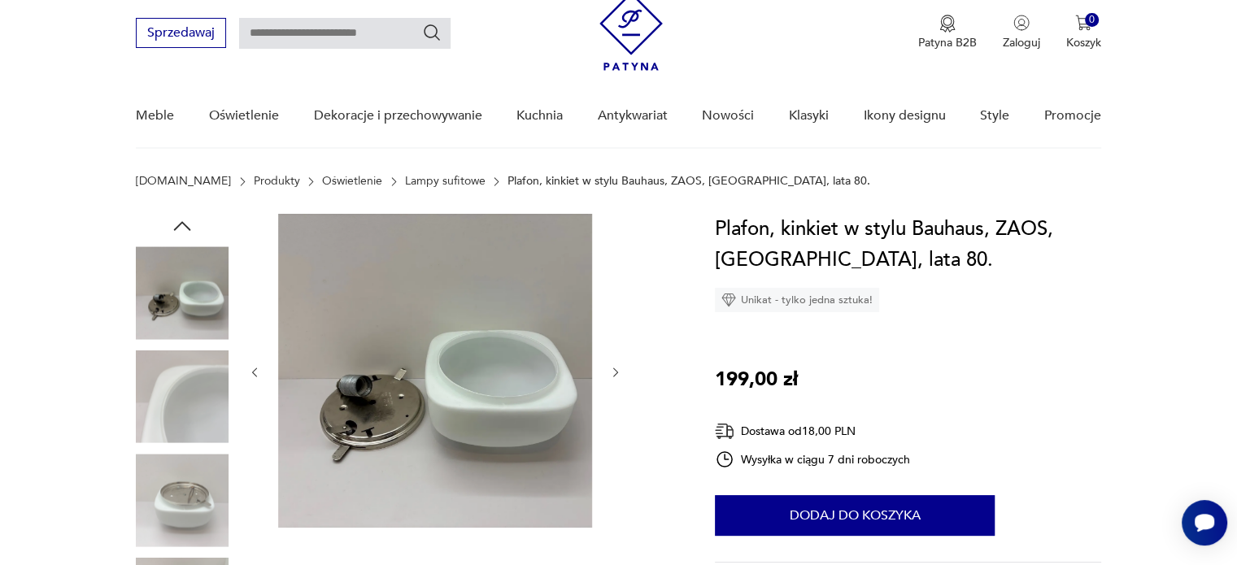
scroll to position [55, 0]
click at [177, 226] on icon "button" at bounding box center [182, 224] width 17 height 9
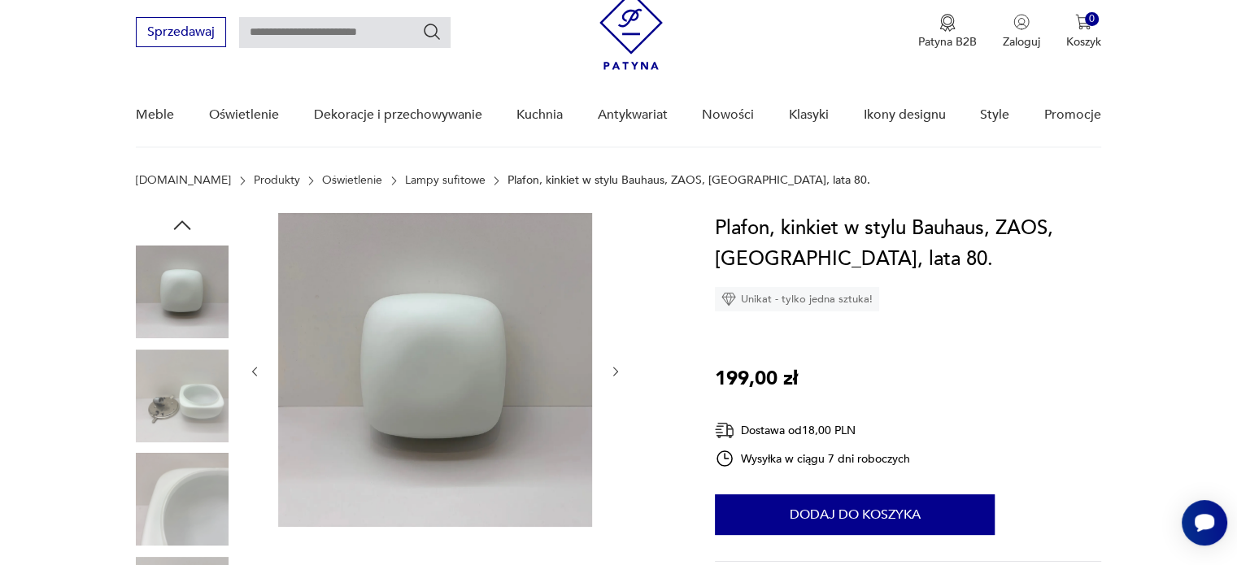
click at [177, 226] on icon "button" at bounding box center [182, 224] width 17 height 9
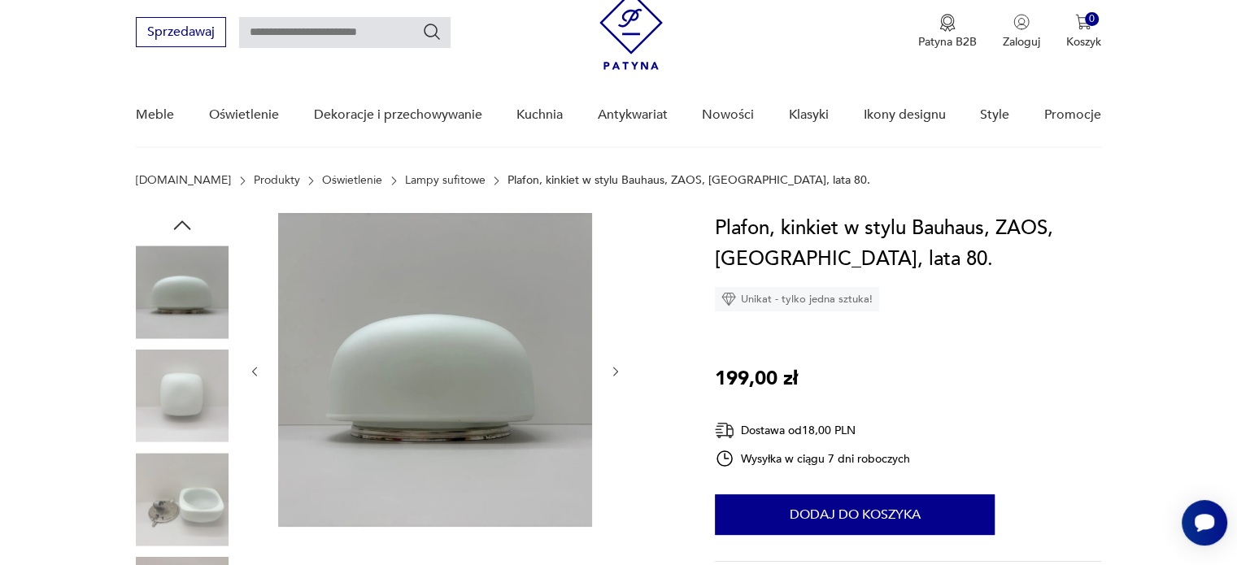
click at [177, 226] on icon "button" at bounding box center [182, 224] width 17 height 9
click at [185, 396] on img at bounding box center [182, 396] width 93 height 93
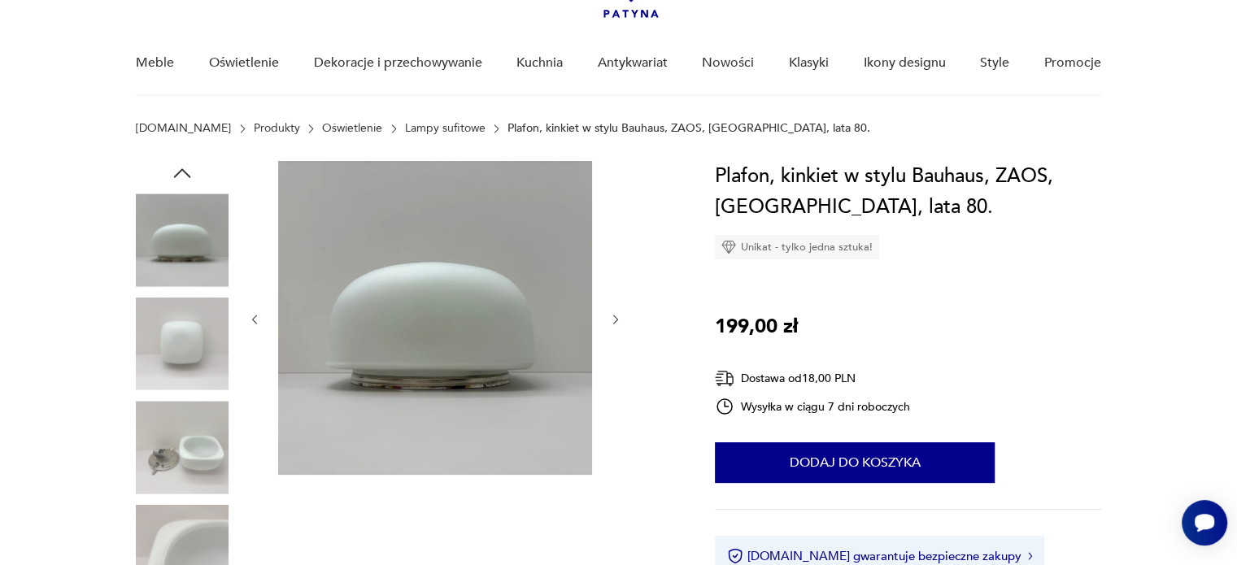
scroll to position [107, 0]
click at [159, 338] on img at bounding box center [182, 344] width 93 height 93
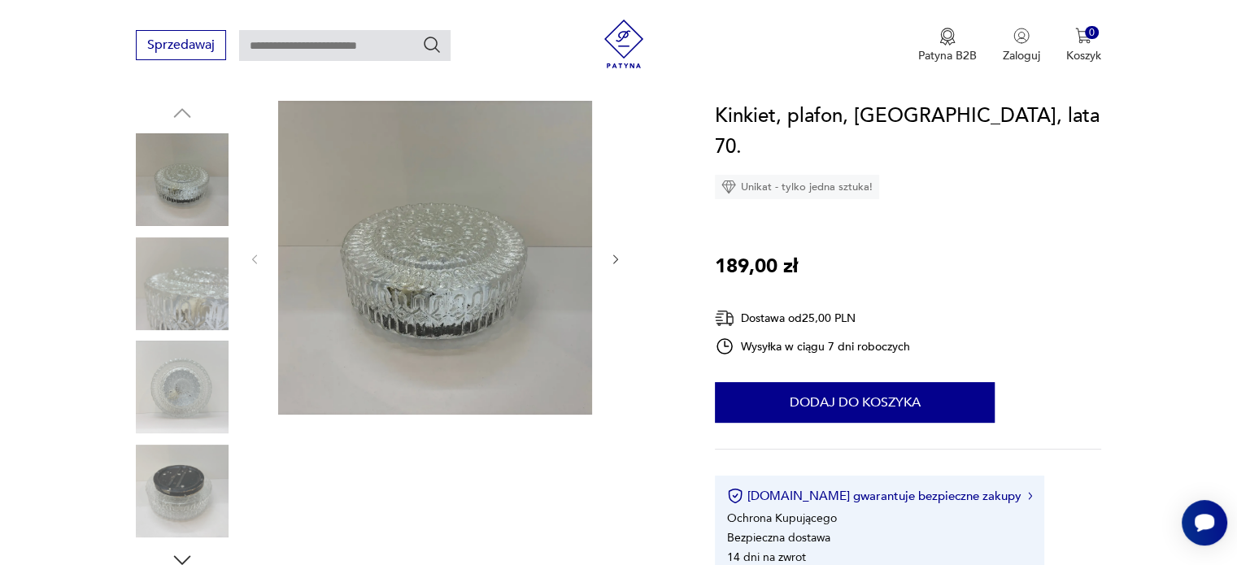
scroll to position [169, 0]
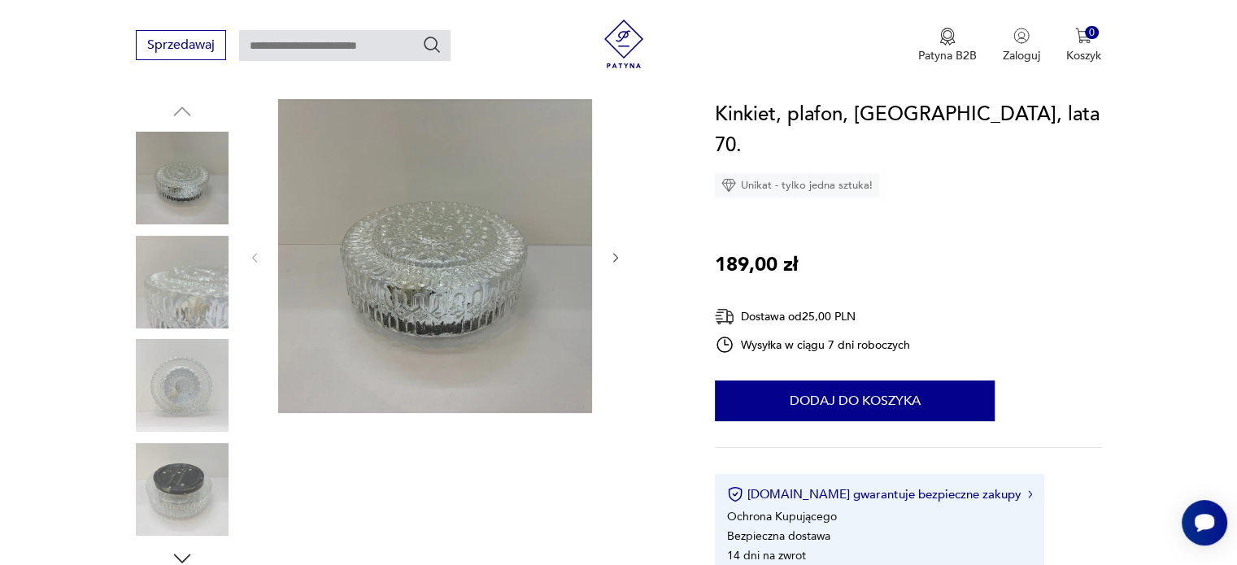
click at [615, 265] on button "button" at bounding box center [616, 258] width 14 height 16
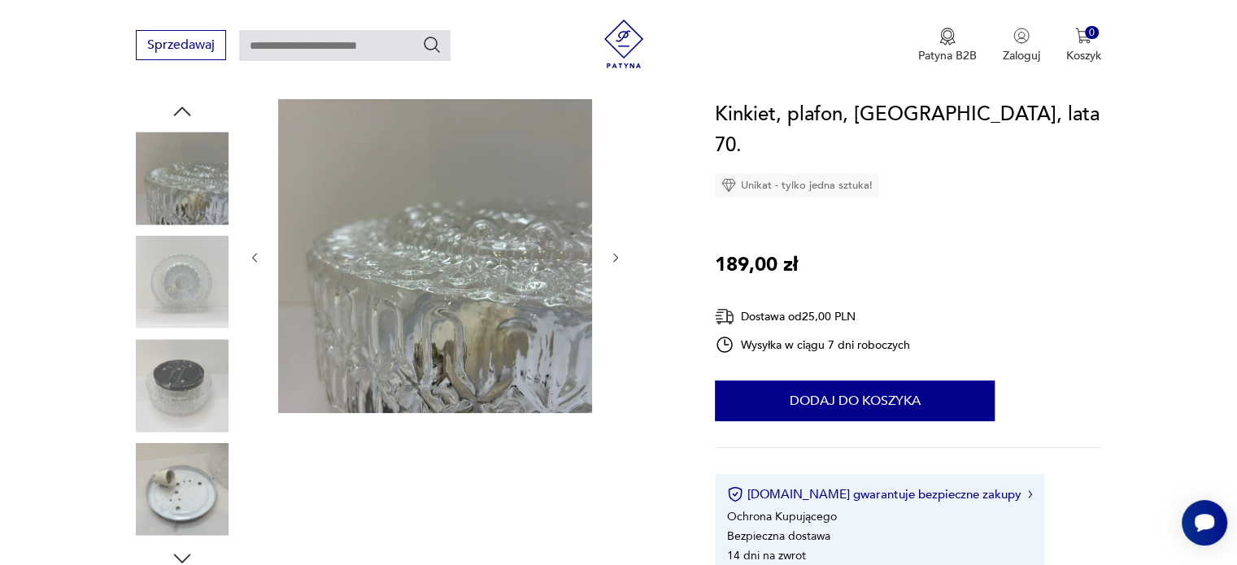
click at [615, 265] on button "button" at bounding box center [616, 258] width 14 height 16
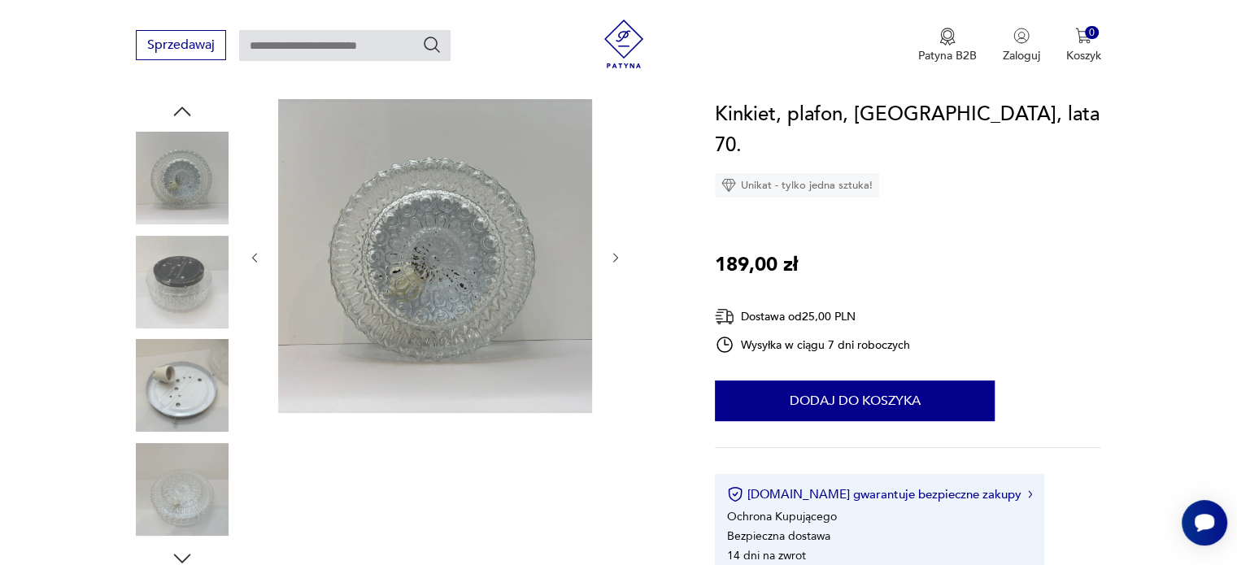
click at [615, 265] on button "button" at bounding box center [616, 258] width 14 height 16
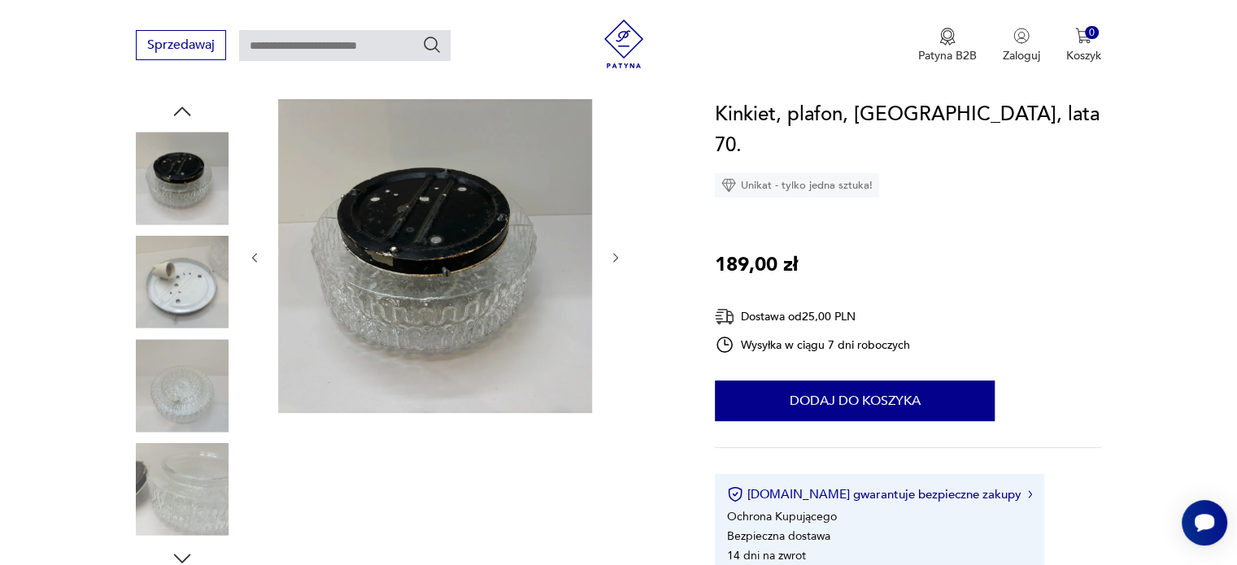
click at [615, 265] on button "button" at bounding box center [616, 258] width 14 height 16
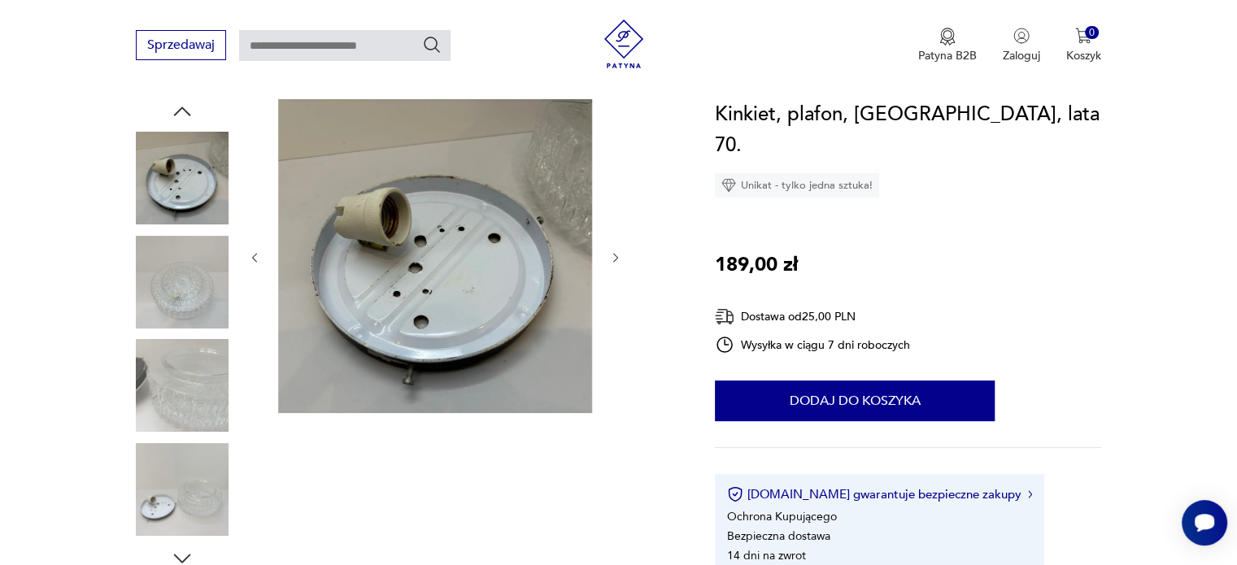
click at [615, 265] on button "button" at bounding box center [616, 258] width 14 height 16
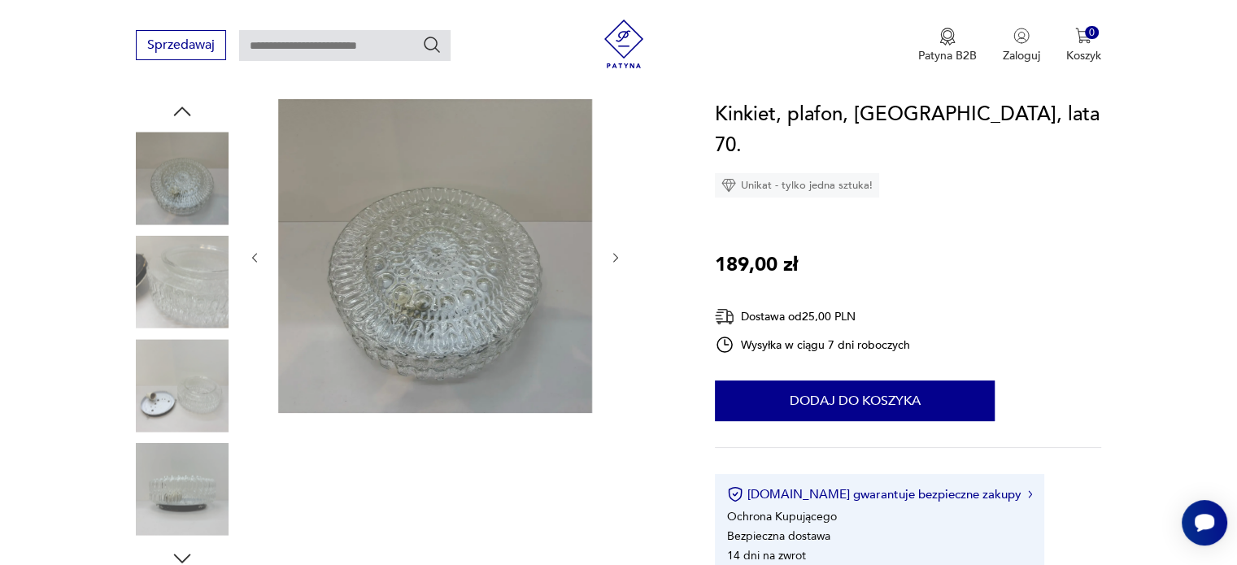
click at [615, 265] on button "button" at bounding box center [616, 258] width 14 height 16
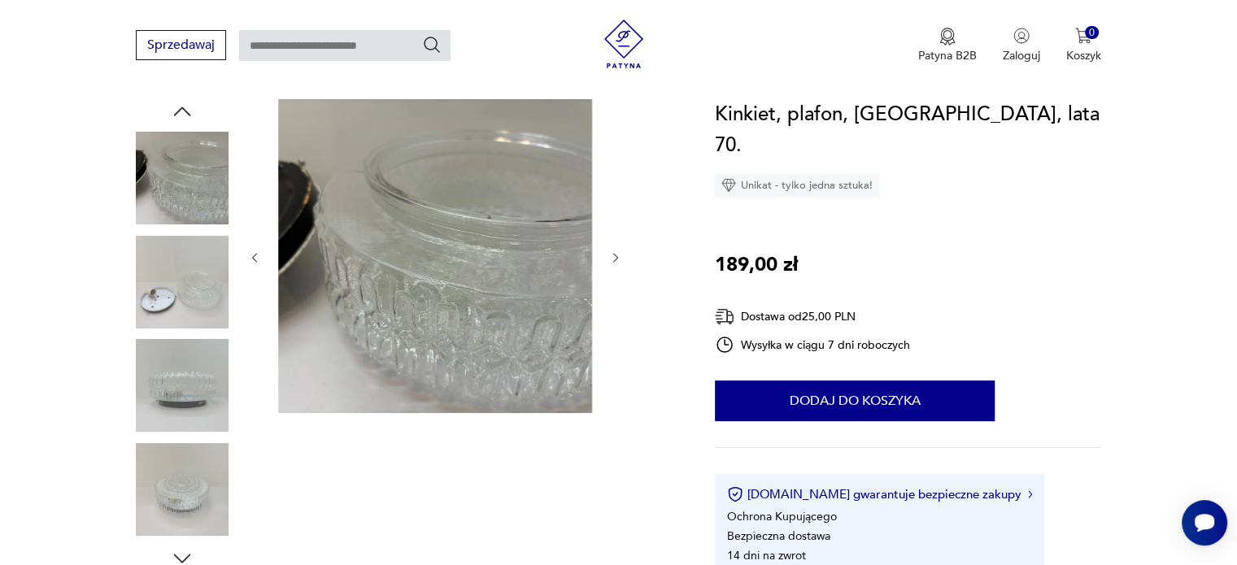
click at [615, 265] on button "button" at bounding box center [616, 258] width 14 height 16
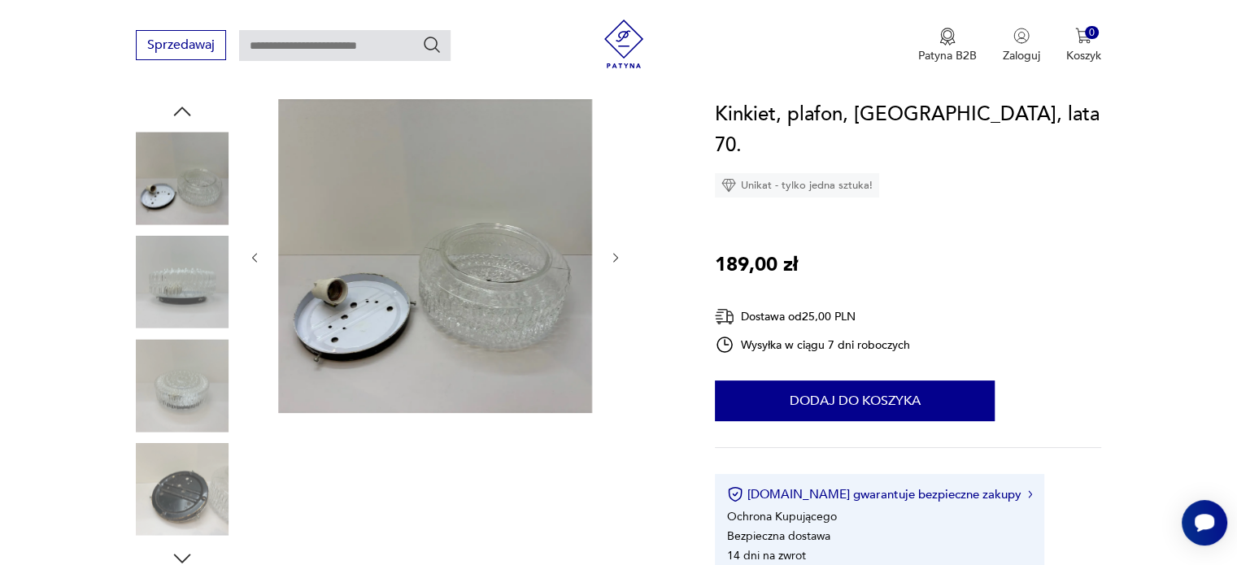
click at [615, 265] on button "button" at bounding box center [616, 258] width 14 height 16
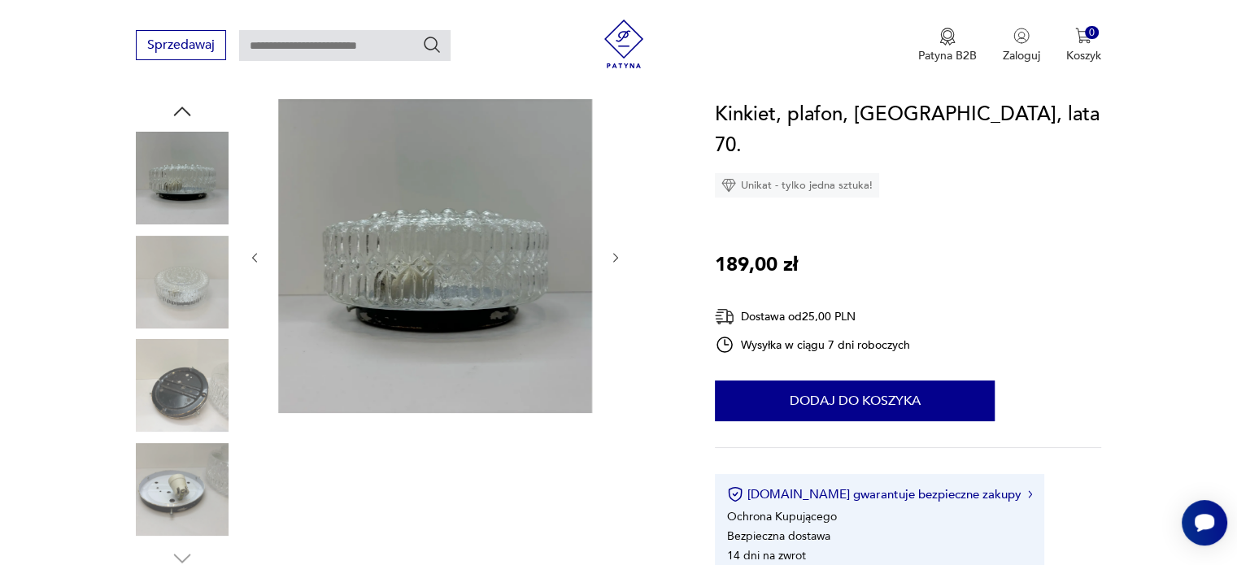
click at [615, 265] on button "button" at bounding box center [616, 258] width 14 height 16
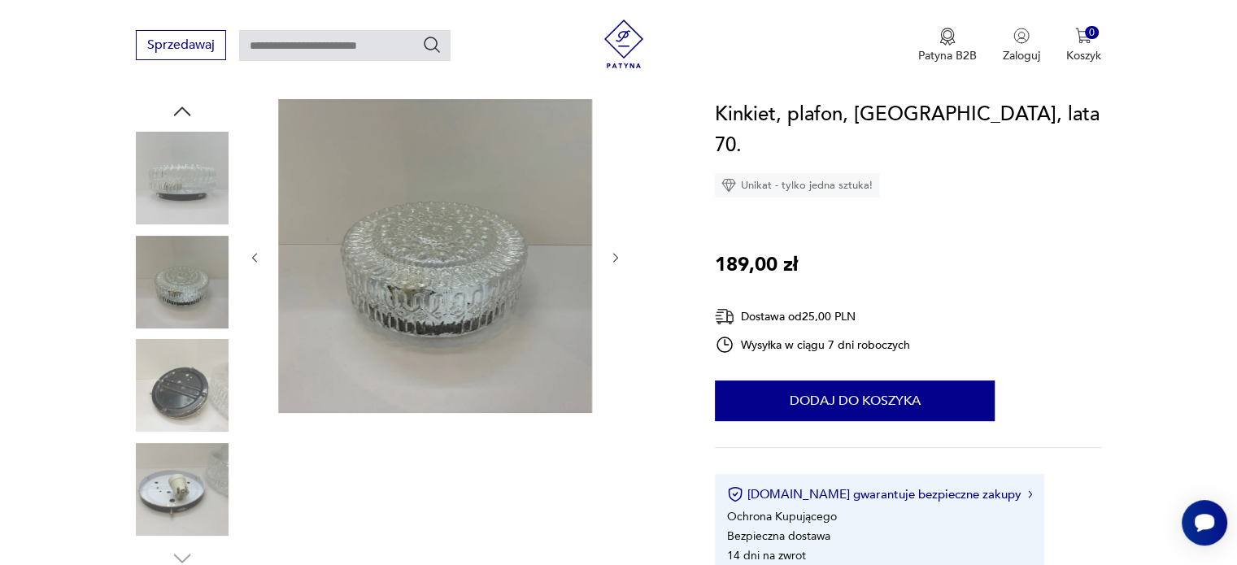
click at [615, 265] on button "button" at bounding box center [616, 258] width 14 height 16
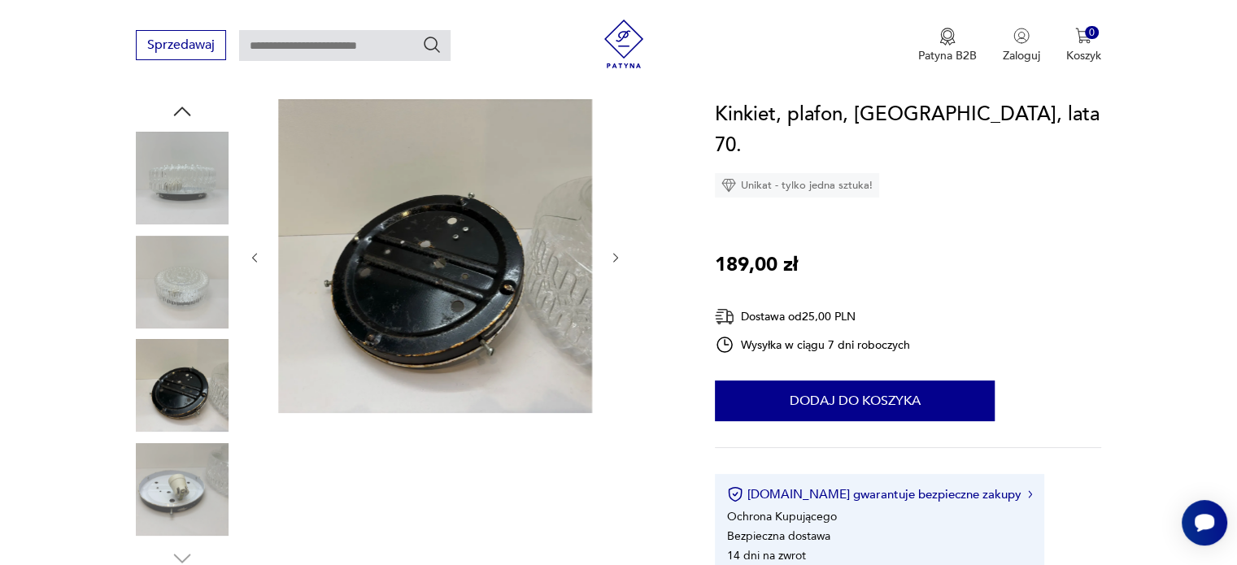
click at [615, 265] on button "button" at bounding box center [616, 258] width 14 height 16
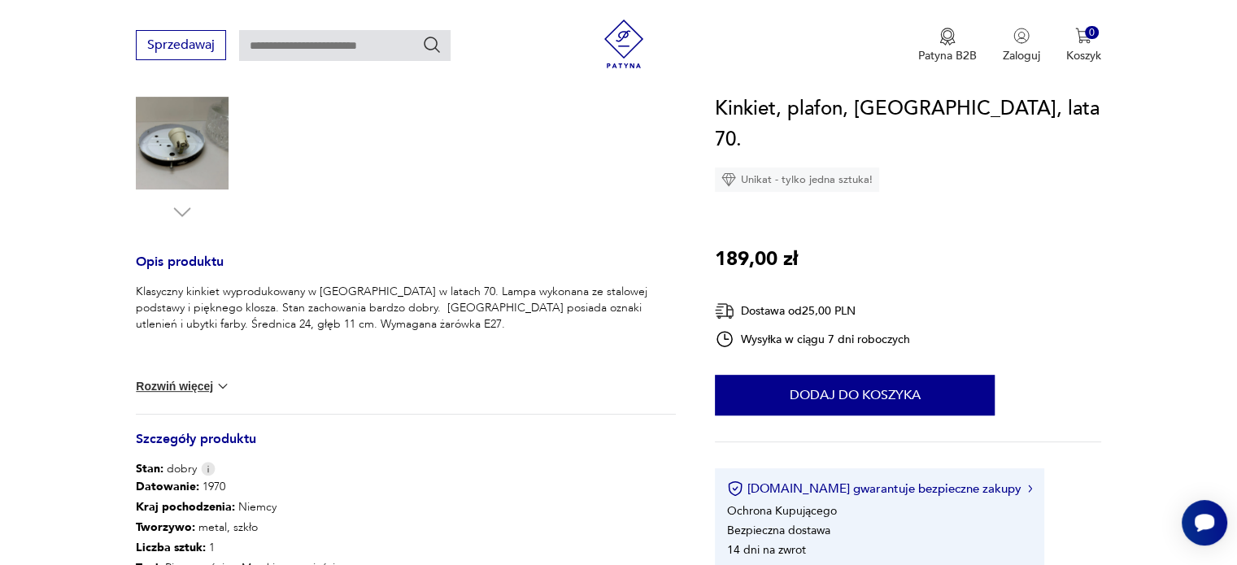
scroll to position [576, 0]
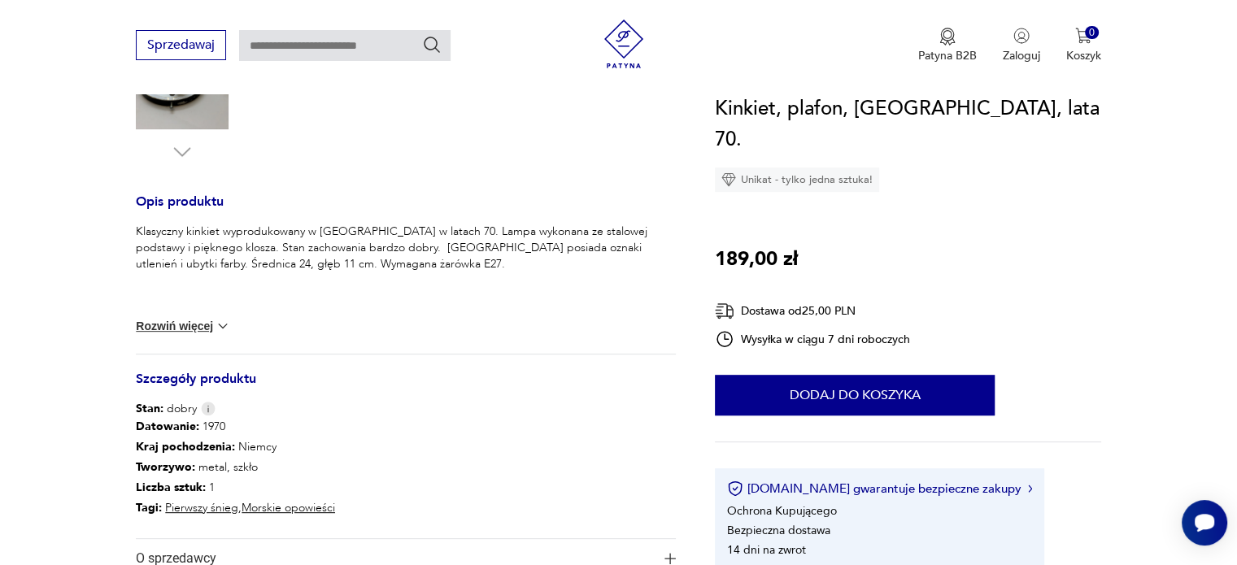
click at [212, 325] on button "Rozwiń więcej" at bounding box center [183, 326] width 94 height 16
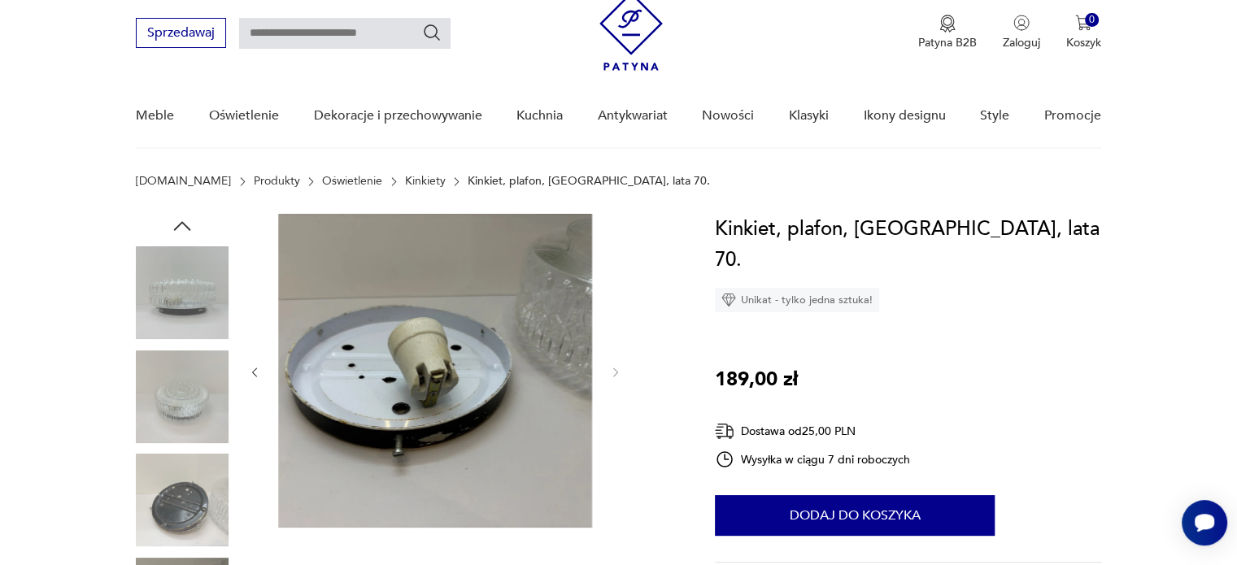
scroll to position [52, 0]
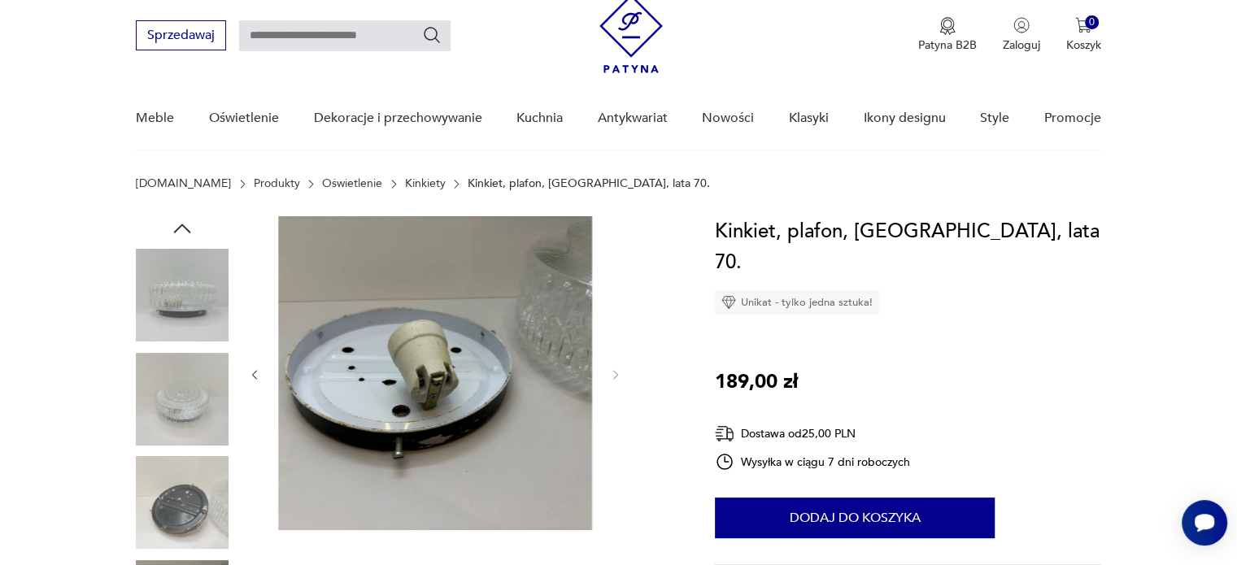
click at [192, 285] on img at bounding box center [182, 295] width 93 height 93
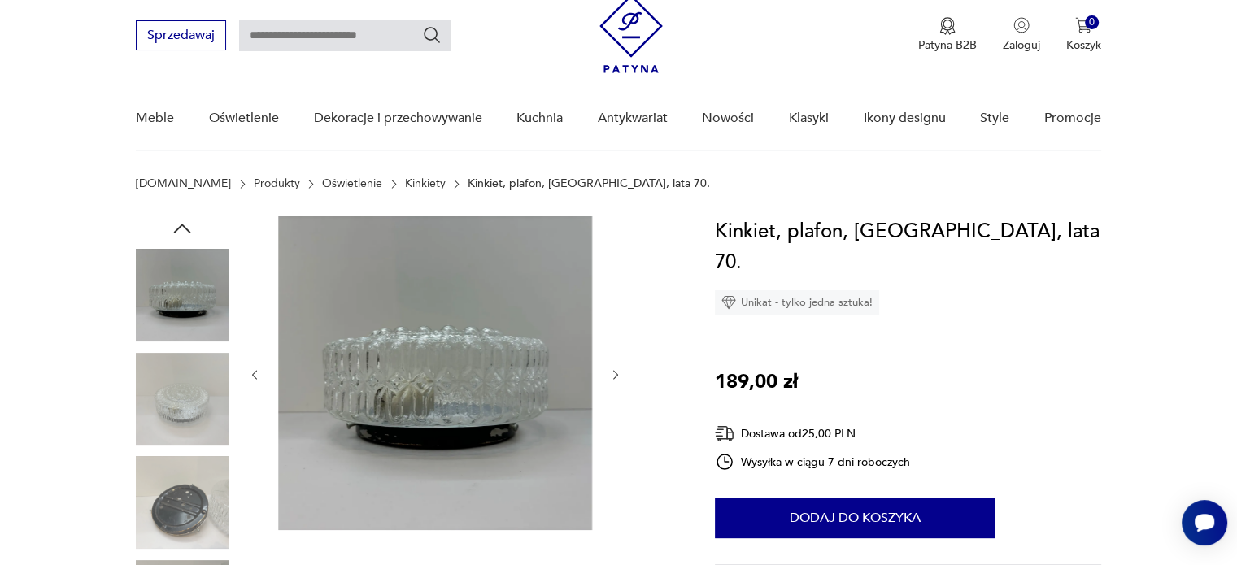
click at [181, 417] on img at bounding box center [182, 399] width 93 height 93
